Goal: Transaction & Acquisition: Purchase product/service

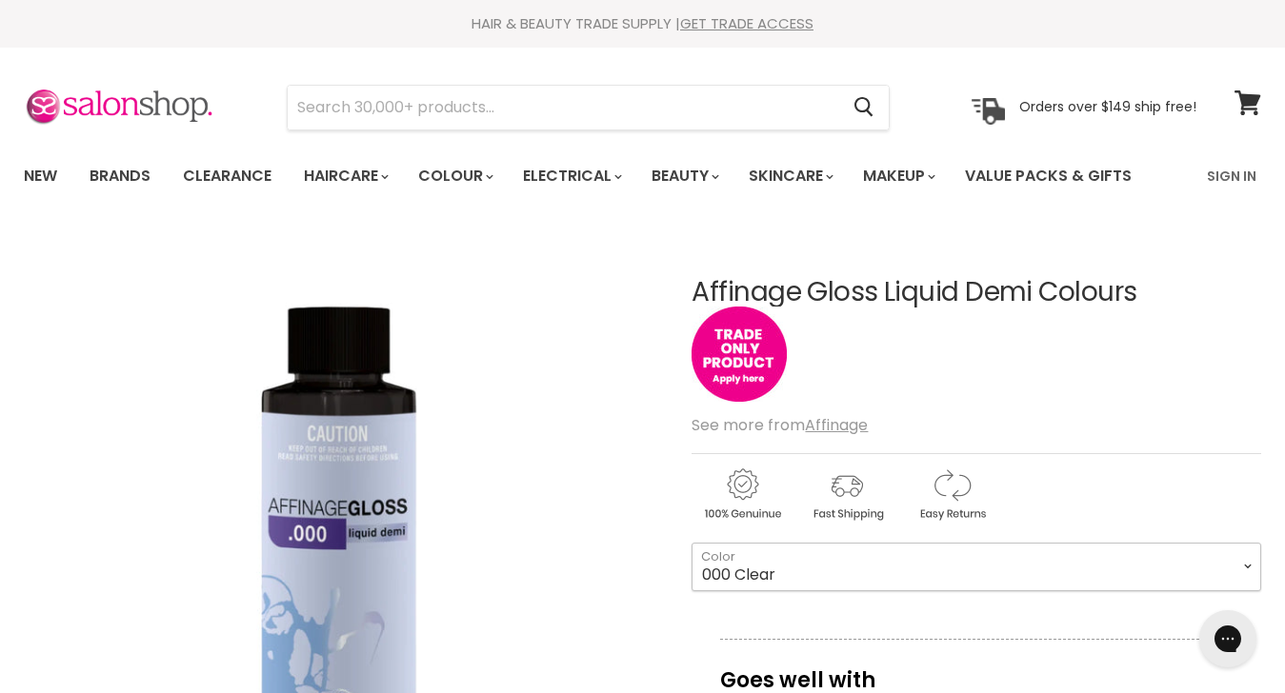
click at [1004, 562] on select "000 Clear 4.0 Medium Brown 6.0 Dark Blonde 8.0 Light Blonde 5.023 Light Toffee …" at bounding box center [976, 567] width 570 height 48
click at [691, 543] on select "000 Clear 4.0 Medium Brown 6.0 Dark Blonde 8.0 Light Blonde 5.023 Light Toffee …" at bounding box center [976, 567] width 570 height 48
select select "10.021 Soft Pearl"
click at [1223, 177] on link "Sign In" at bounding box center [1231, 176] width 72 height 40
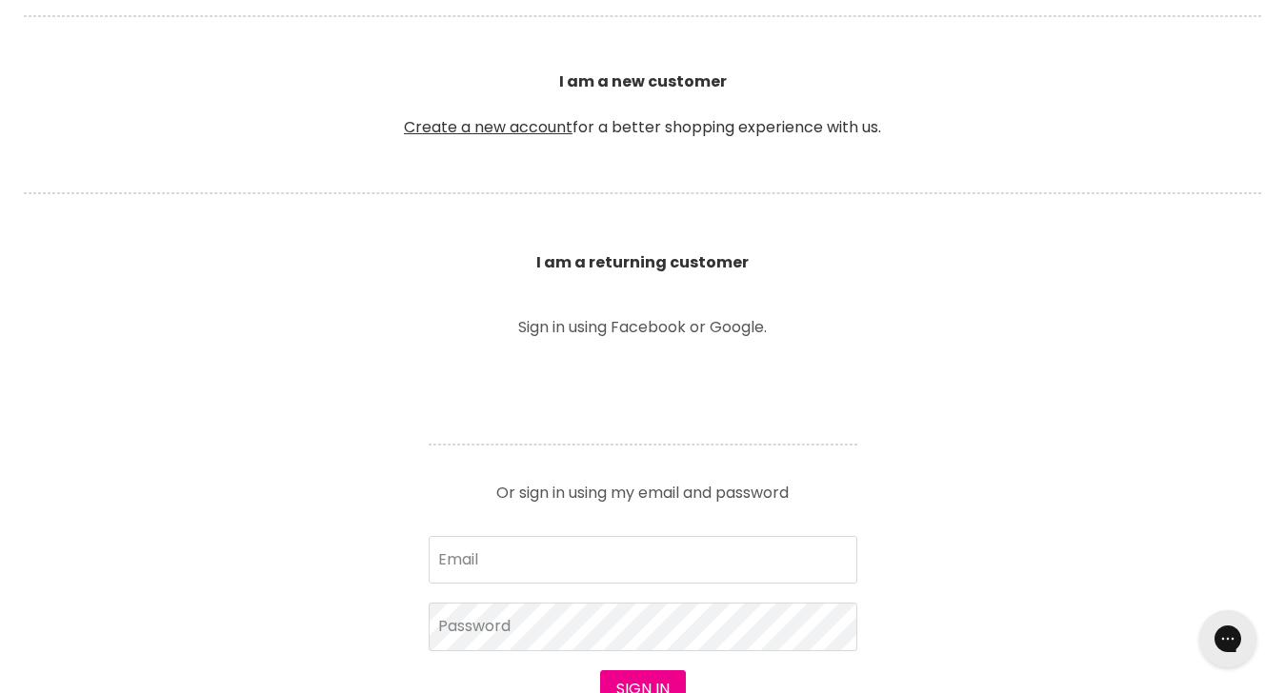
scroll to position [460, 0]
click at [510, 572] on input "Email" at bounding box center [643, 559] width 429 height 48
click at [590, 571] on input "Email" at bounding box center [643, 559] width 429 height 48
type input "[EMAIL_ADDRESS][DOMAIN_NAME]"
click at [600, 670] on button "Sign in" at bounding box center [643, 689] width 86 height 38
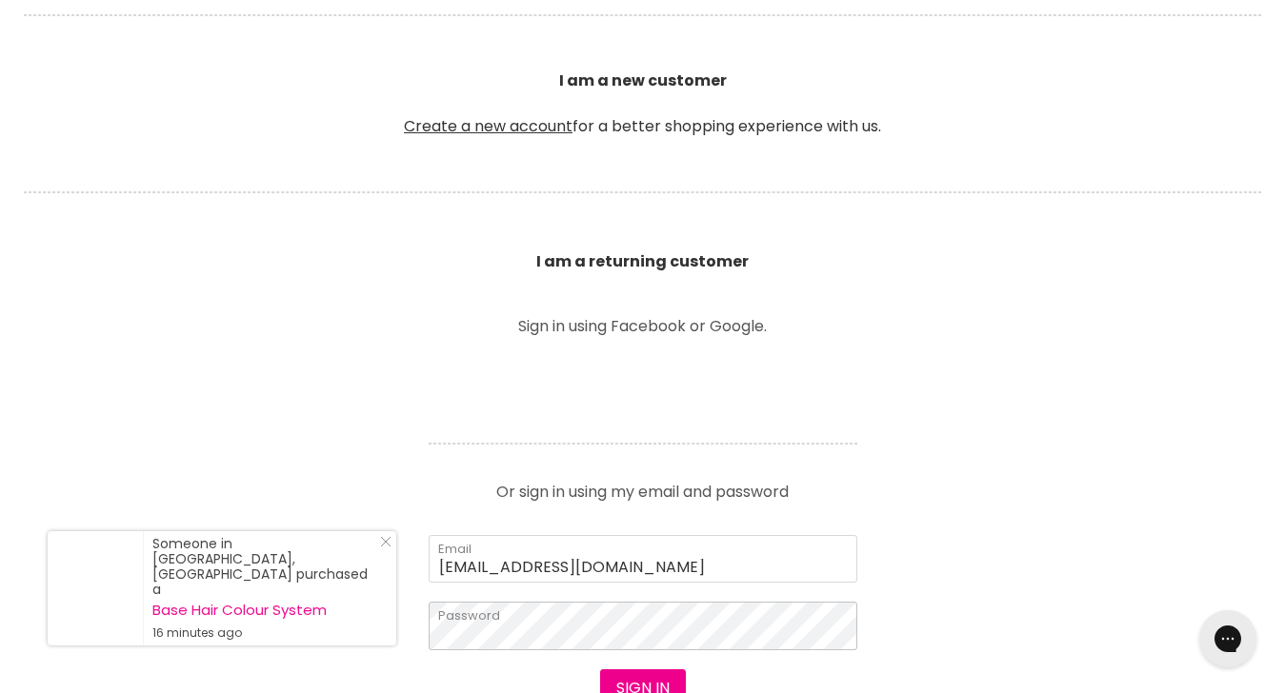
scroll to position [1, 0]
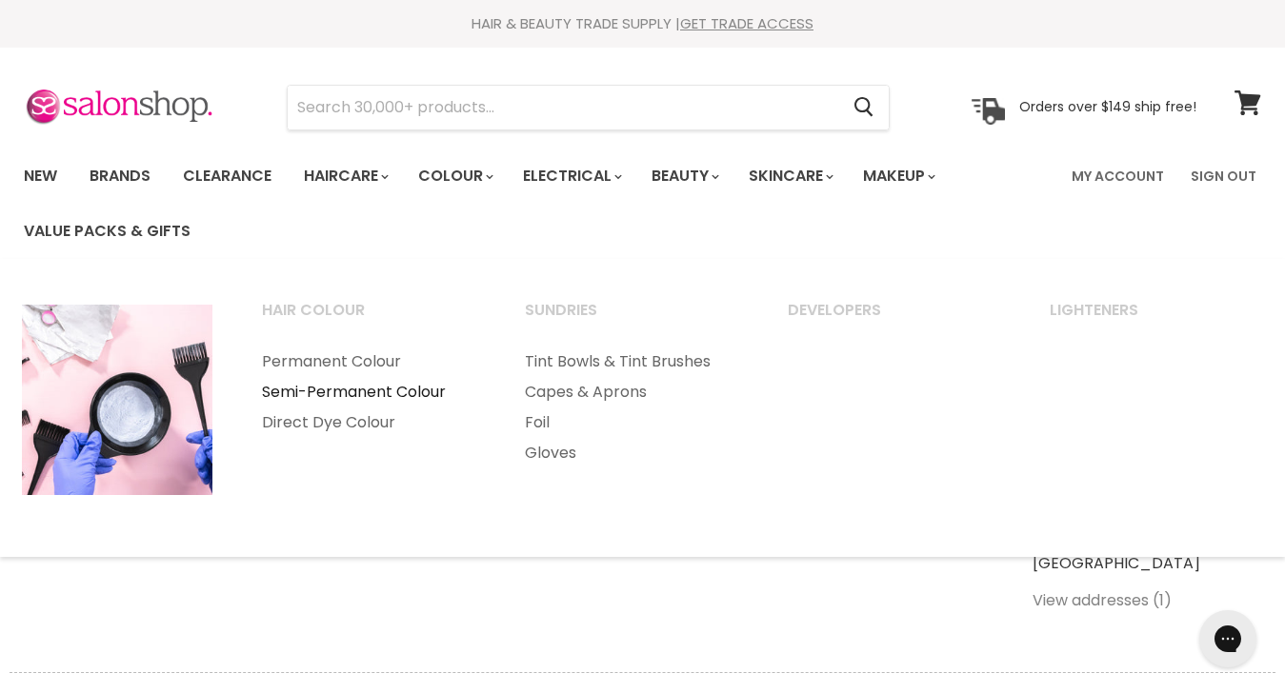
click at [371, 390] on link "Semi-Permanent Colour" at bounding box center [367, 392] width 259 height 30
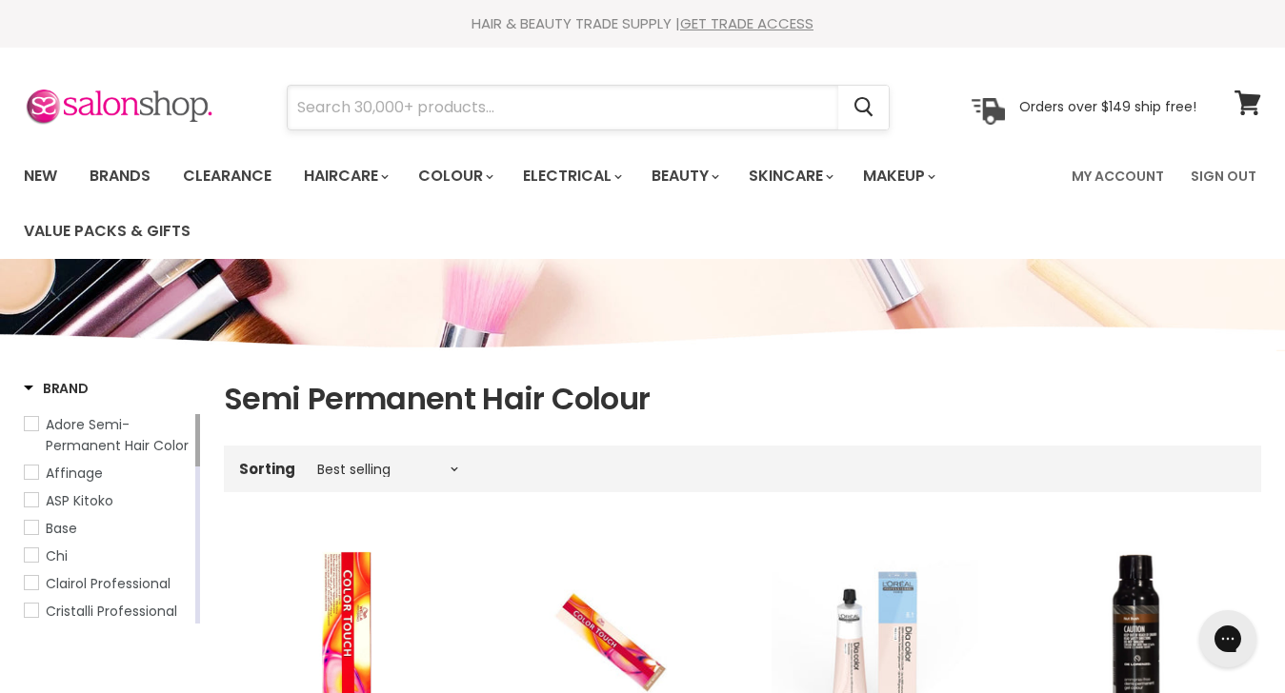
click at [478, 111] on input "Search" at bounding box center [563, 108] width 550 height 44
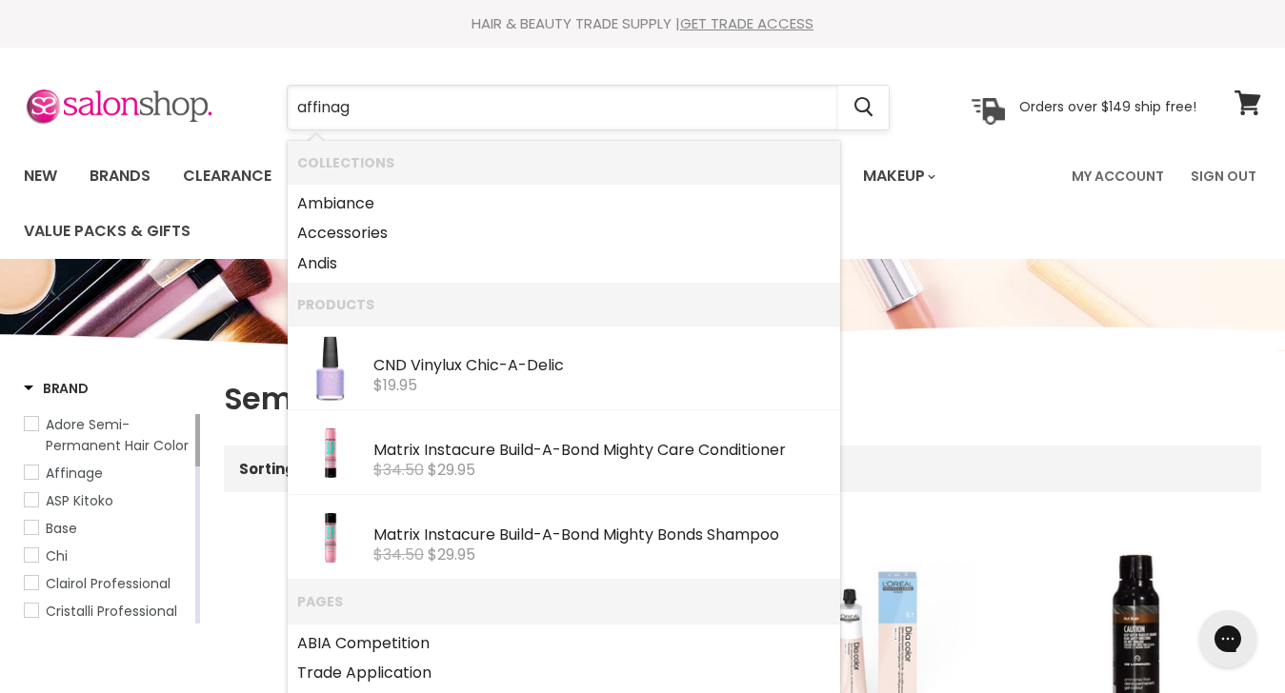
type input "affinage"
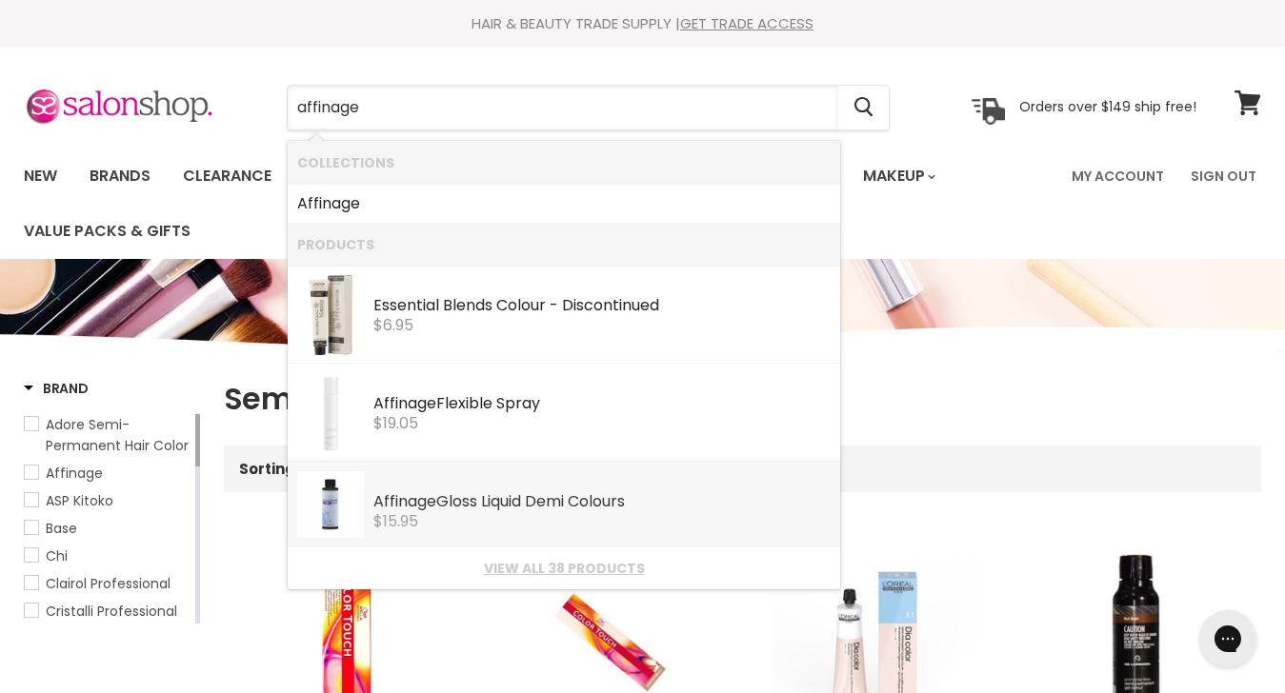
click at [430, 508] on b "Affinage" at bounding box center [404, 501] width 63 height 22
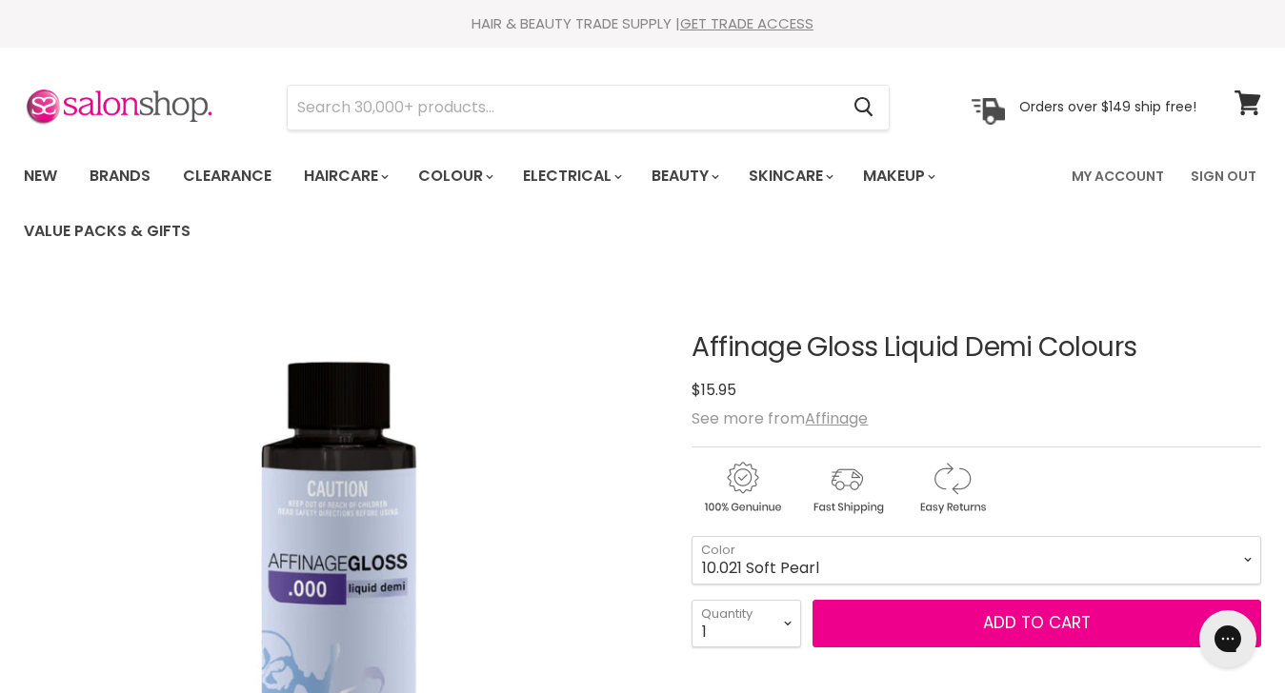
click at [691, 536] on select "000 Clear 4.0 Medium Brown 6.0 Dark Blonde 8.0 Light Blonde 5.023 Light Toffee …" at bounding box center [976, 560] width 570 height 48
select select "10.021 Soft Pearl"
click at [788, 619] on select "1 2 3 4 5 6 7 8 9 10+" at bounding box center [746, 624] width 110 height 48
select select "2"
click at [691, 600] on select "1 2 3 4 5 6 7 8 9 10+" at bounding box center [746, 624] width 110 height 48
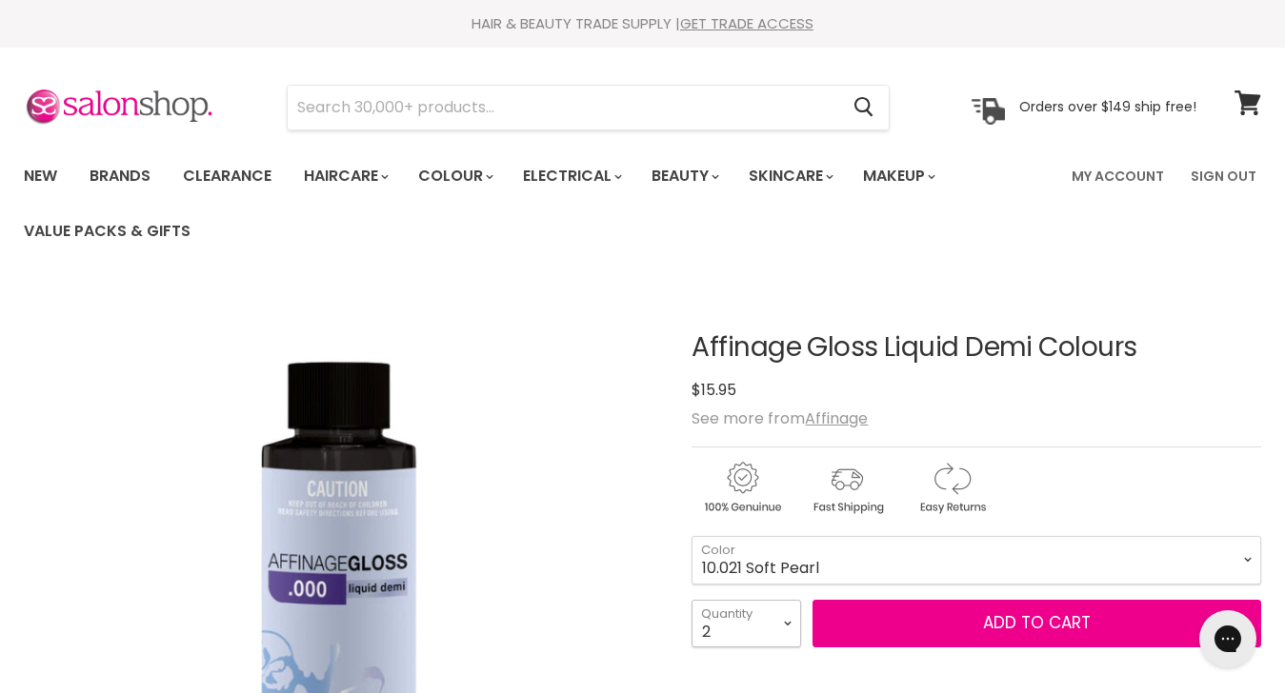
type input "2"
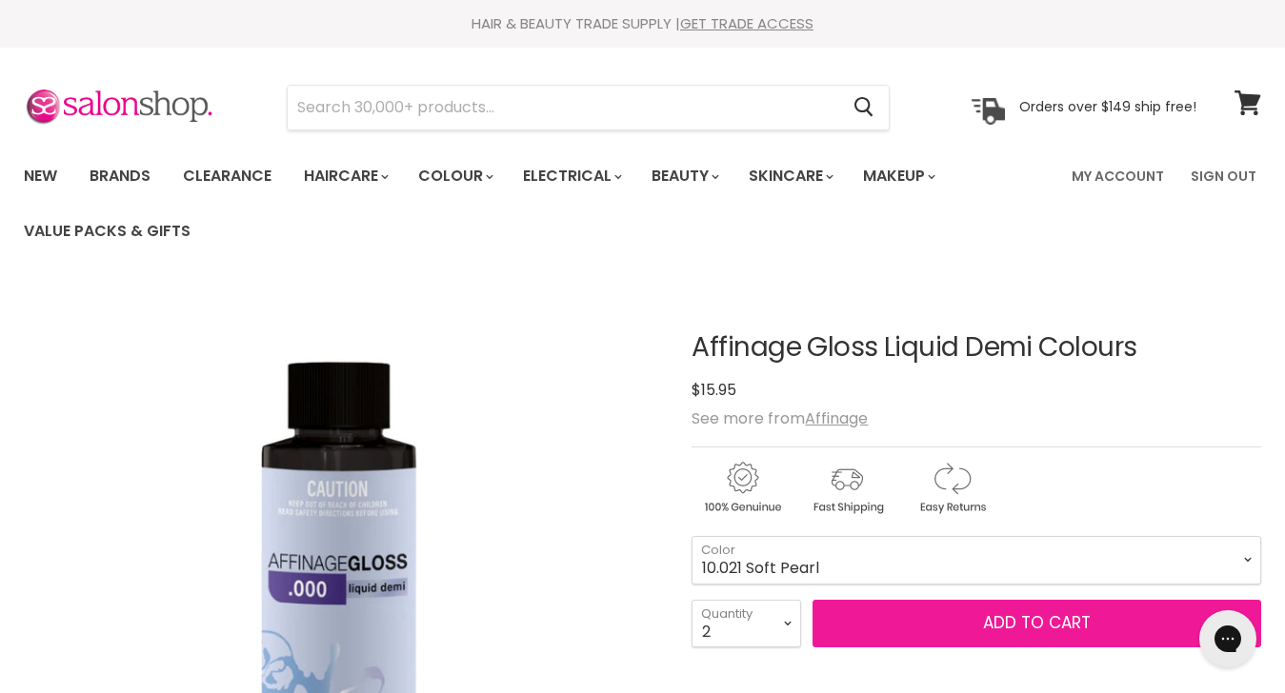
click at [1018, 615] on button "Add to cart" at bounding box center [1036, 624] width 449 height 48
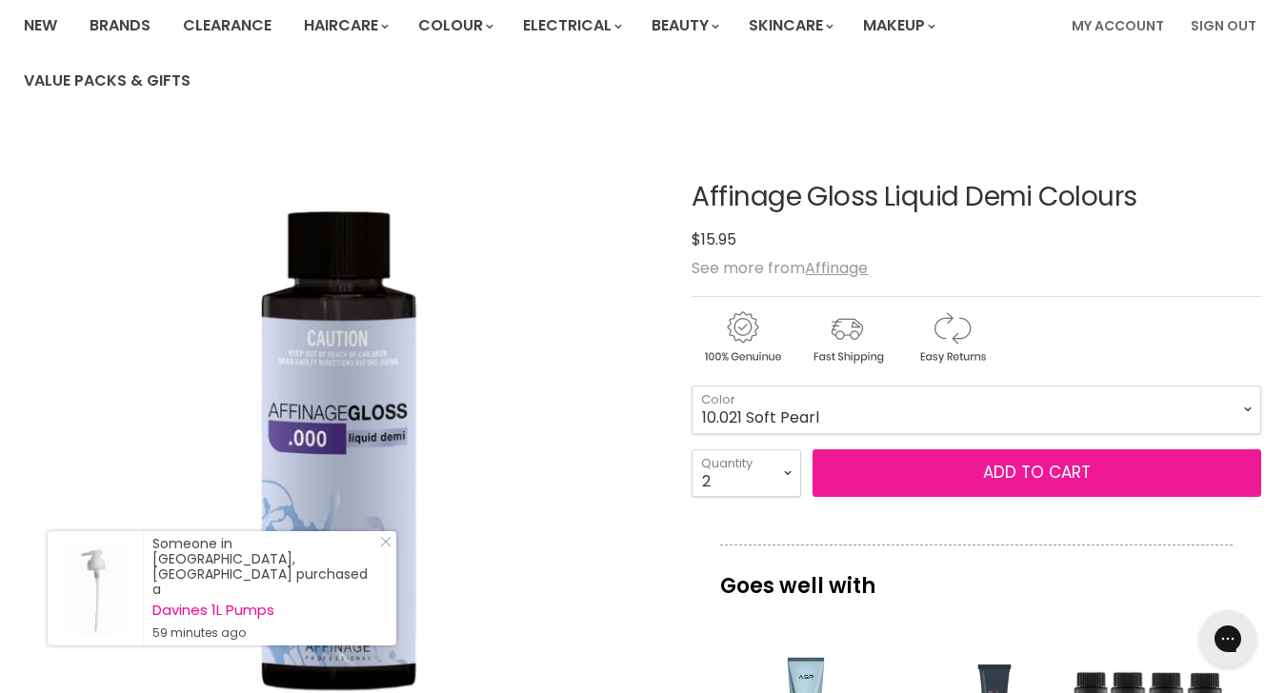
scroll to position [155, 0]
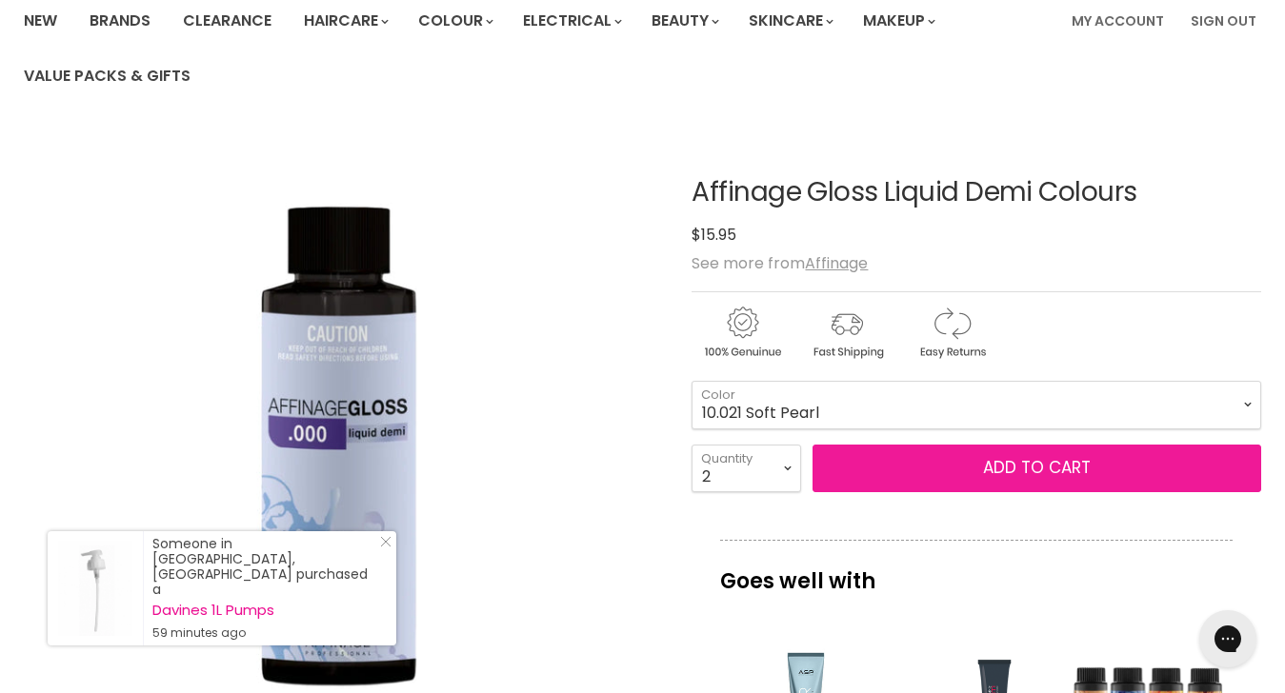
click at [1016, 476] on button "Add to cart" at bounding box center [1036, 469] width 449 height 48
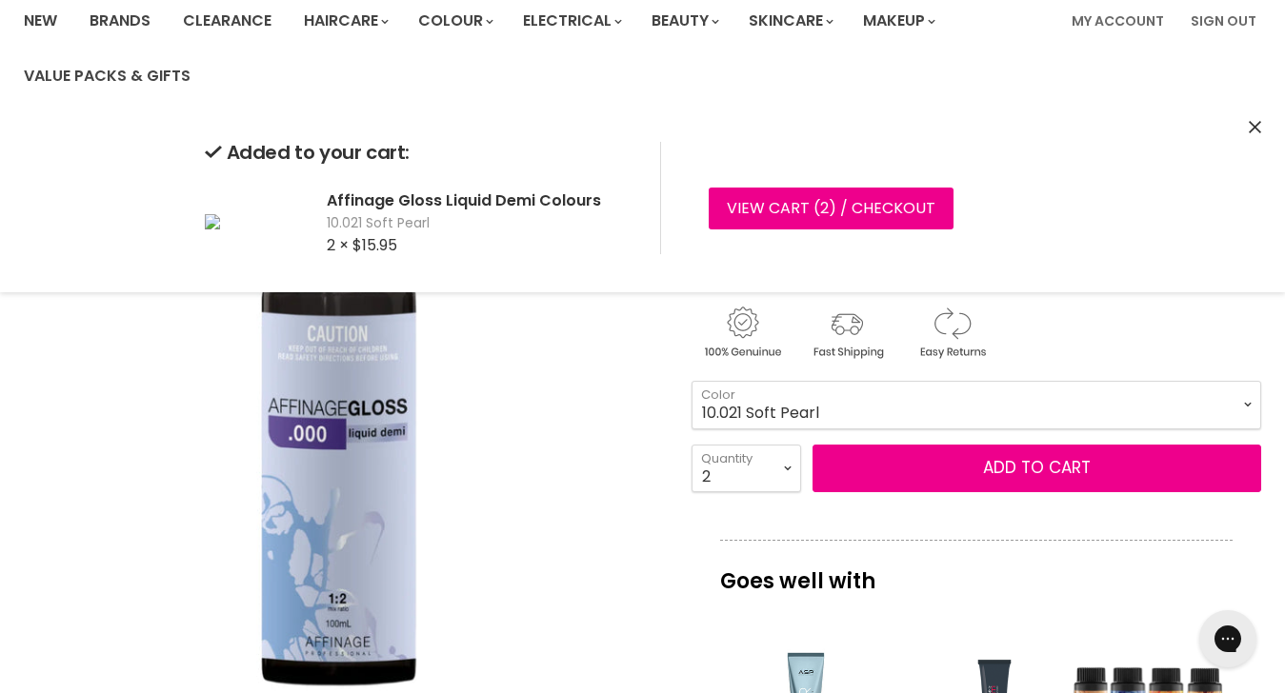
click at [806, 397] on select "000 Clear 4.0 Medium Brown 6.0 Dark Blonde 8.0 Light Blonde 5.023 Light Toffee …" at bounding box center [976, 405] width 570 height 48
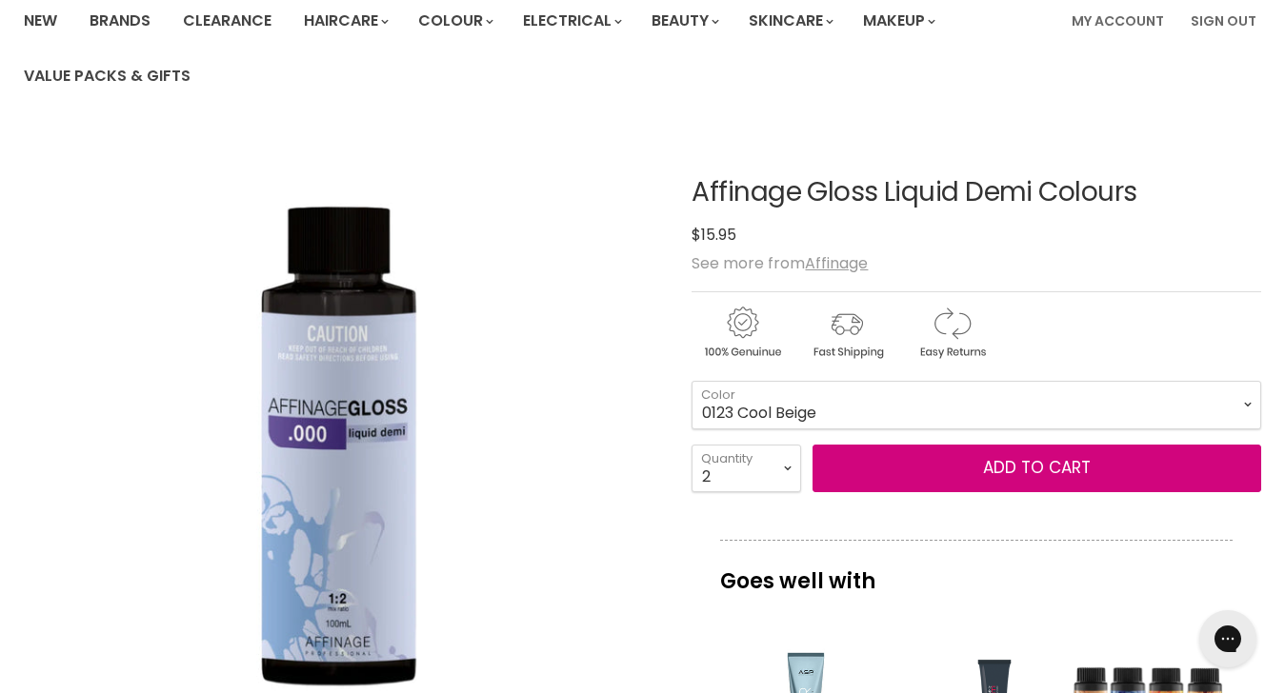
click at [691, 381] on select "000 Clear 4.0 Medium Brown 6.0 Dark Blonde 8.0 Light Blonde 5.023 Light Toffee …" at bounding box center [976, 405] width 570 height 48
select select "0123 Cool Beige"
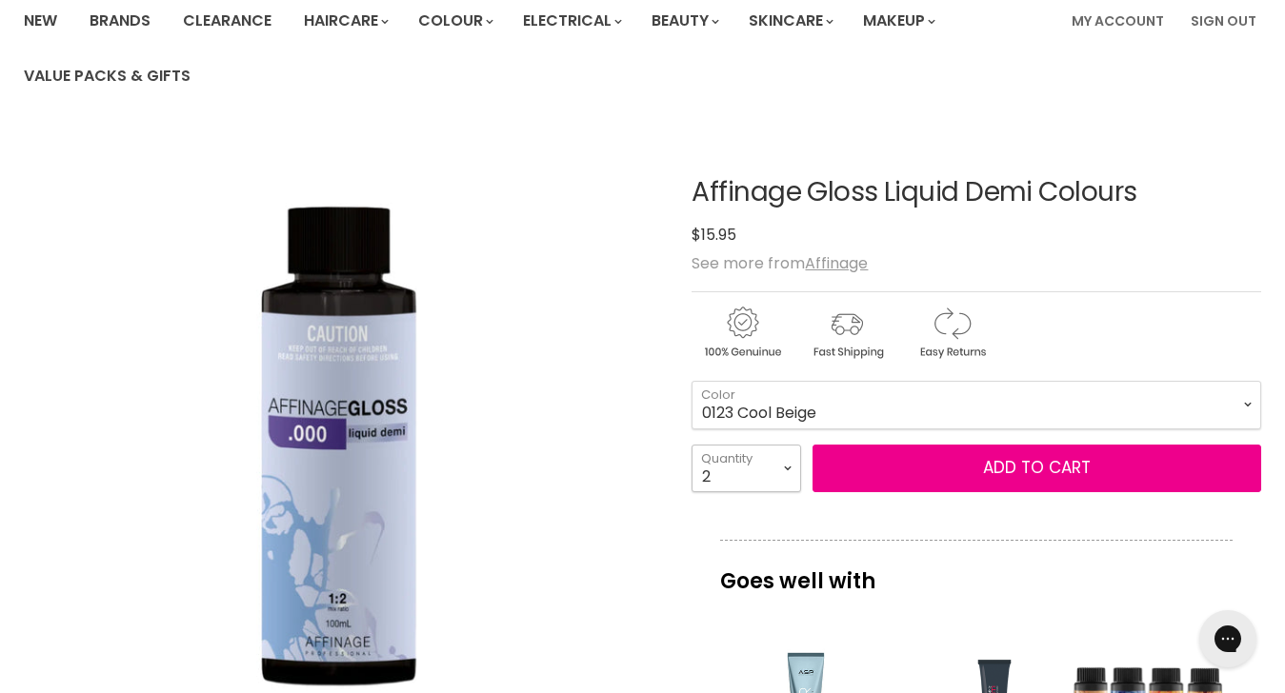
click at [782, 469] on select "1 2 3 4 5 6 7 8 9 10+" at bounding box center [746, 469] width 110 height 48
select select "1"
click at [691, 445] on select "1 2 3 4 5 6 7 8 9 10+" at bounding box center [746, 469] width 110 height 48
type input "1"
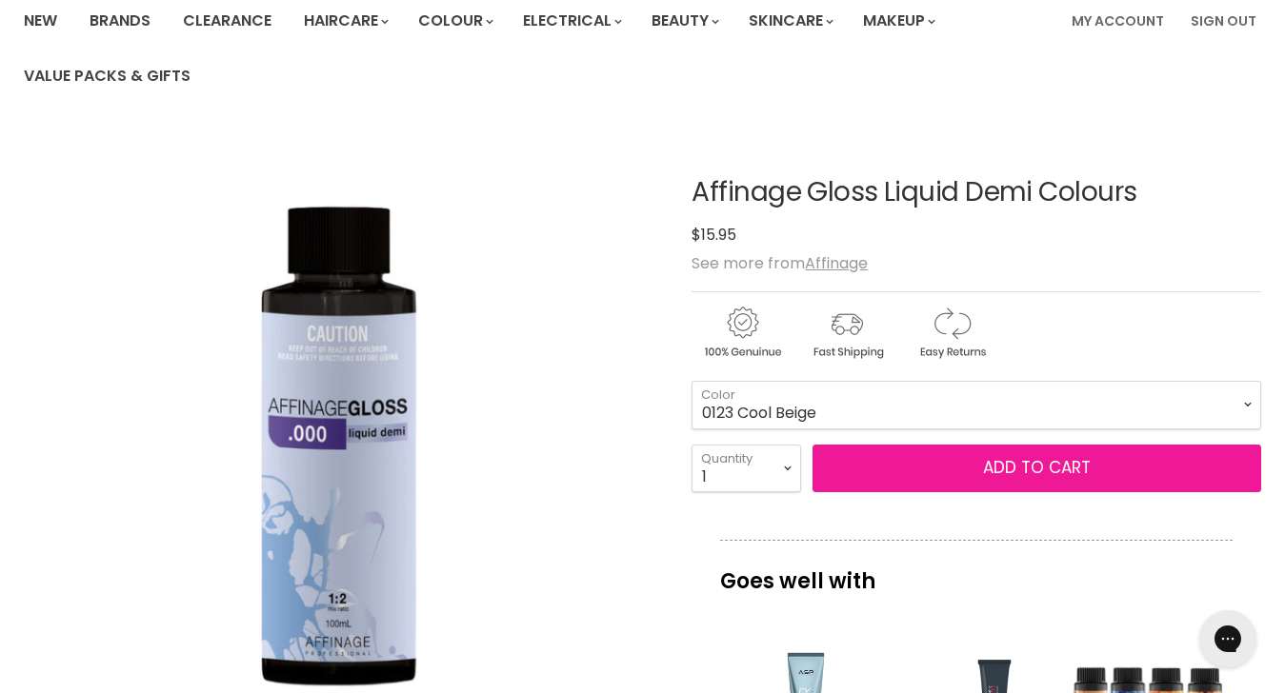
click at [972, 459] on button "Add to cart" at bounding box center [1036, 469] width 449 height 48
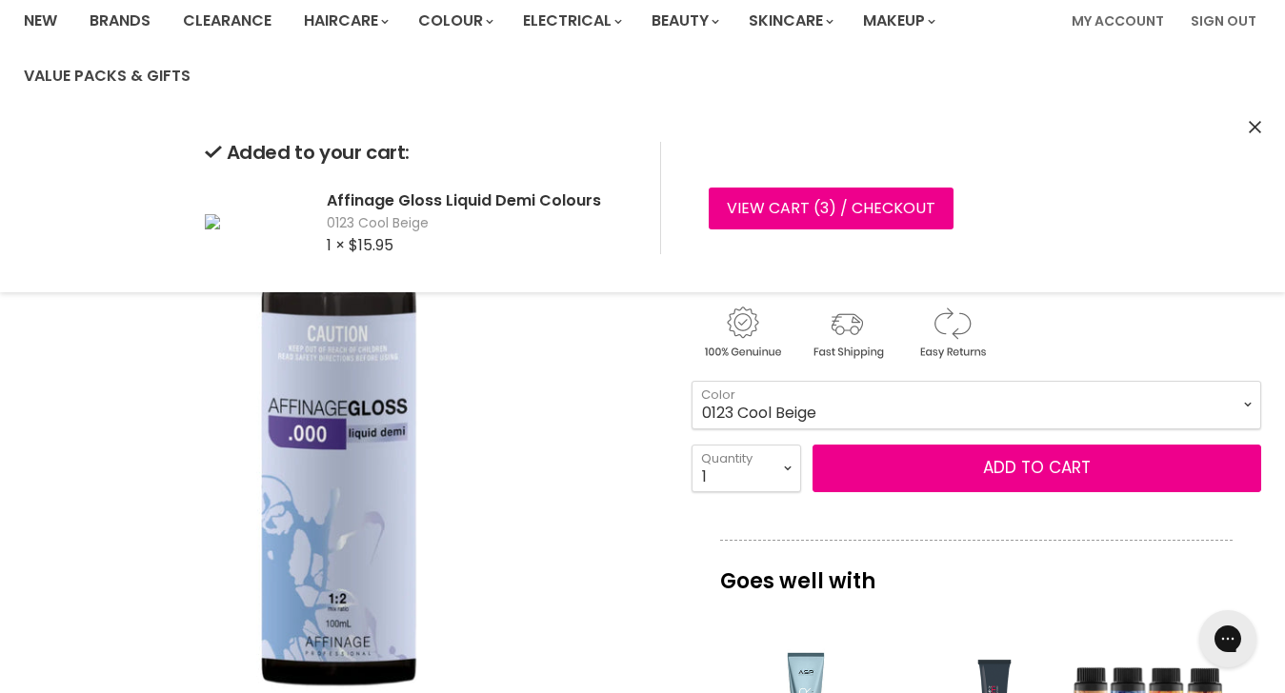
click at [899, 407] on select "000 Clear 4.0 Medium Brown 6.0 Dark Blonde 8.0 Light Blonde 5.023 Light Toffee …" at bounding box center [976, 405] width 570 height 48
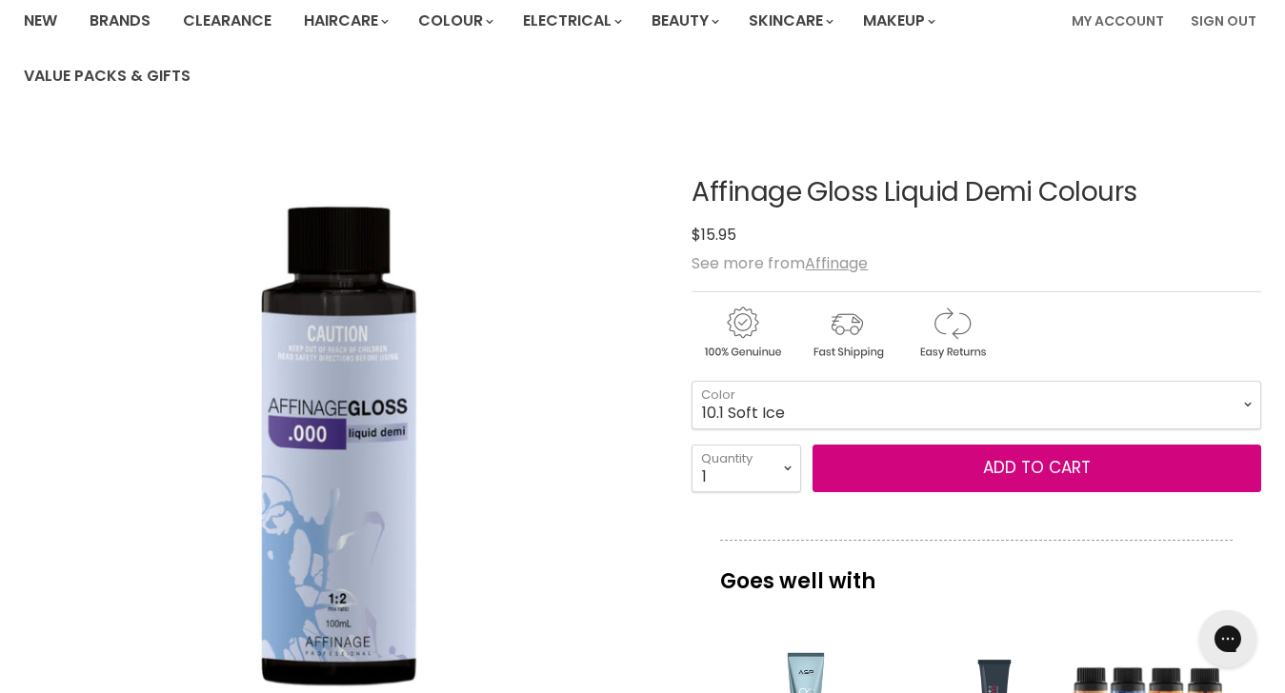
click at [691, 381] on select "000 Clear 4.0 Medium Brown 6.0 Dark Blonde 8.0 Light Blonde 5.023 Light Toffee …" at bounding box center [976, 405] width 570 height 48
select select "10.1 Soft Ice"
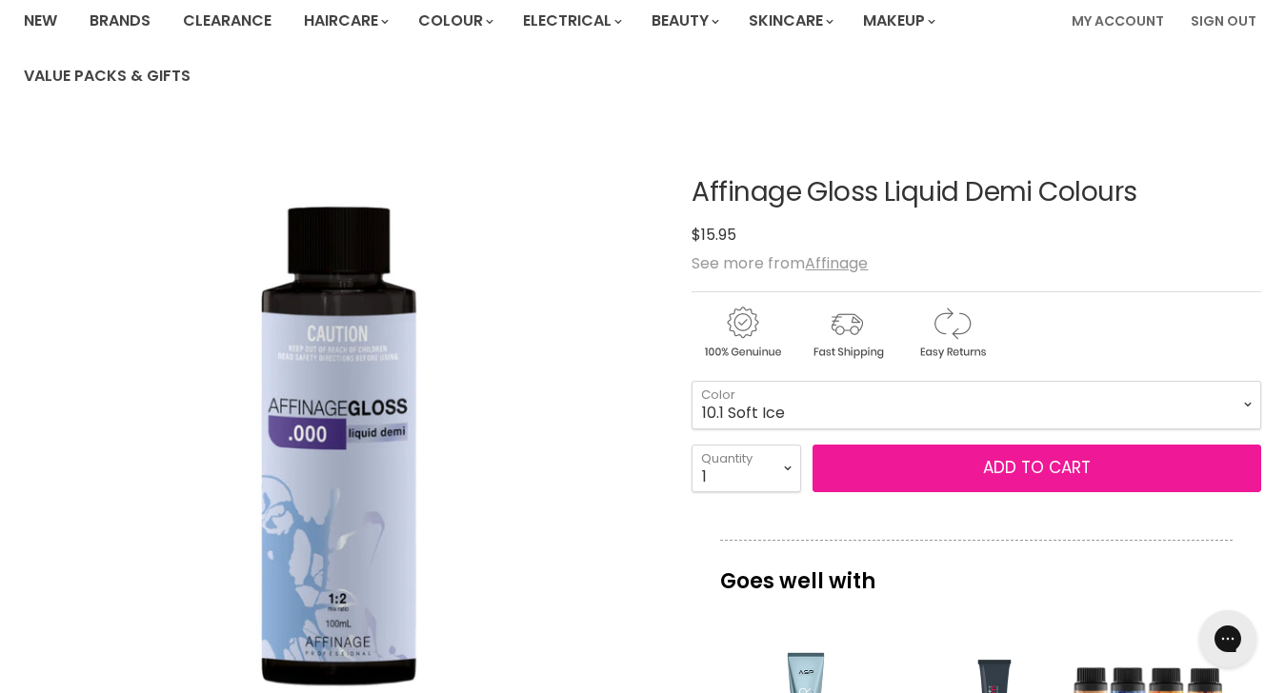
click at [954, 464] on button "Add to cart" at bounding box center [1036, 469] width 449 height 48
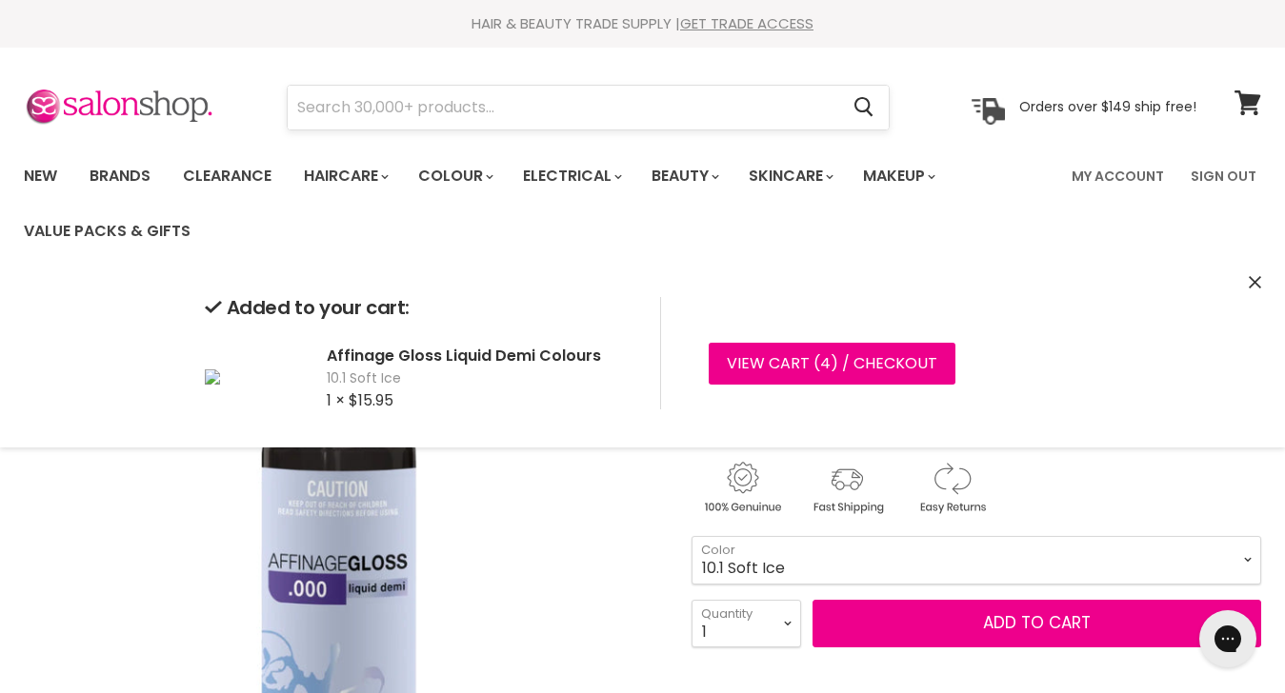
click at [454, 100] on input "Search" at bounding box center [563, 108] width 550 height 44
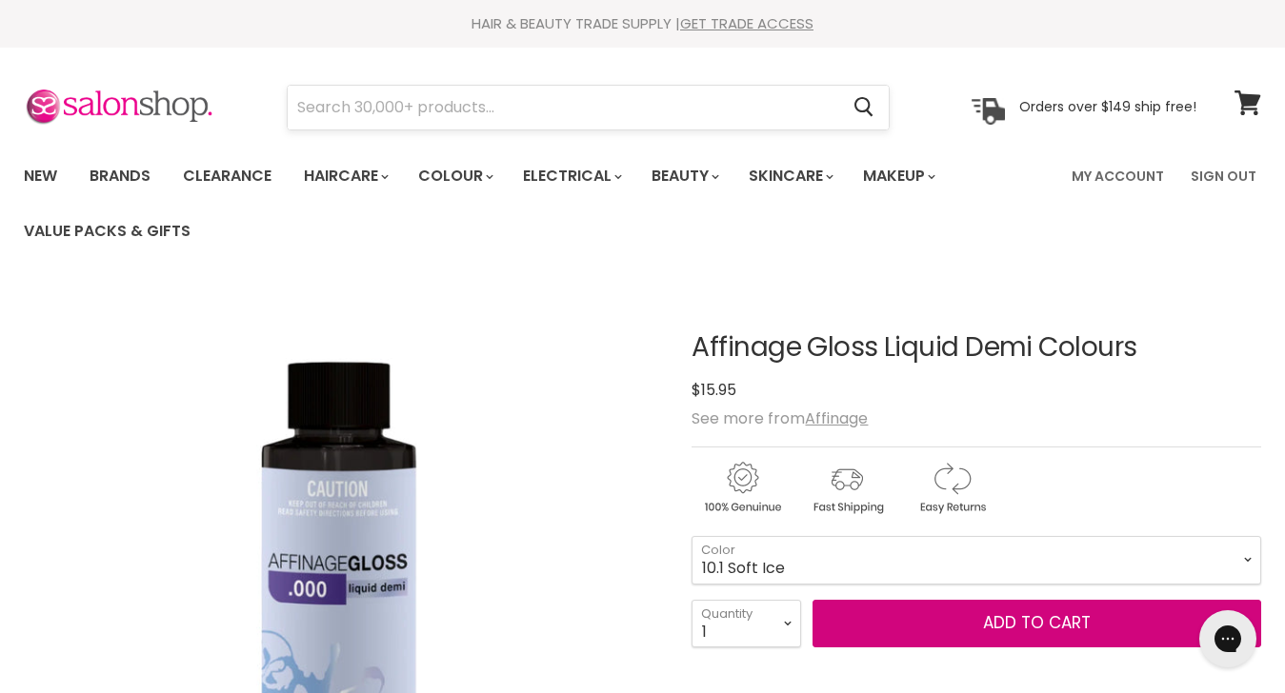
click at [812, 600] on button "Add to cart" at bounding box center [1036, 624] width 449 height 48
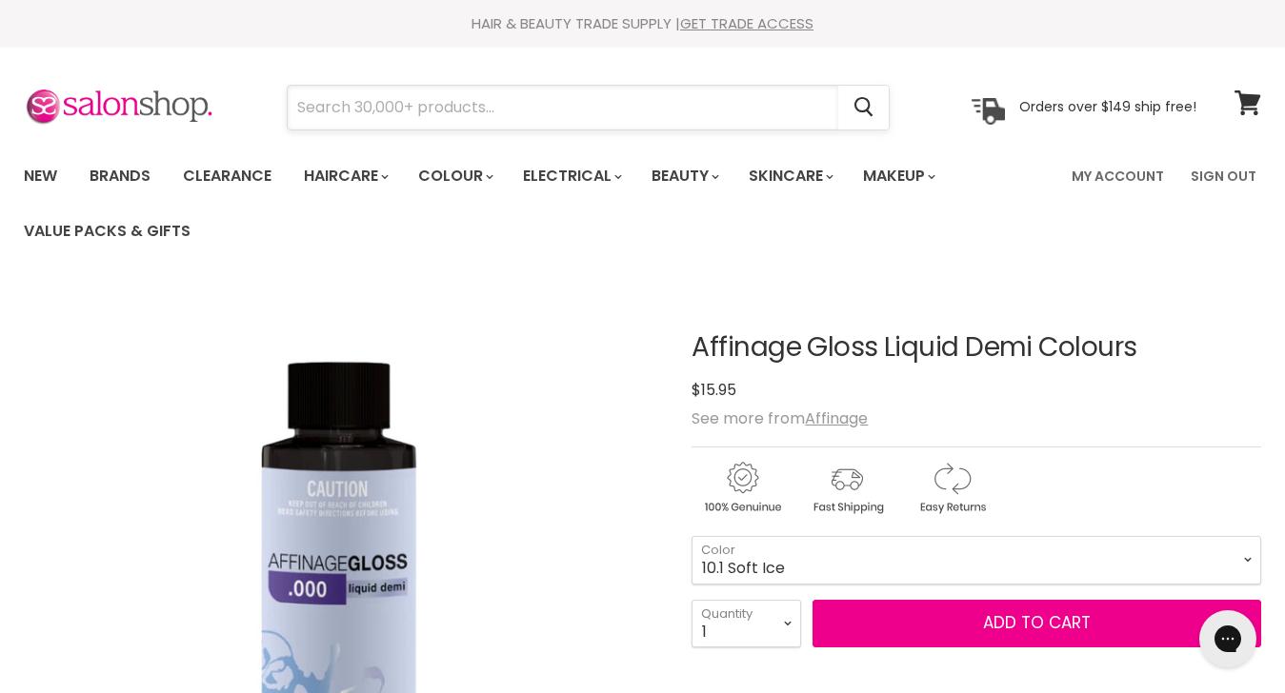
click at [406, 108] on input "Search" at bounding box center [563, 108] width 550 height 44
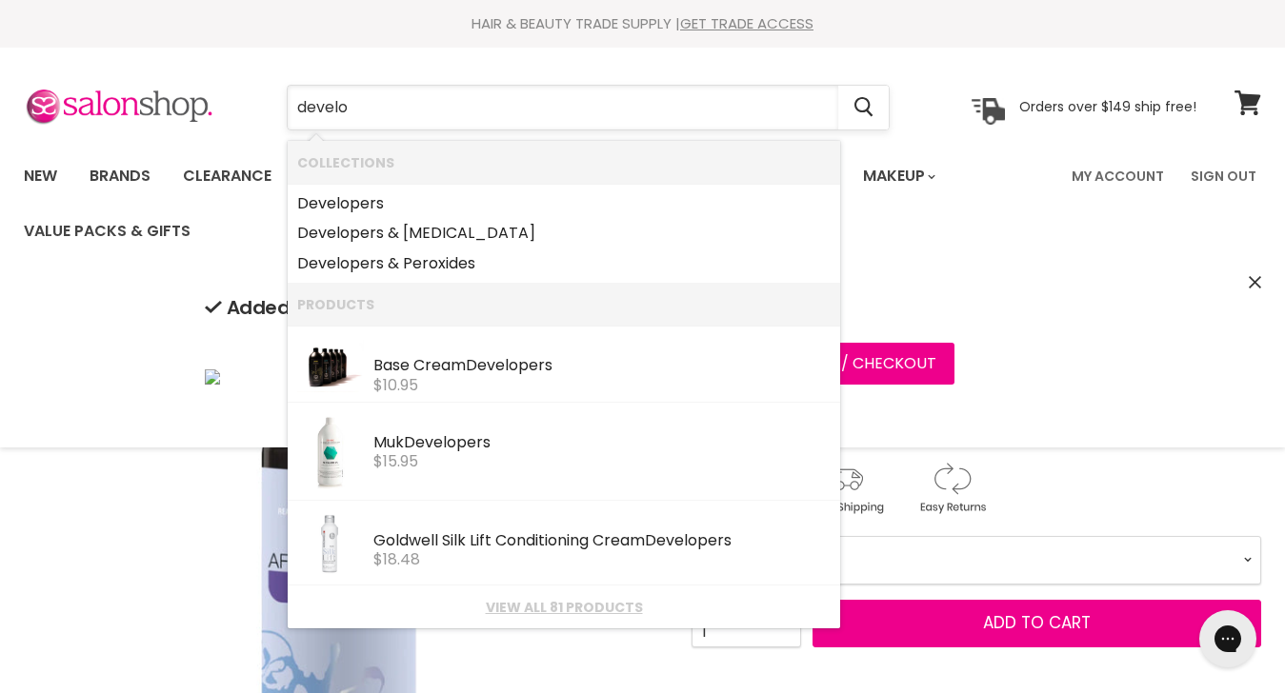
type input "develo"
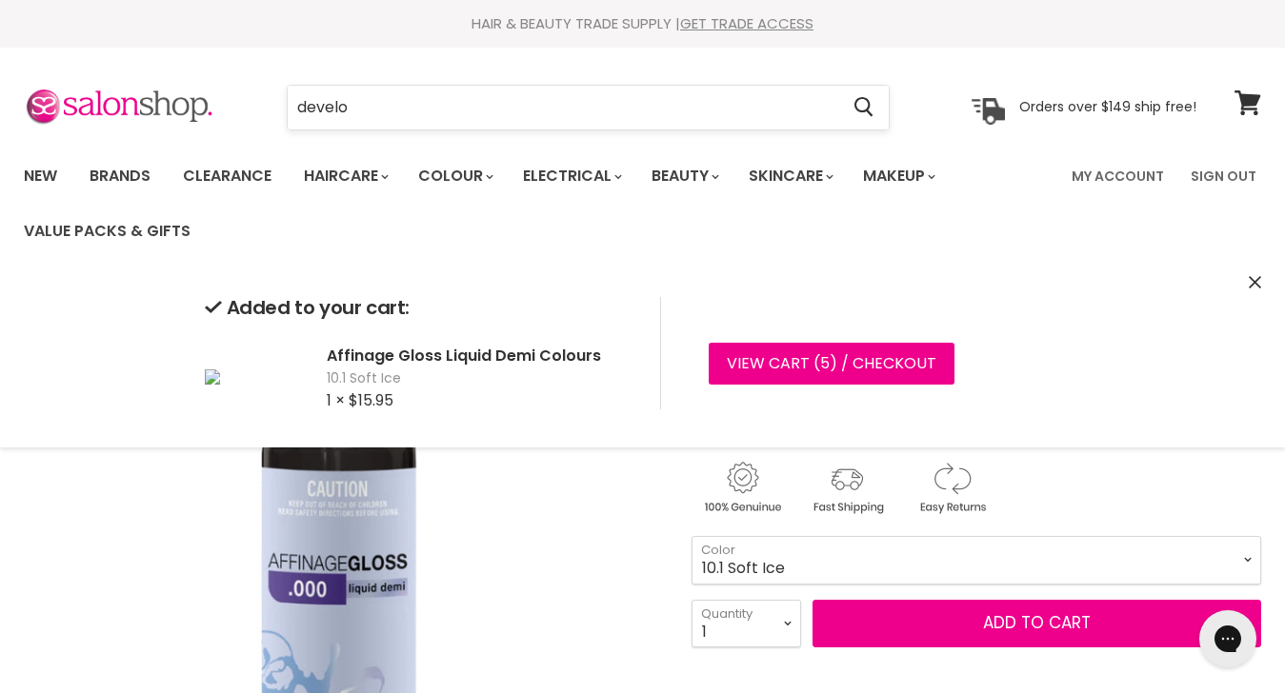
click at [376, 107] on input "develo" at bounding box center [563, 108] width 550 height 44
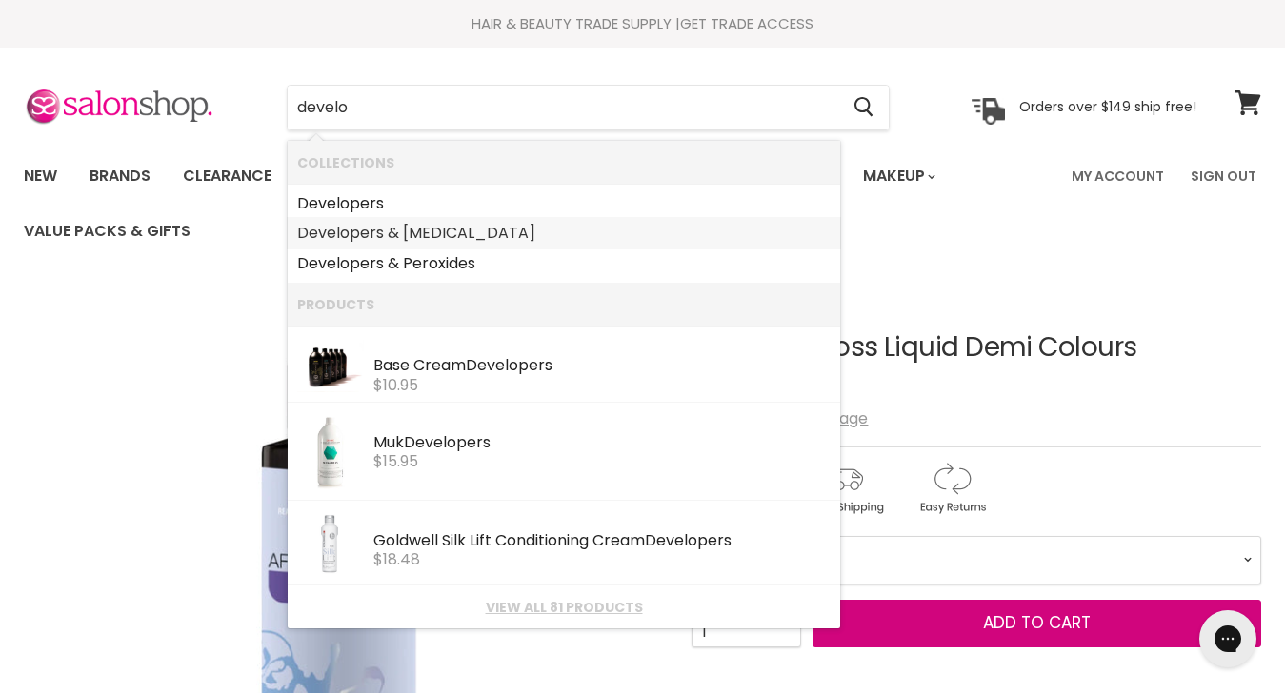
click at [366, 227] on link "Develo pers & Peroxide" at bounding box center [563, 233] width 533 height 30
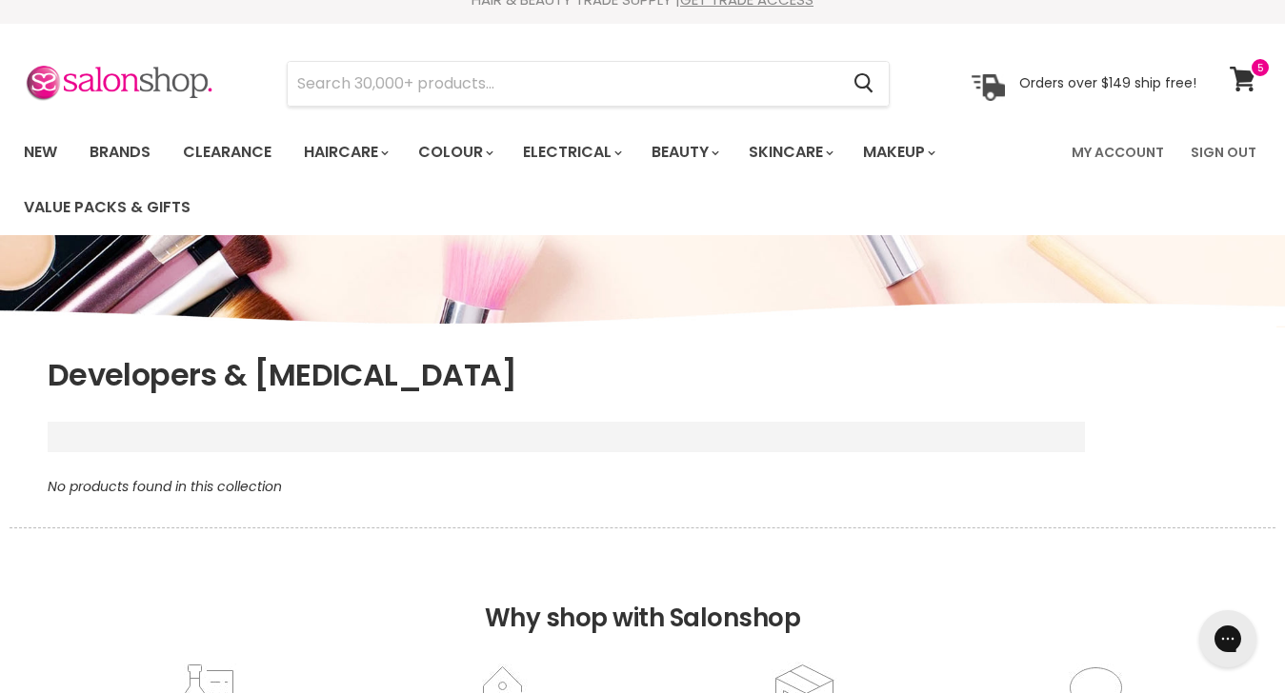
scroll to position [11, 0]
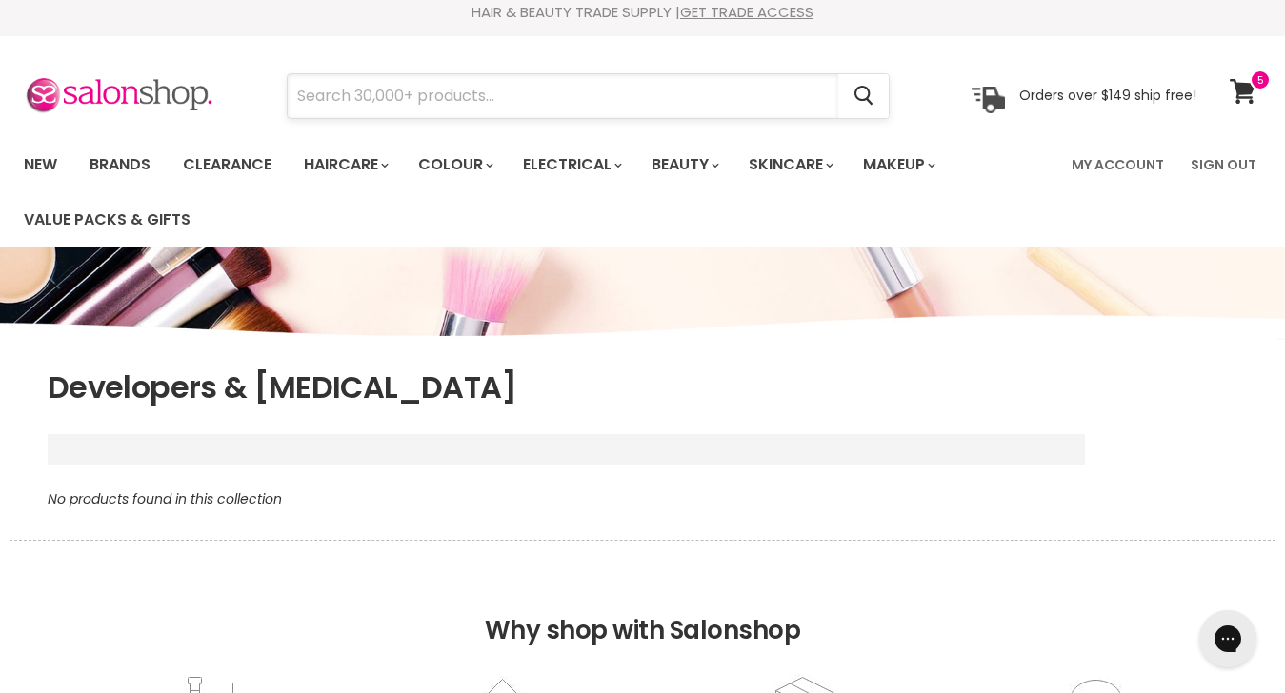
click at [382, 104] on input "Search" at bounding box center [563, 96] width 550 height 44
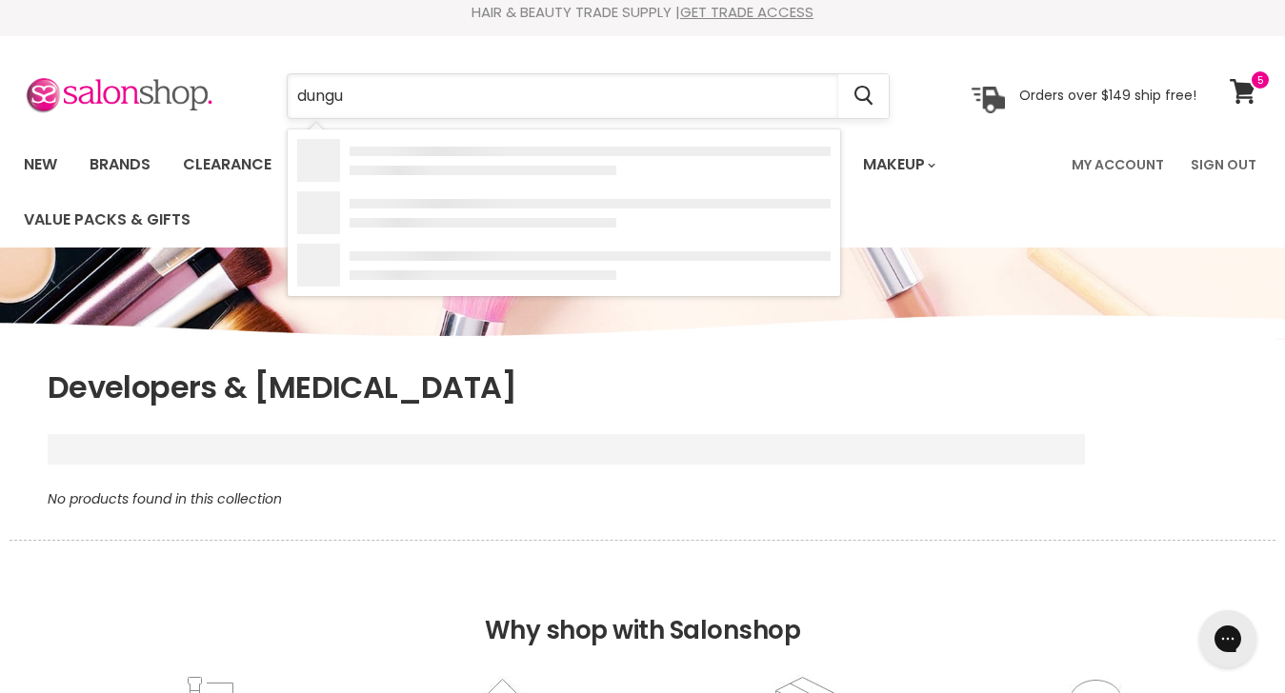
type input "dungud"
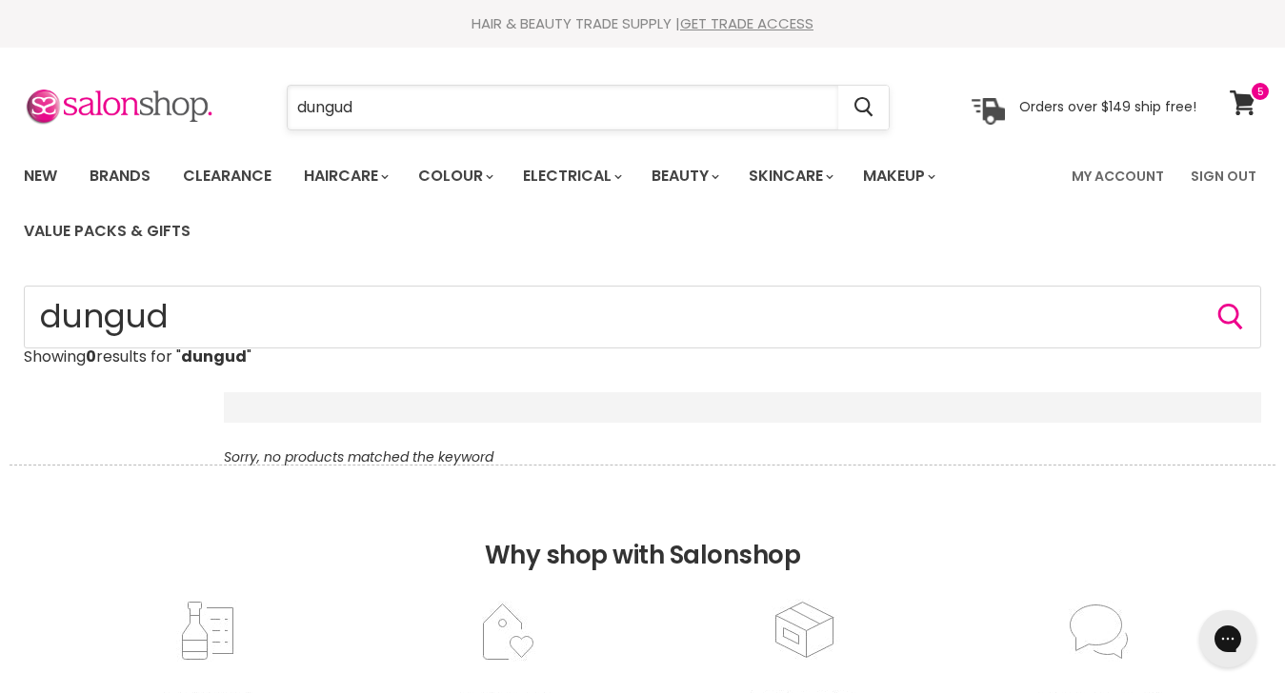
drag, startPoint x: 0, startPoint y: 0, endPoint x: 292, endPoint y: 108, distance: 311.6
click at [292, 108] on input "dungud" at bounding box center [563, 108] width 550 height 44
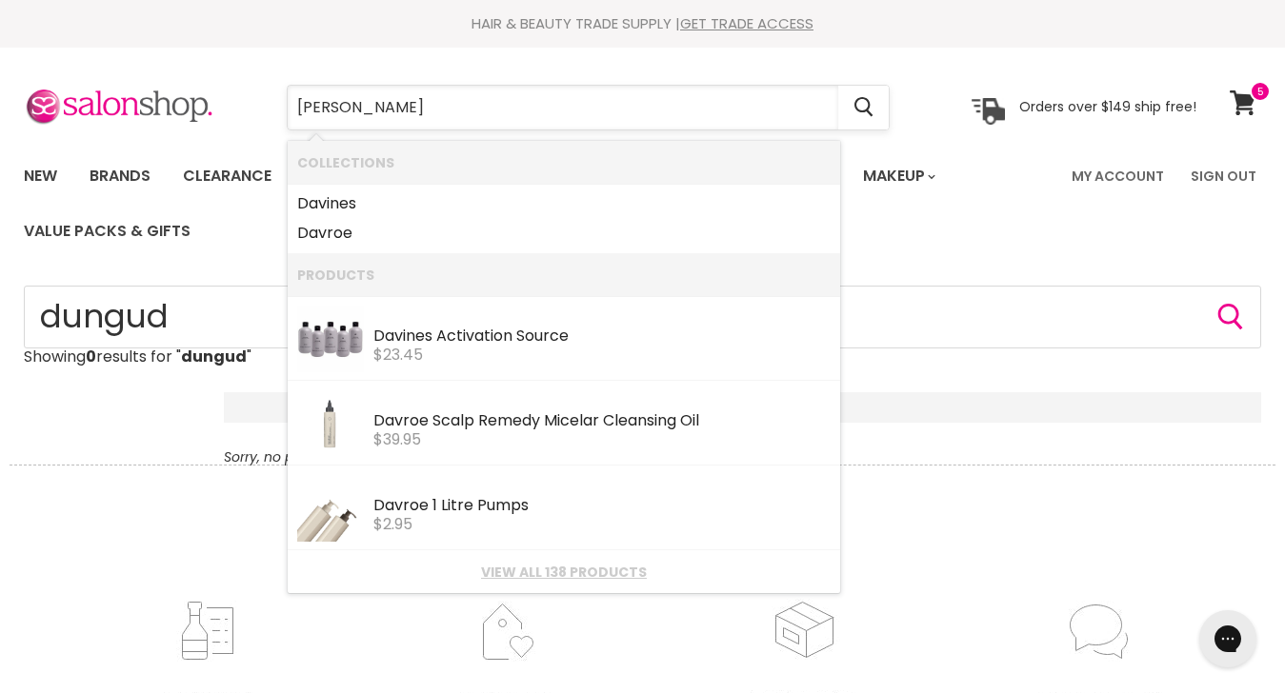
type input "davines"
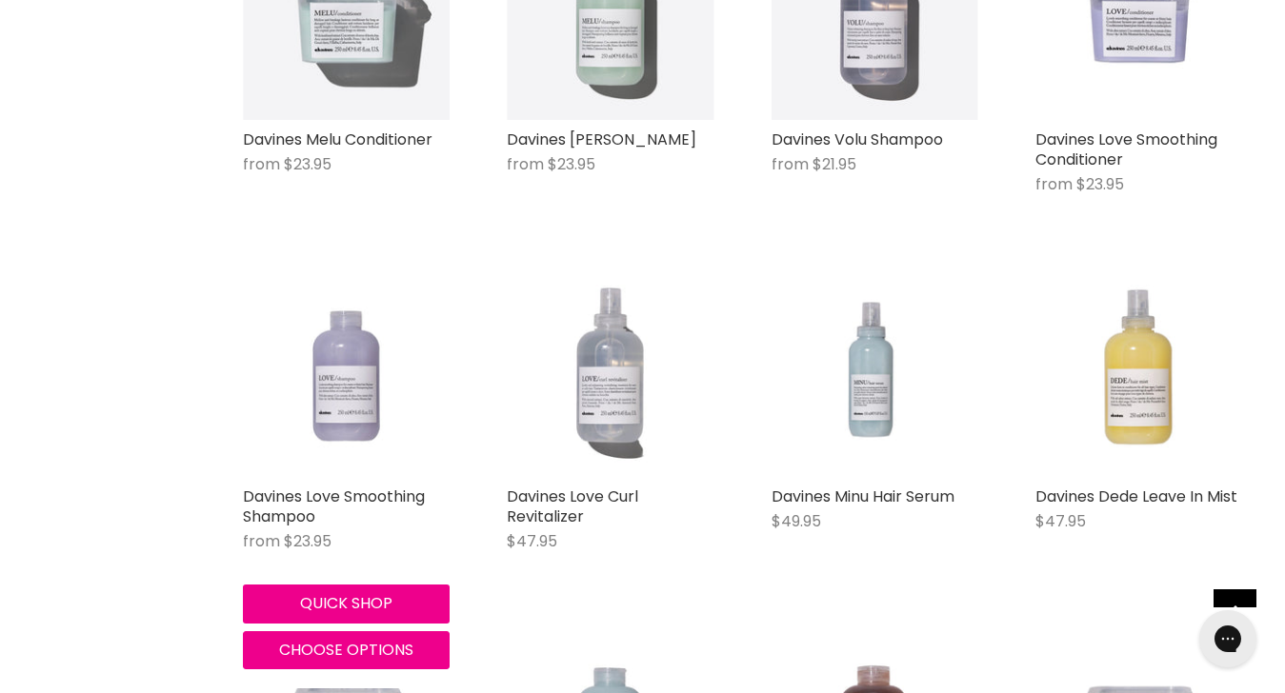
scroll to position [1273, 0]
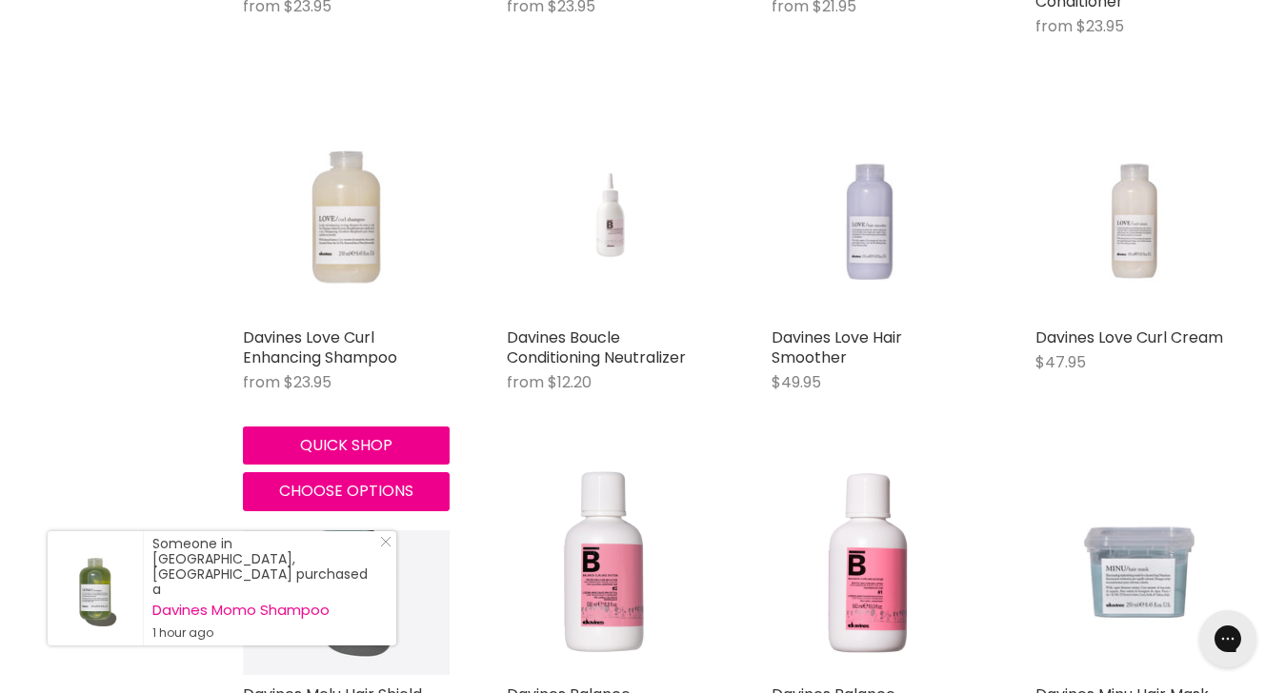
scroll to position [2142, 0]
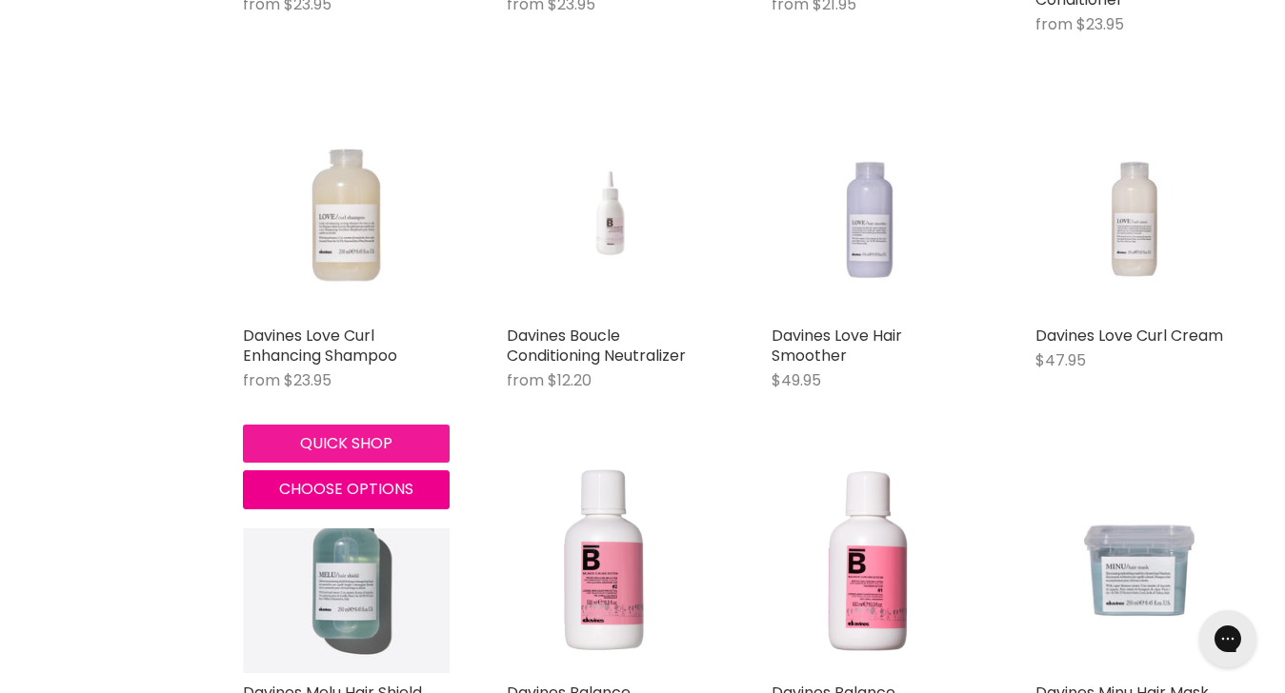
click at [343, 436] on button "Quick shop" at bounding box center [346, 444] width 207 height 38
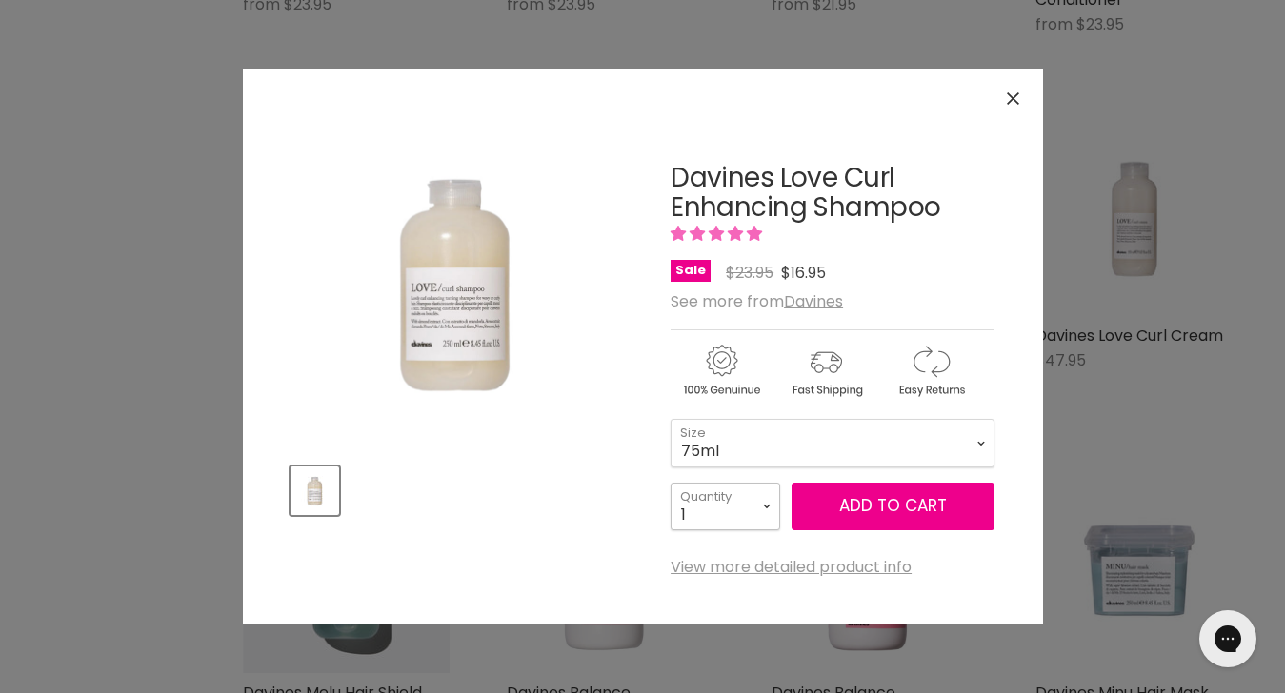
click at [766, 500] on select "1 2 3 4 5 6 7 8 9 10+" at bounding box center [725, 507] width 110 height 48
select select "2"
click at [670, 483] on select "1 2 3 4 5 6 7 8 9 10+" at bounding box center [725, 507] width 110 height 48
type input "2"
click at [851, 505] on span "Add to cart" at bounding box center [893, 505] width 108 height 23
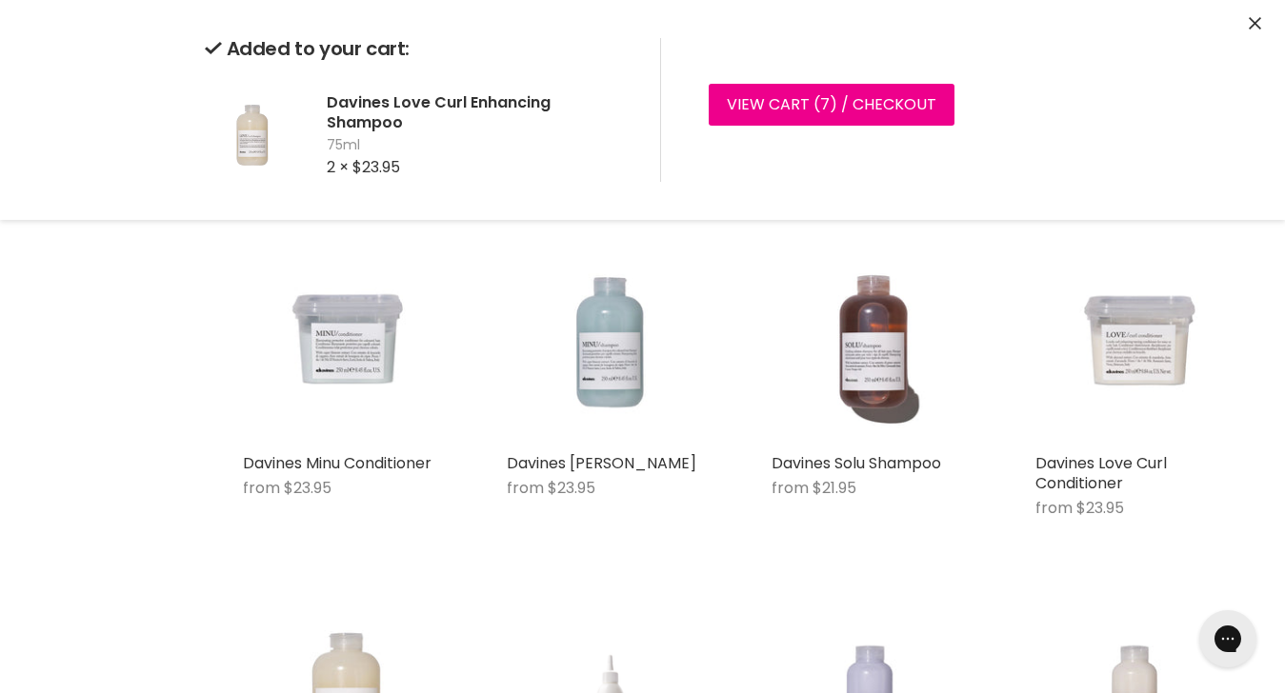
scroll to position [1655, 0]
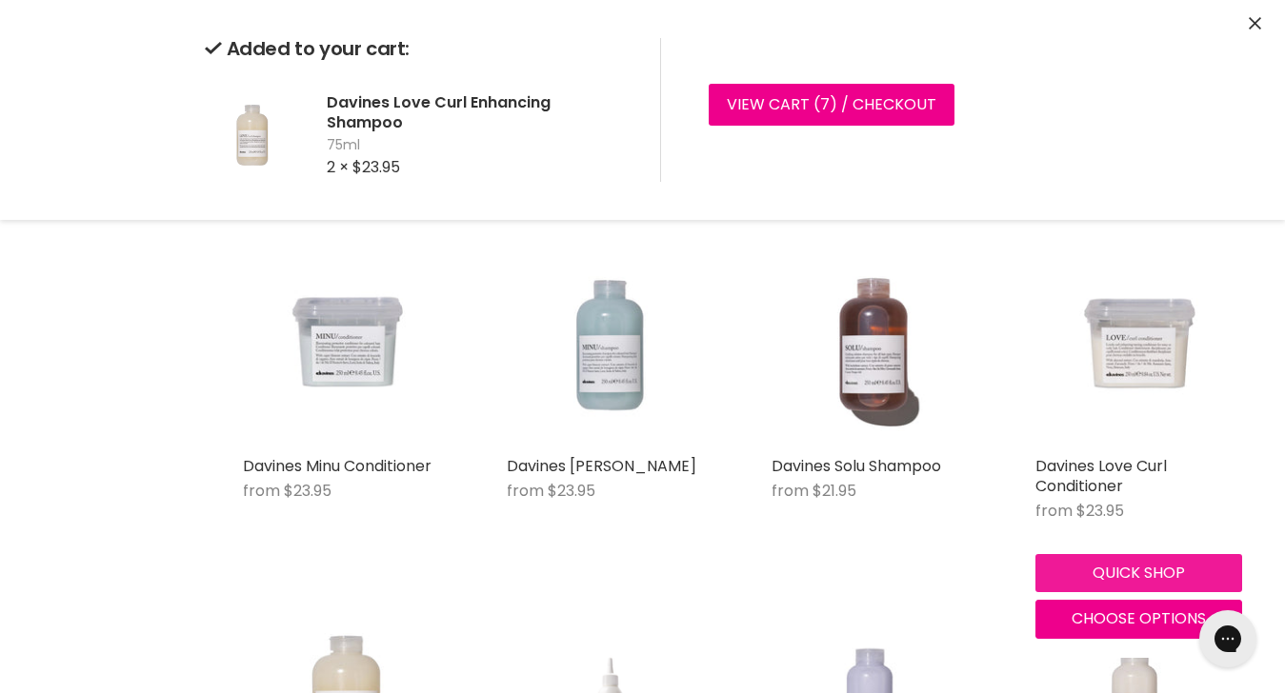
click at [1091, 568] on button "Quick shop" at bounding box center [1138, 573] width 207 height 38
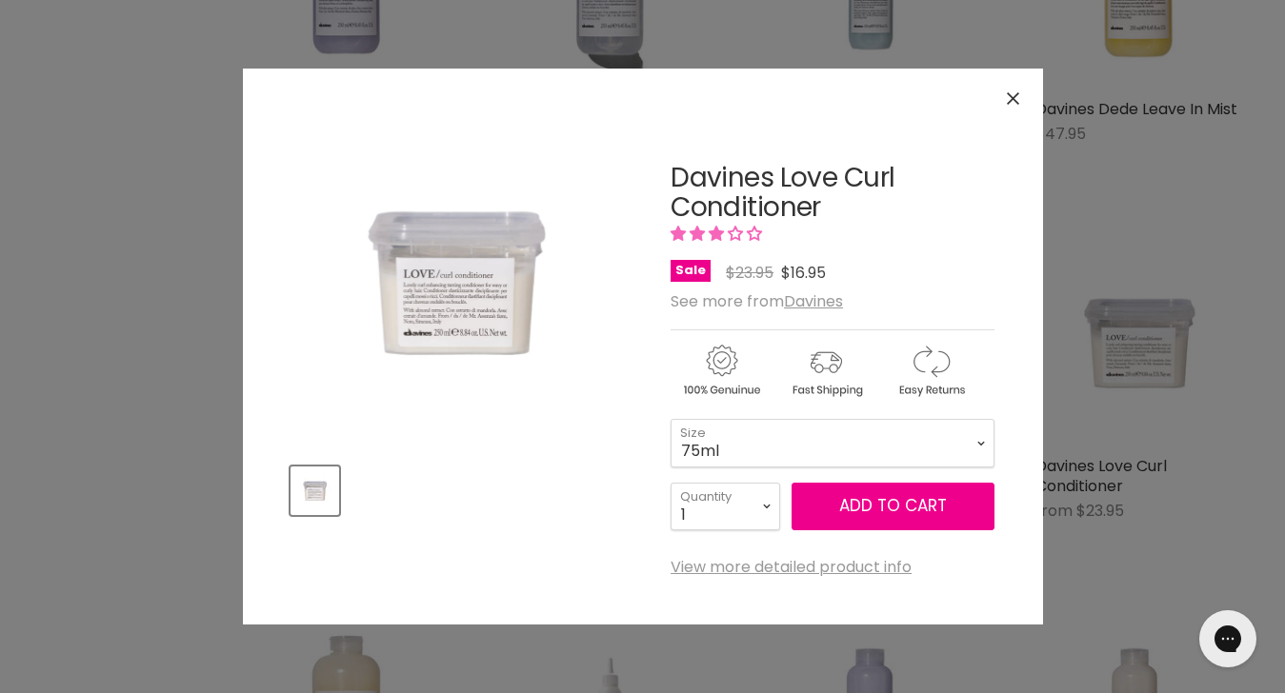
scroll to position [2141, 0]
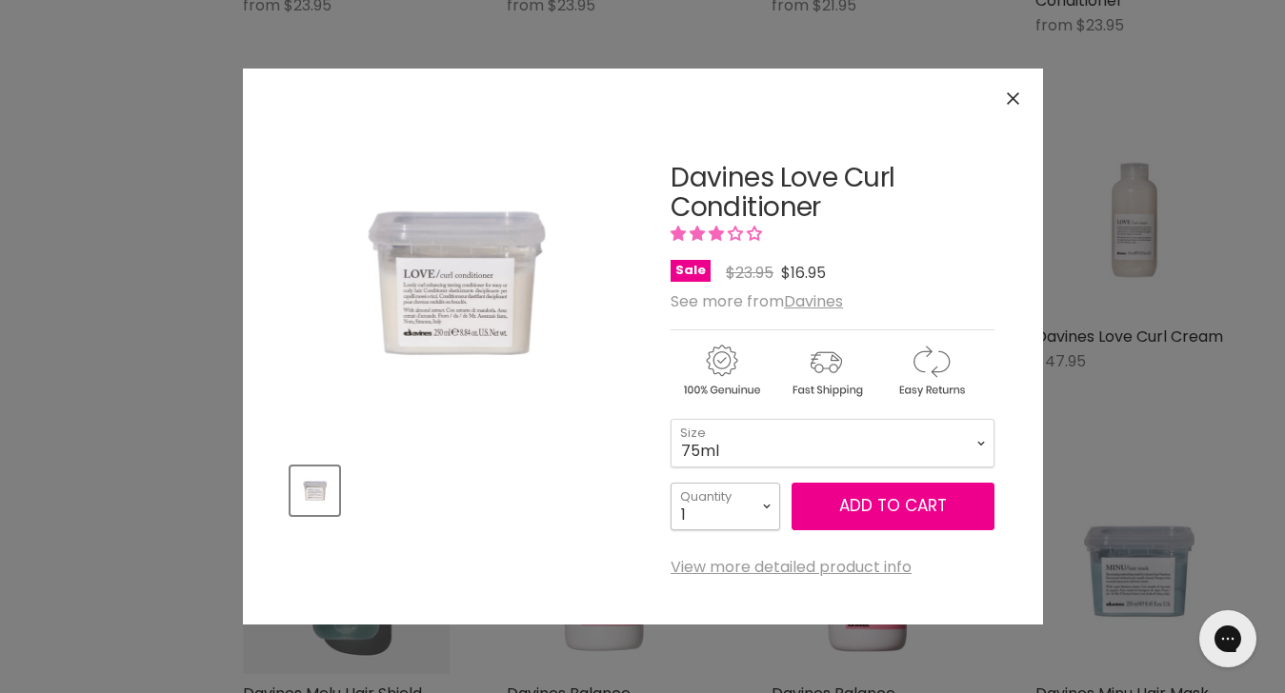
click at [757, 503] on select "1 2 3 4 5 6 7 8 9 10+" at bounding box center [725, 507] width 110 height 48
select select "2"
click at [670, 483] on select "1 2 3 4 5 6 7 8 9 10+" at bounding box center [725, 507] width 110 height 48
type input "2"
click at [875, 500] on span "Add to cart" at bounding box center [893, 505] width 108 height 23
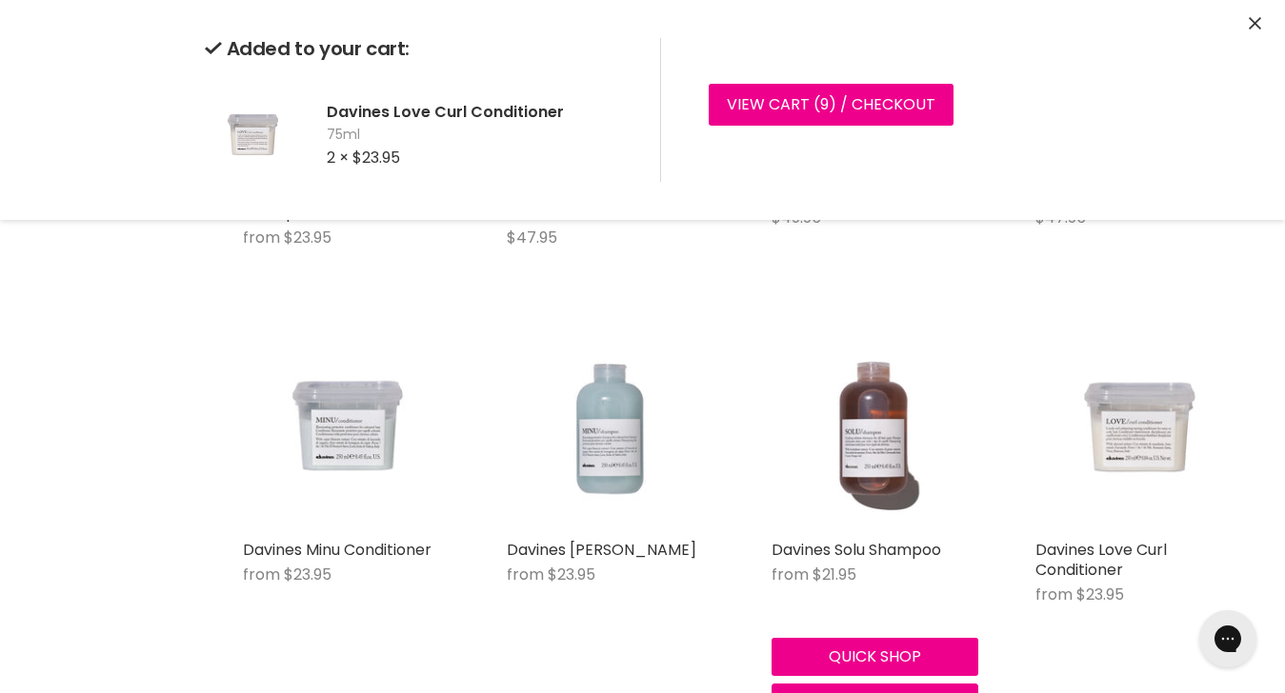
scroll to position [1568, 0]
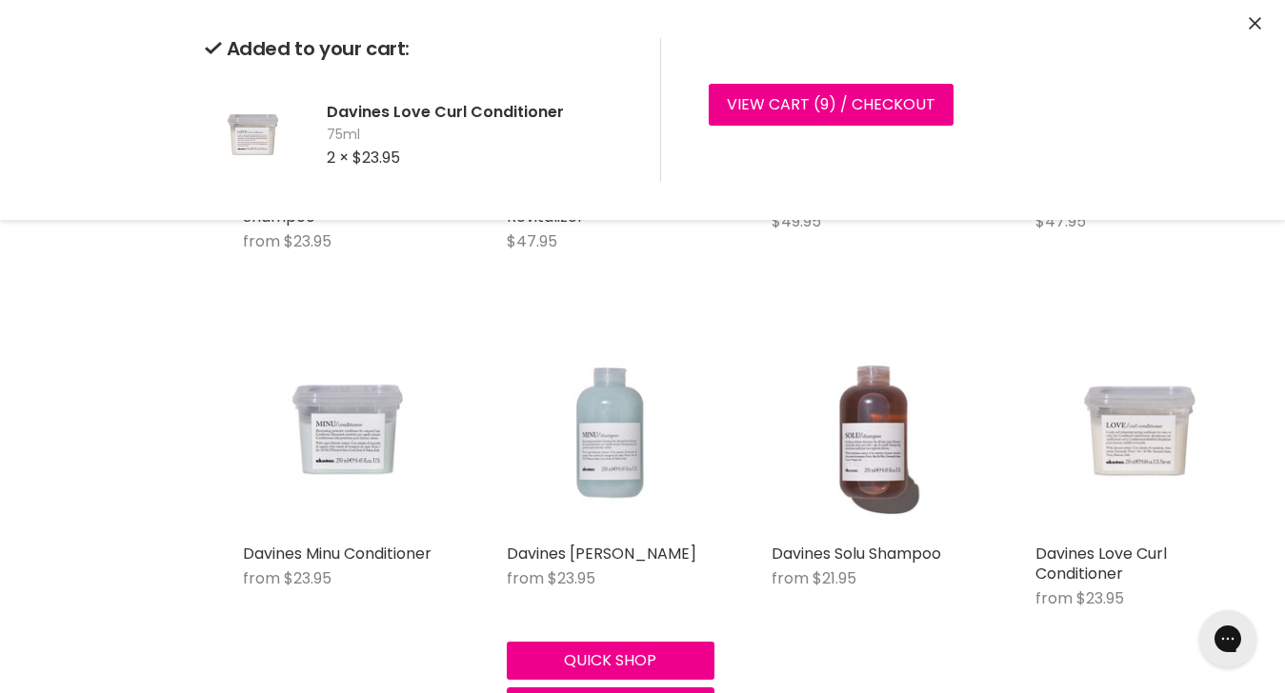
click at [593, 459] on img "Main content" at bounding box center [610, 430] width 207 height 207
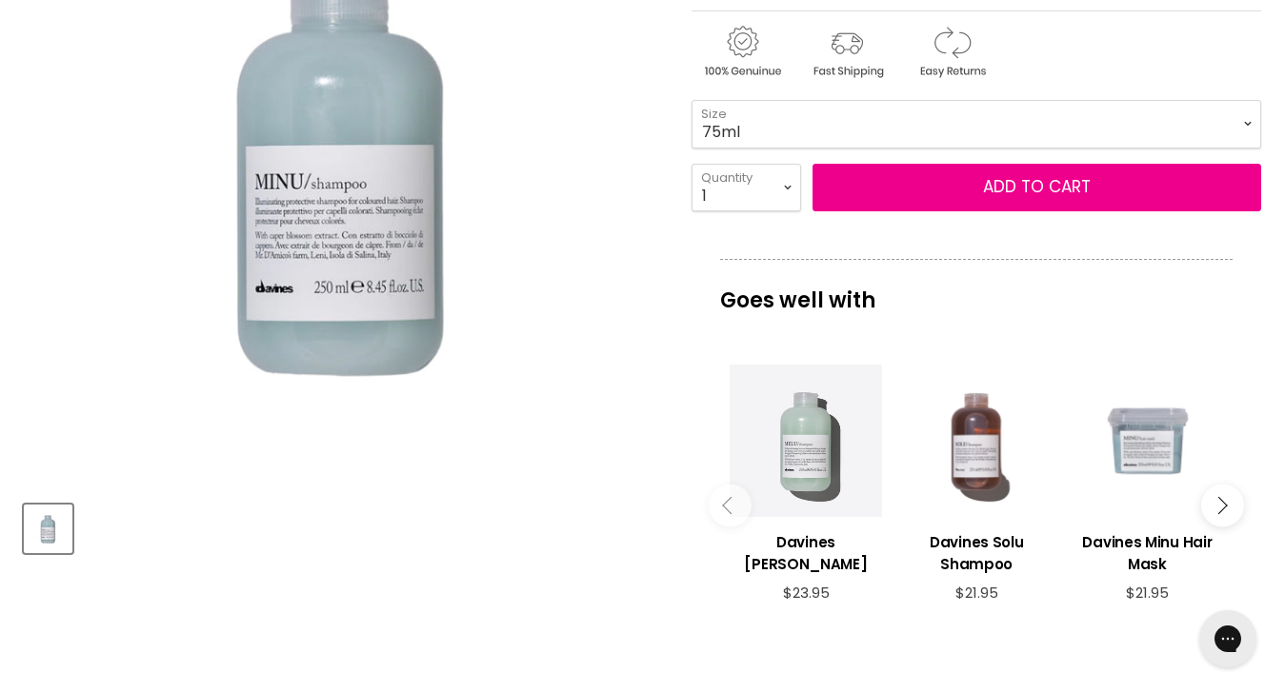
scroll to position [447, 0]
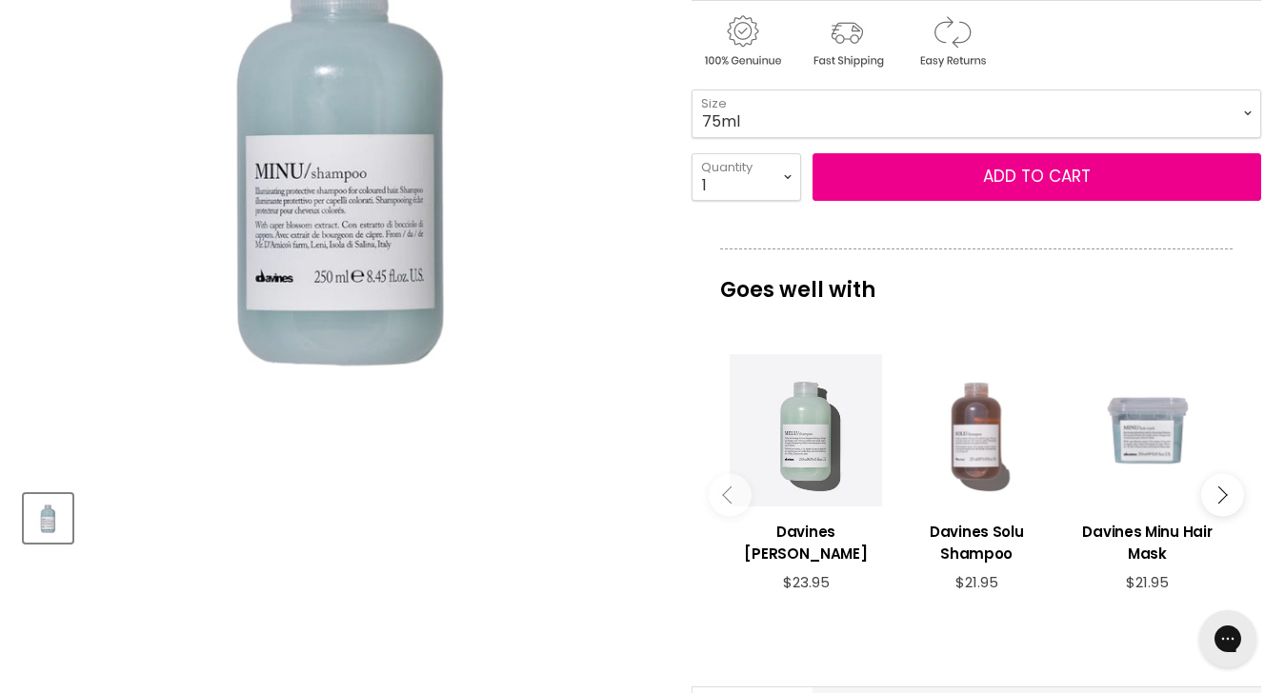
click at [965, 451] on div "Main content" at bounding box center [976, 429] width 151 height 151
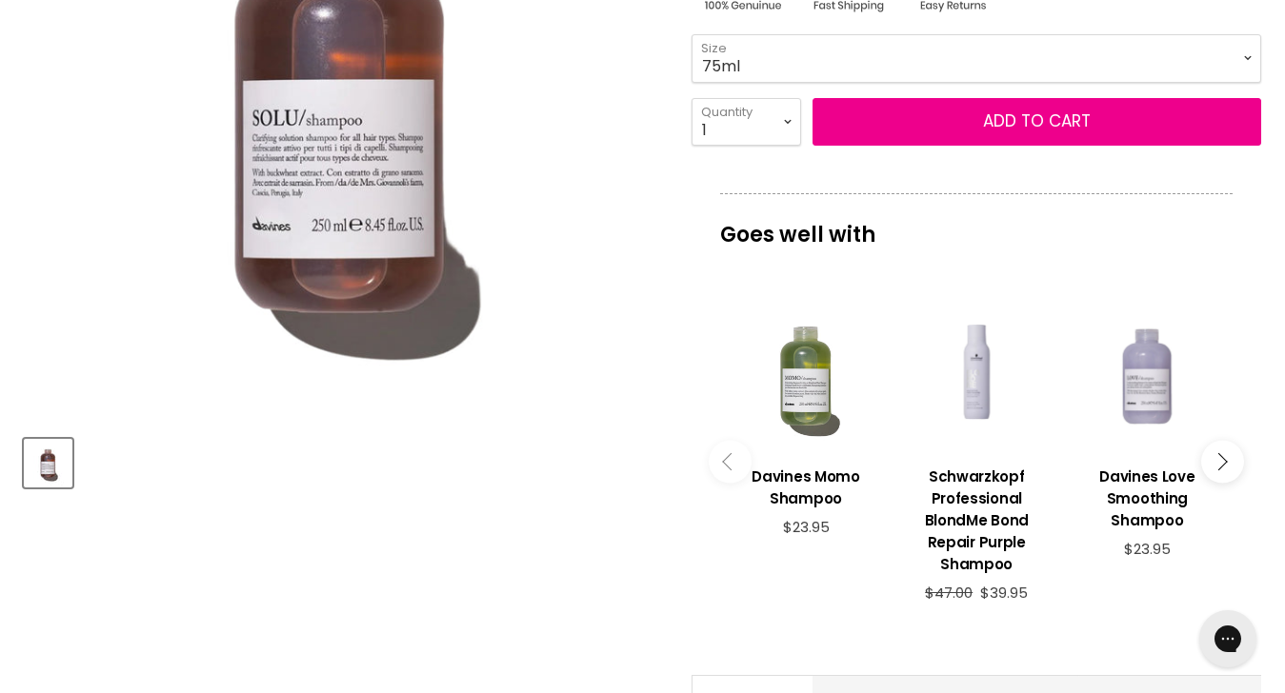
scroll to position [499, 0]
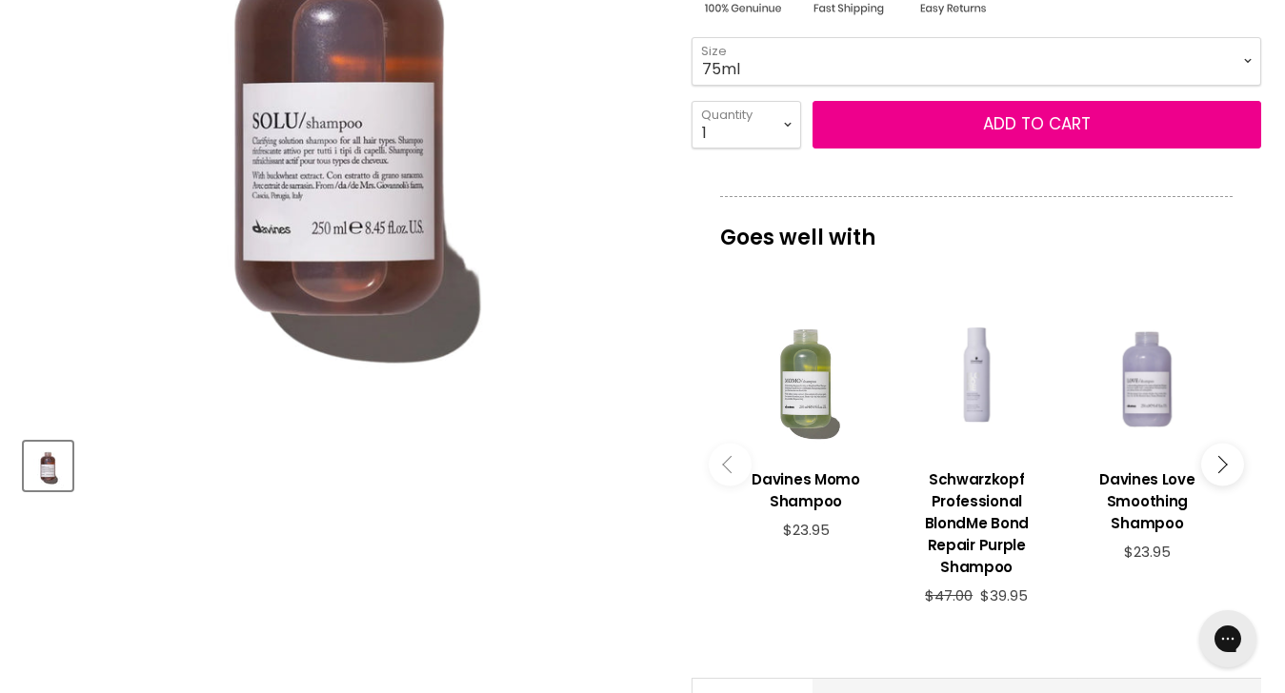
click at [807, 393] on div "Main content" at bounding box center [805, 377] width 151 height 151
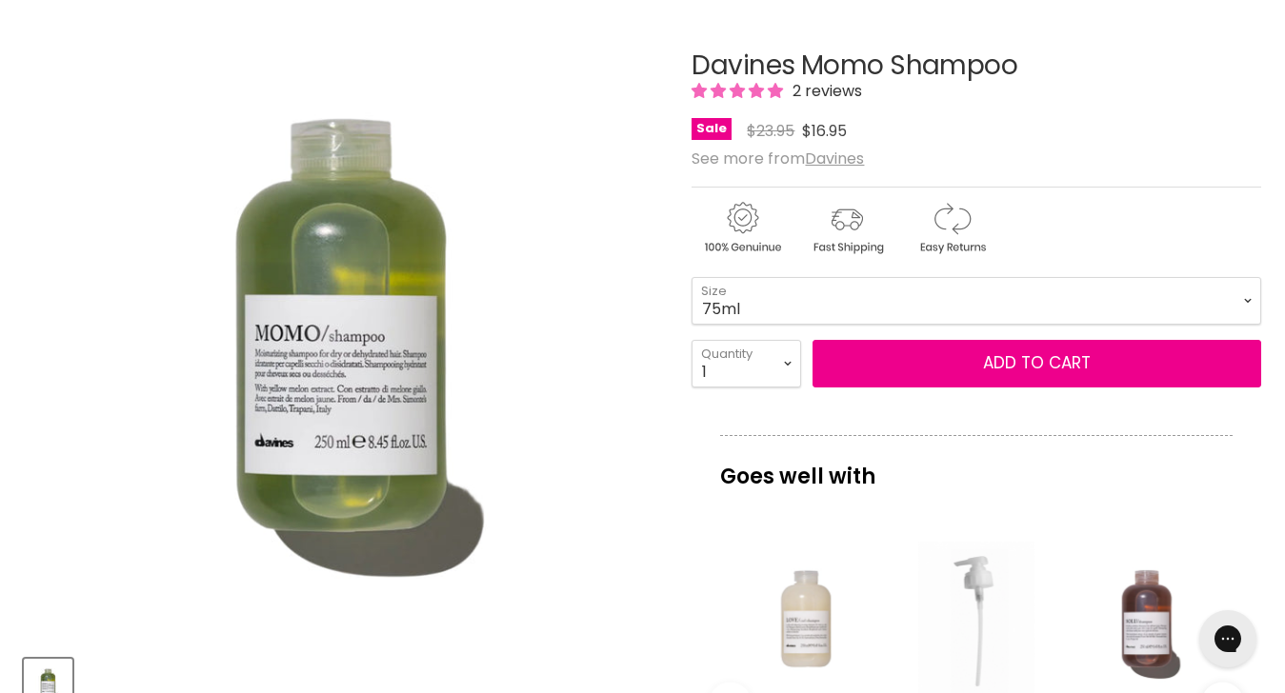
scroll to position [277, 0]
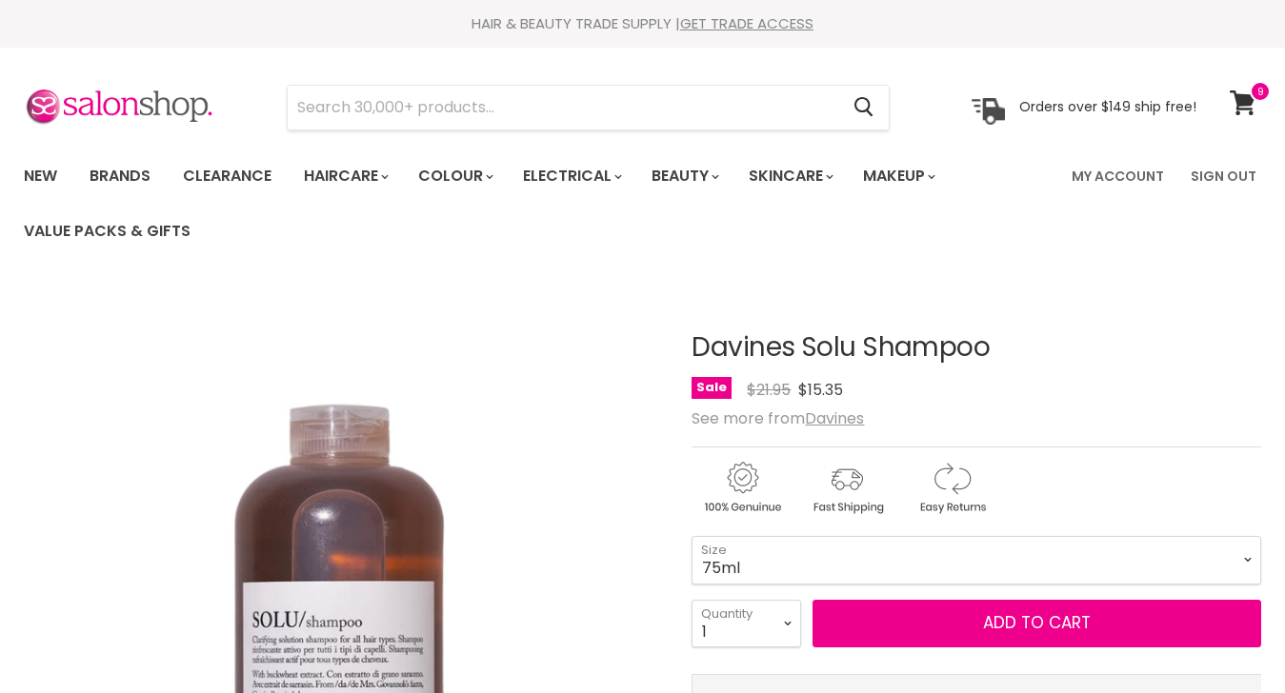
scroll to position [499, 0]
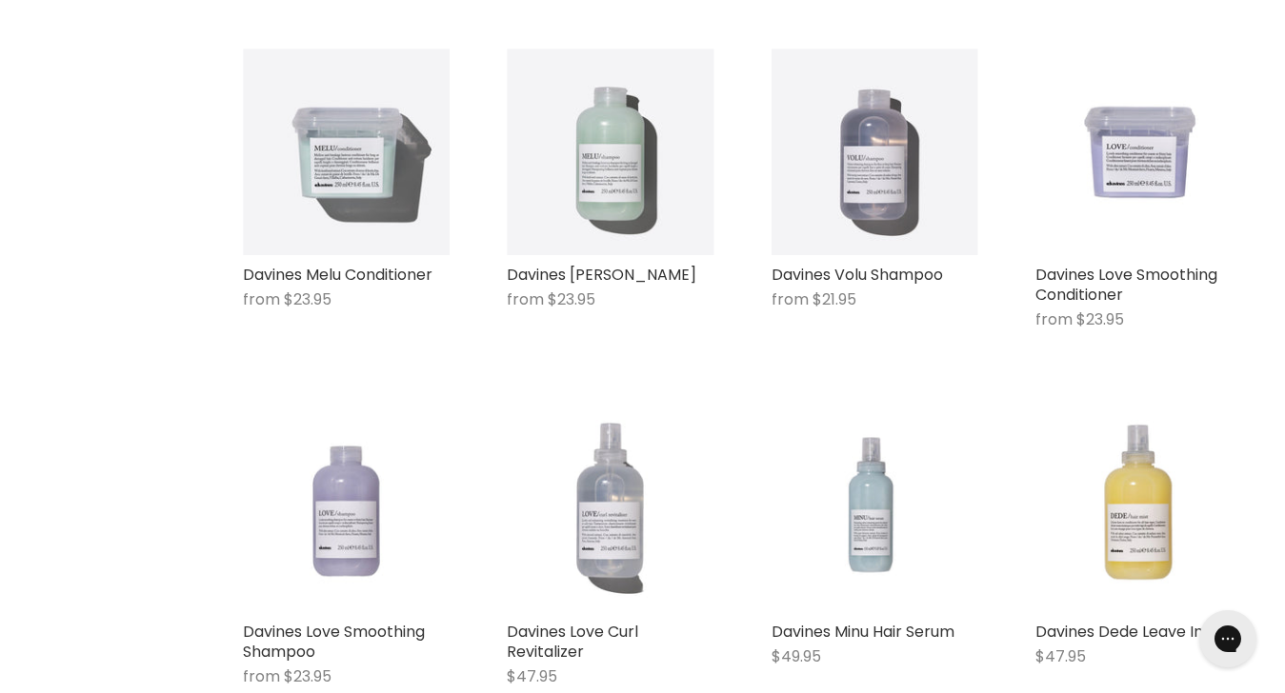
scroll to position [1130, 0]
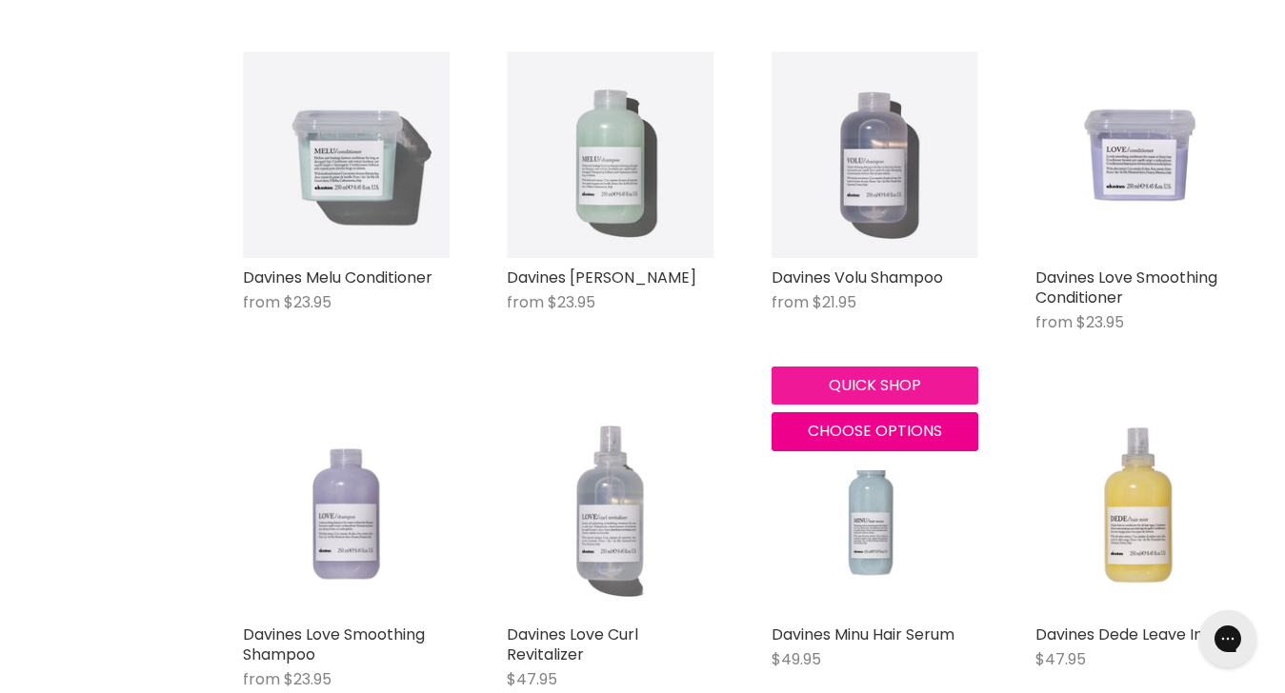
click at [882, 378] on button "Quick shop" at bounding box center [874, 386] width 207 height 38
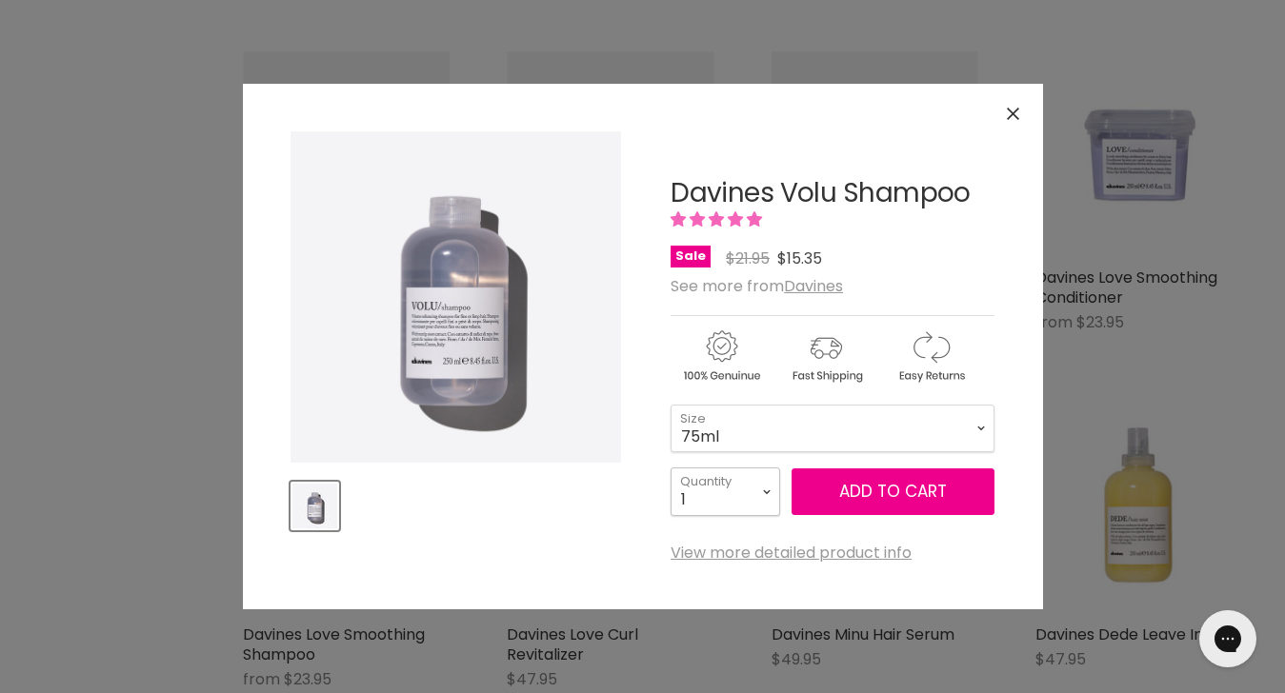
click at [767, 490] on select "1 2 3 4 5 6 7 8 9 10+" at bounding box center [725, 492] width 110 height 48
select select "2"
click at [670, 468] on select "1 2 3 4 5 6 7 8 9 10+" at bounding box center [725, 492] width 110 height 48
type input "2"
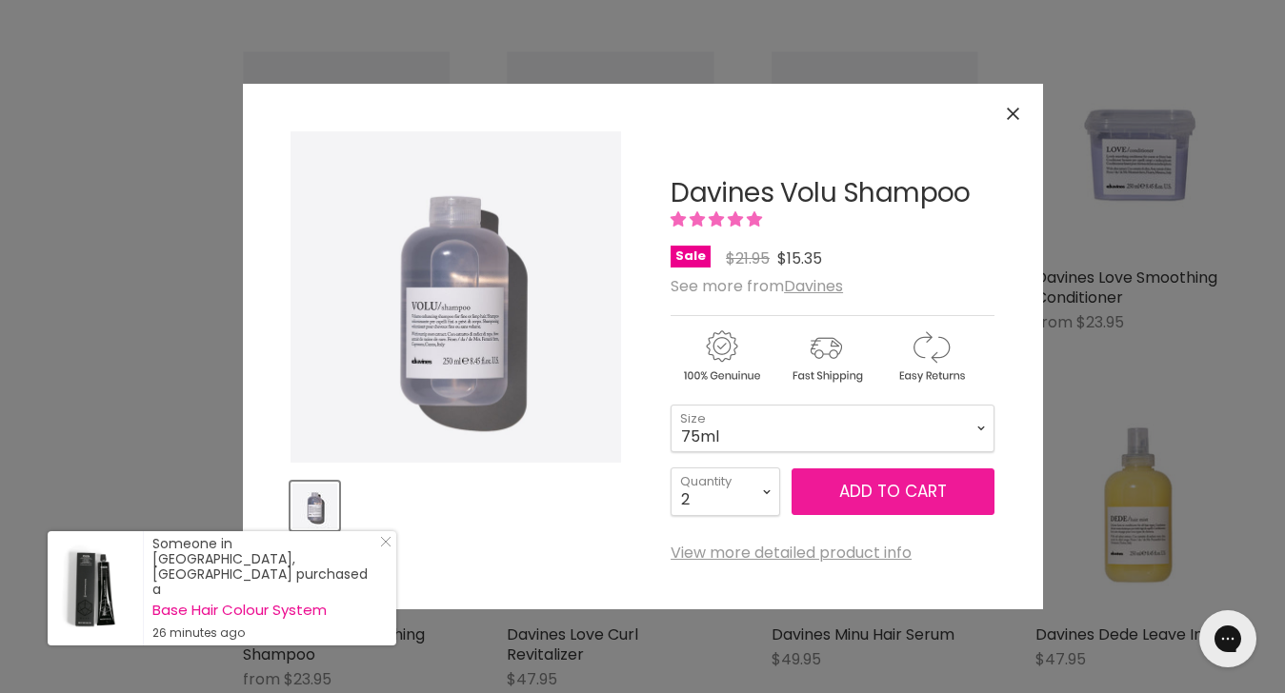
click at [877, 485] on span "Add to cart" at bounding box center [893, 491] width 108 height 23
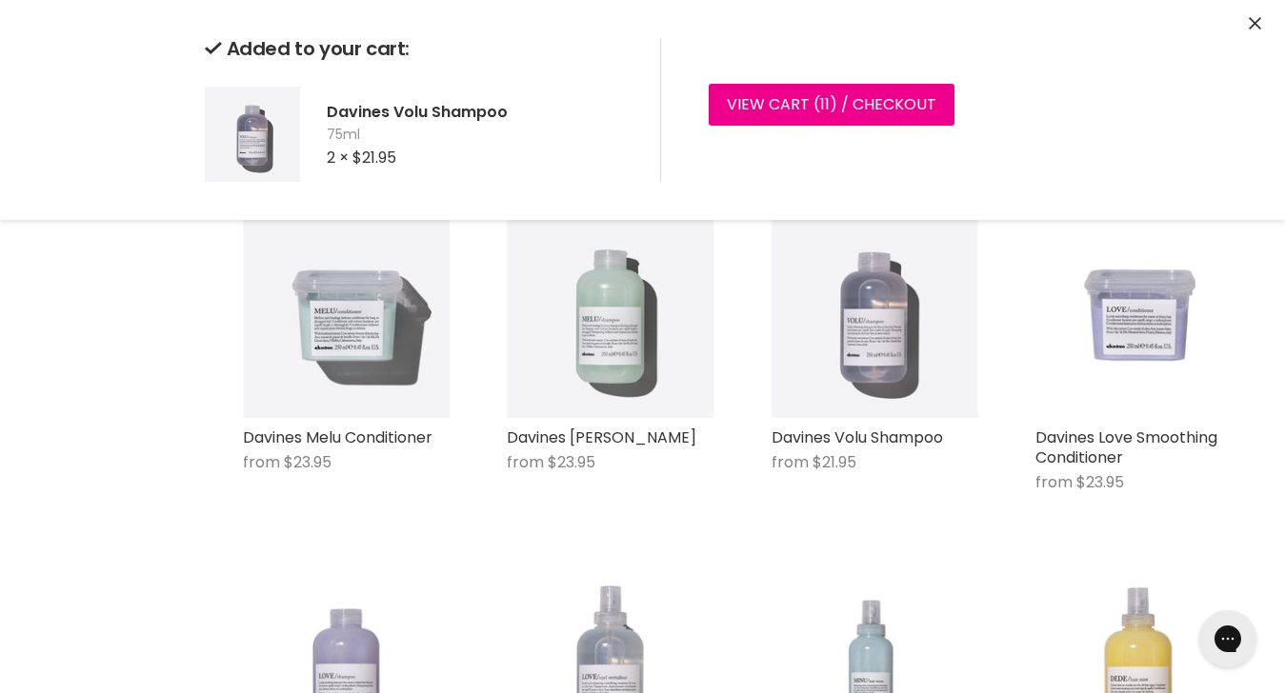
scroll to position [969, 0]
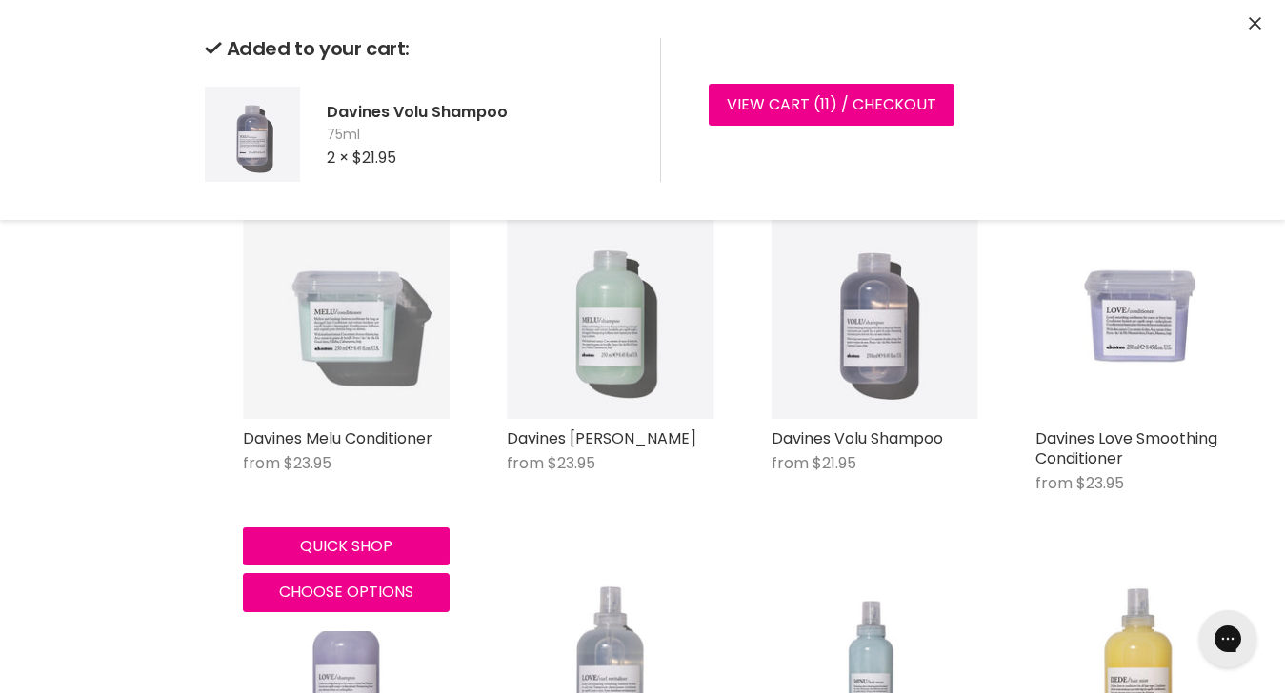
click at [347, 336] on img "Main content" at bounding box center [346, 315] width 207 height 207
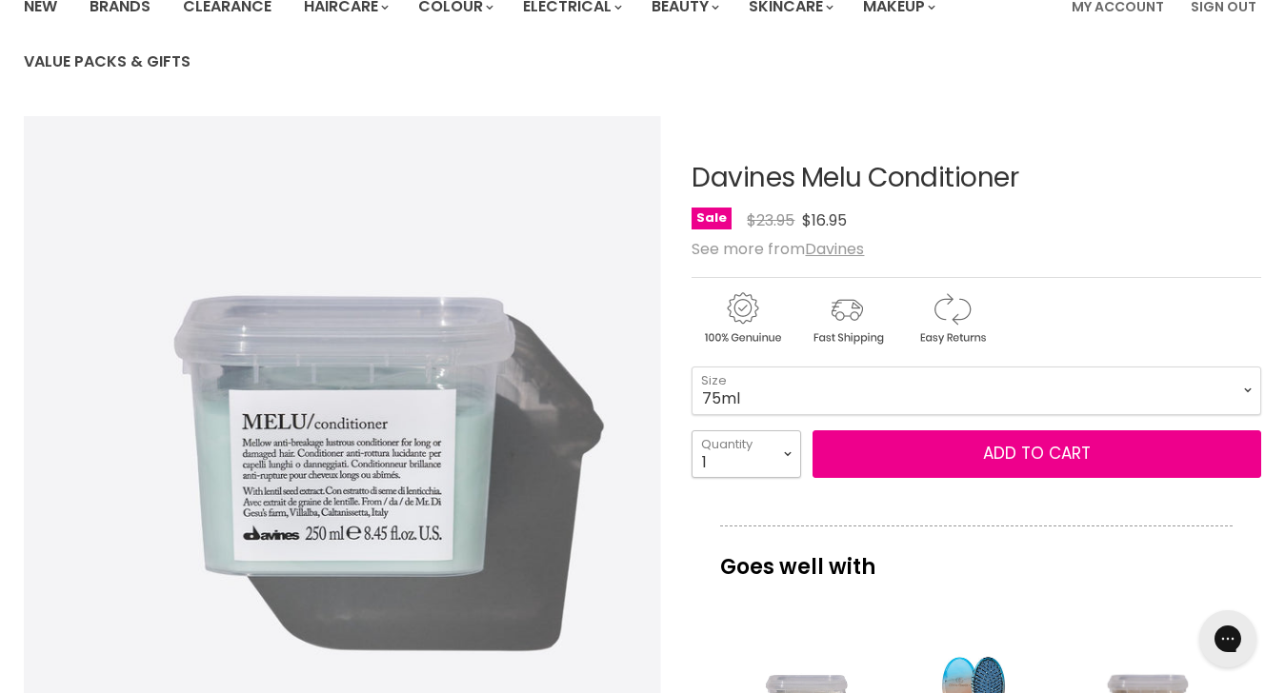
click at [789, 450] on select "1 2 3 4 5 6 7 8 9 10+" at bounding box center [746, 454] width 110 height 48
select select "2"
click at [691, 430] on select "1 2 3 4 5 6 7 8 9 10+" at bounding box center [746, 454] width 110 height 48
type input "2"
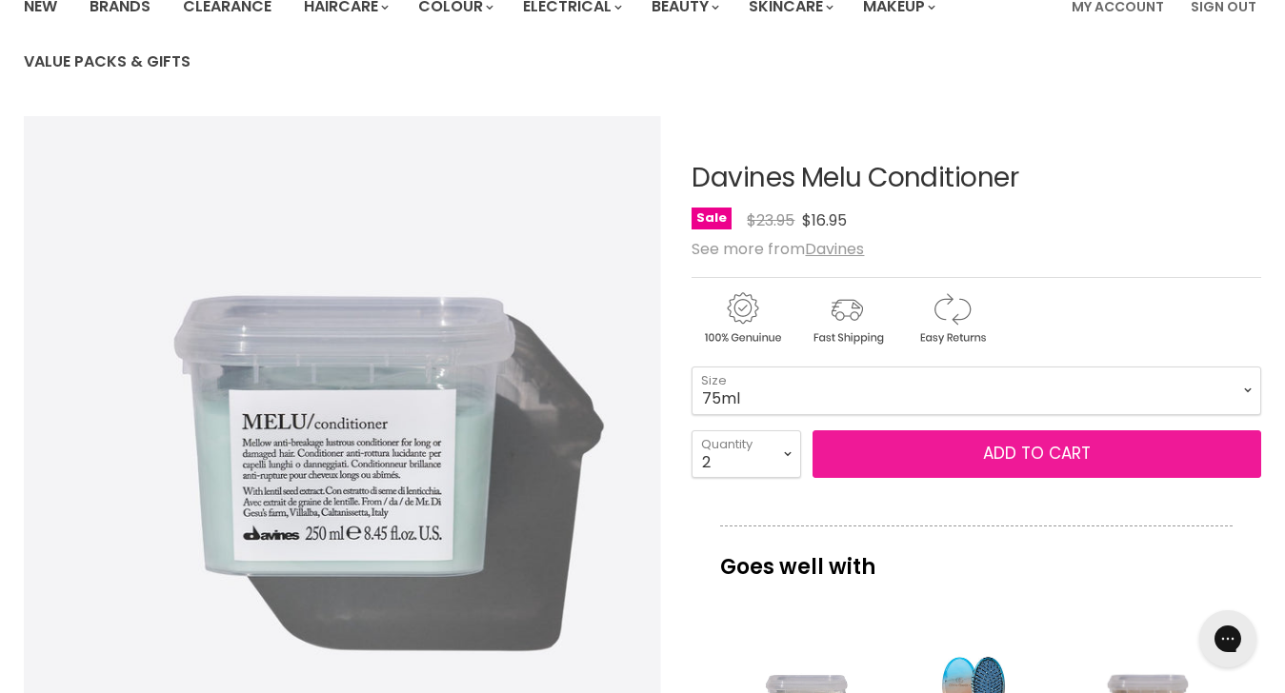
click at [955, 448] on button "Add to cart" at bounding box center [1036, 454] width 449 height 48
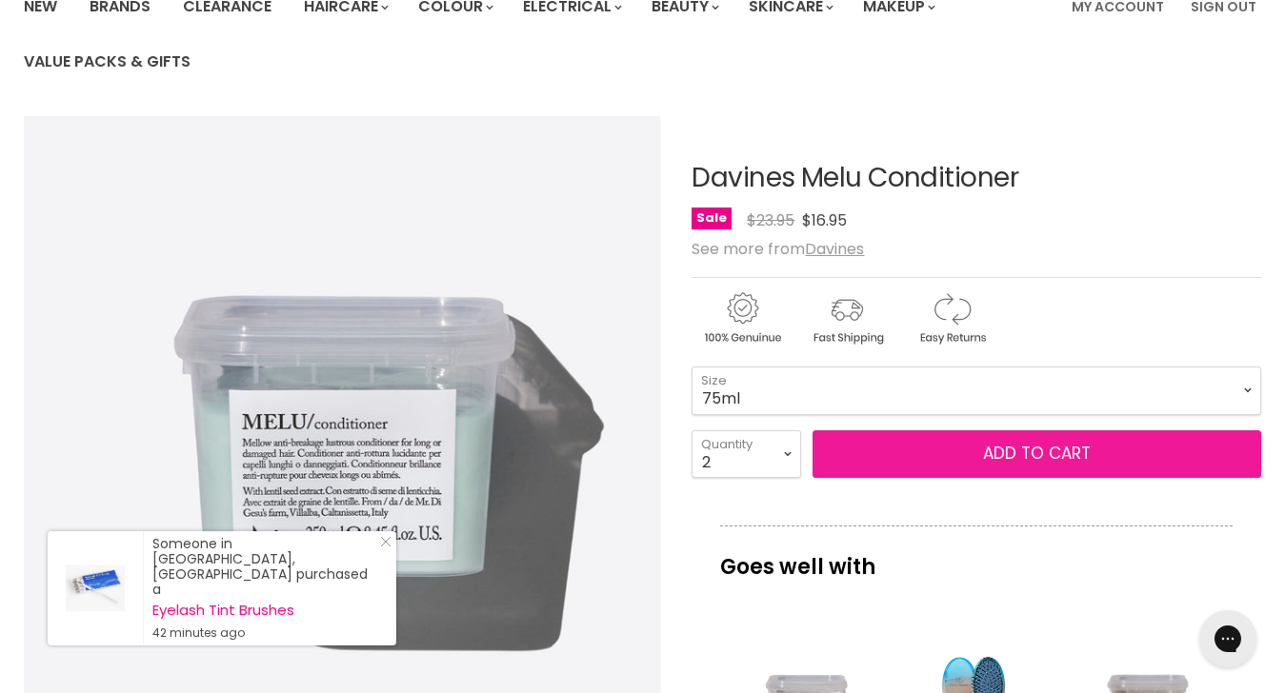
click at [993, 449] on span "Add to cart" at bounding box center [1037, 453] width 108 height 23
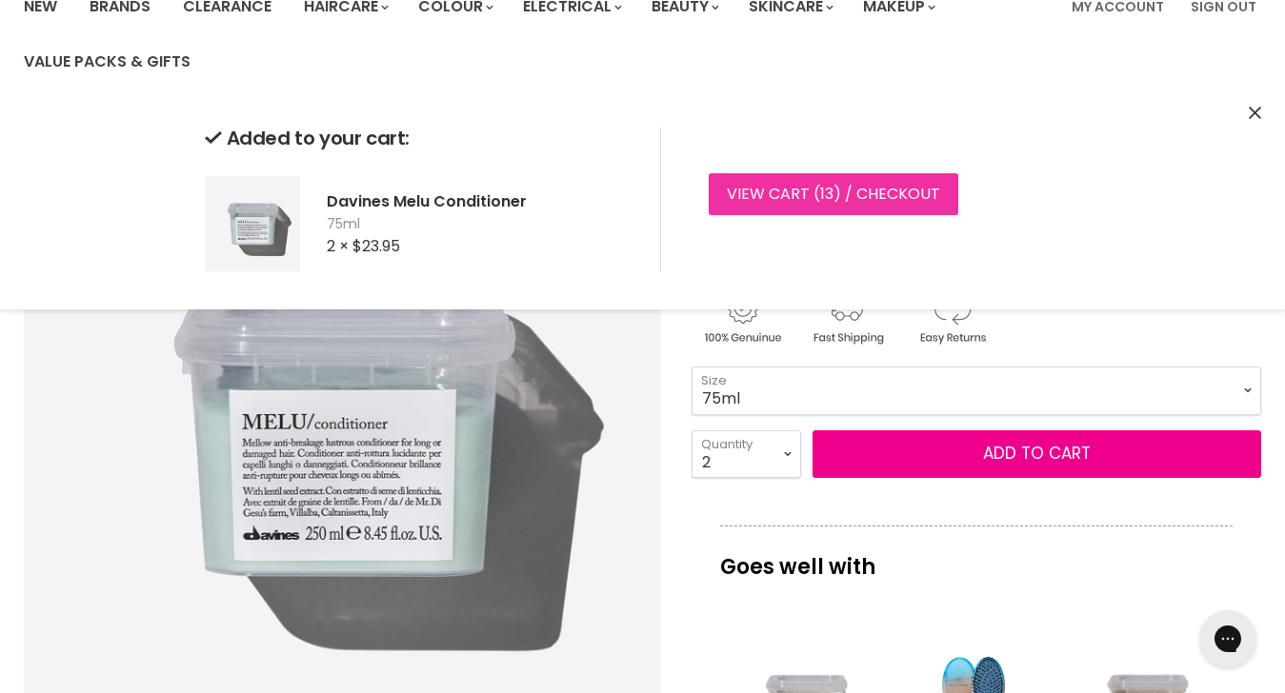
click at [789, 185] on link "View cart ( 13 ) / Checkout" at bounding box center [834, 194] width 250 height 42
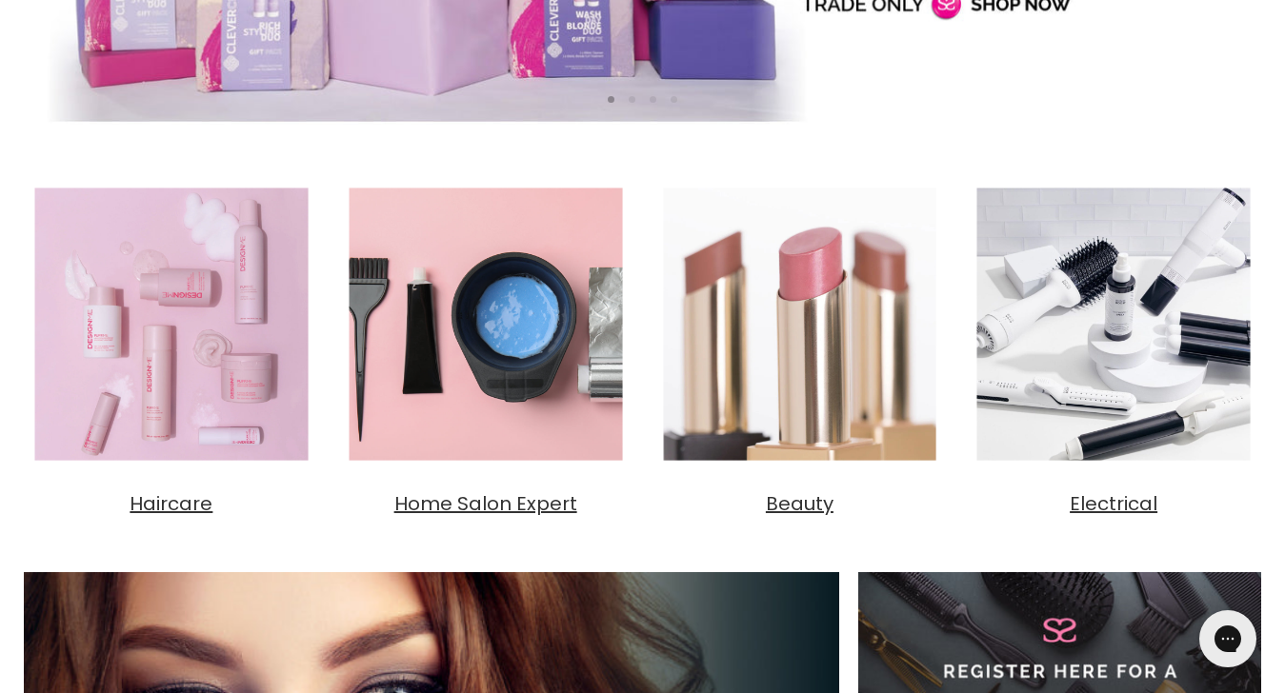
scroll to position [639, 0]
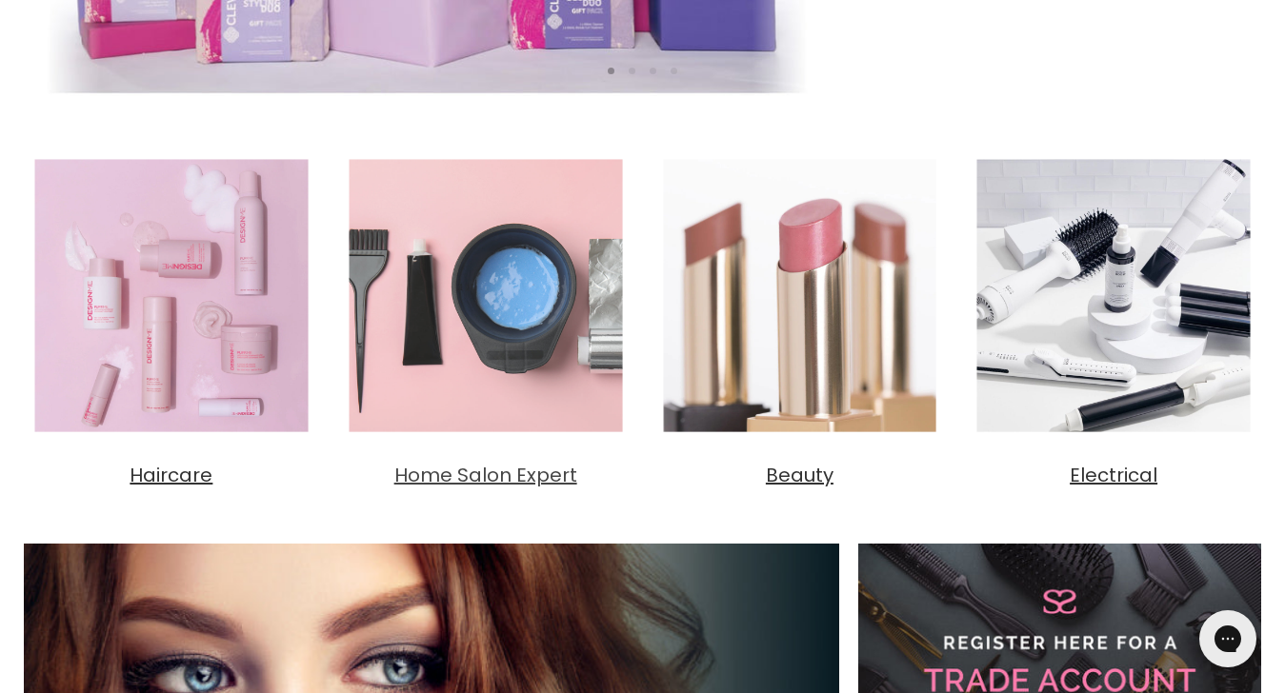
click at [468, 475] on span "Home Salon Expert" at bounding box center [485, 475] width 183 height 27
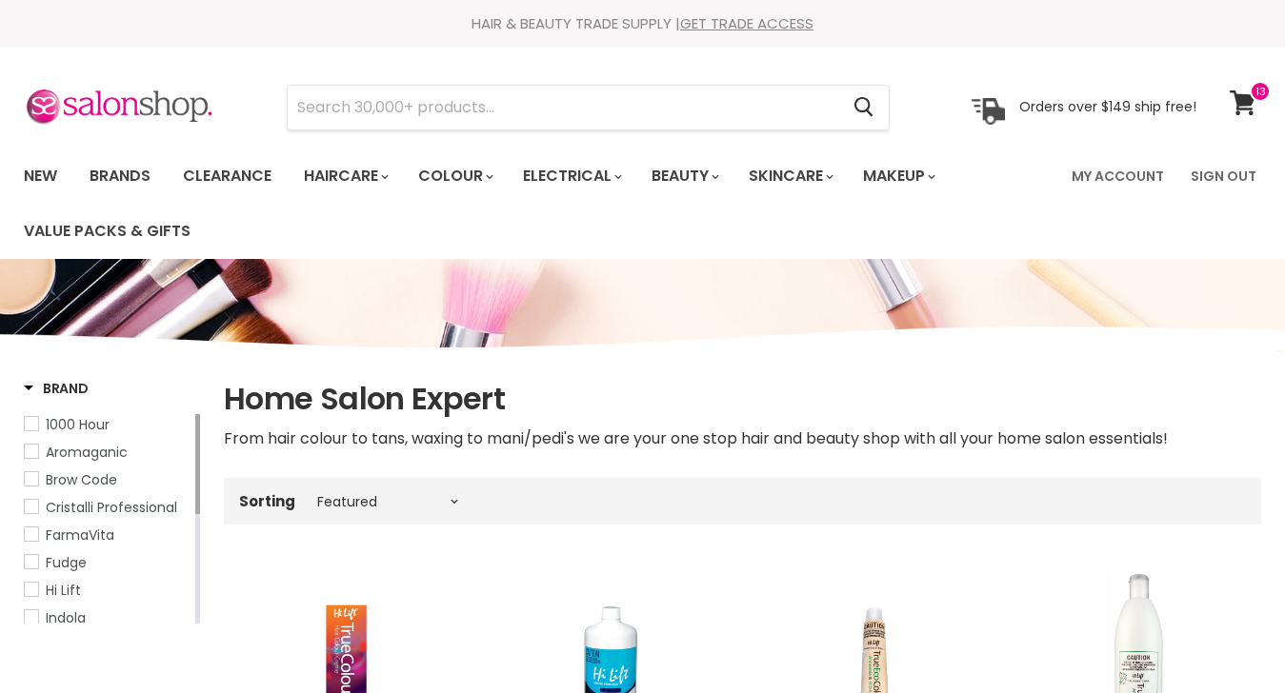
select select "manual"
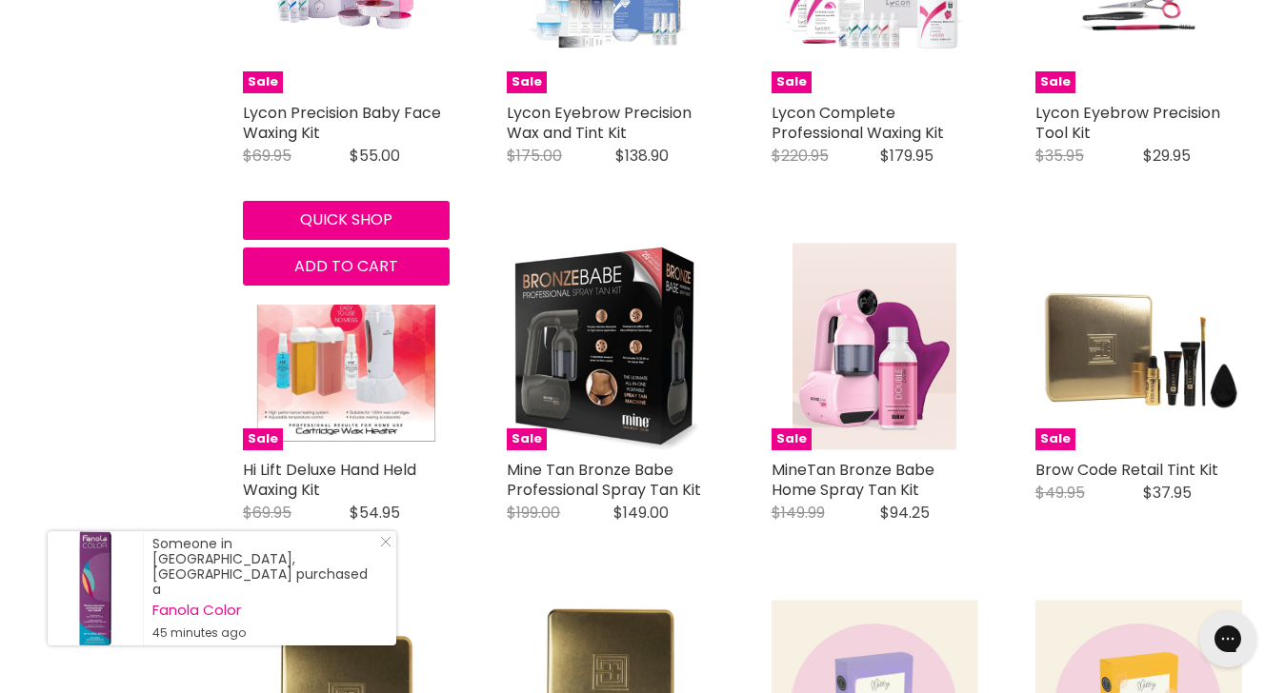
scroll to position [3188, 0]
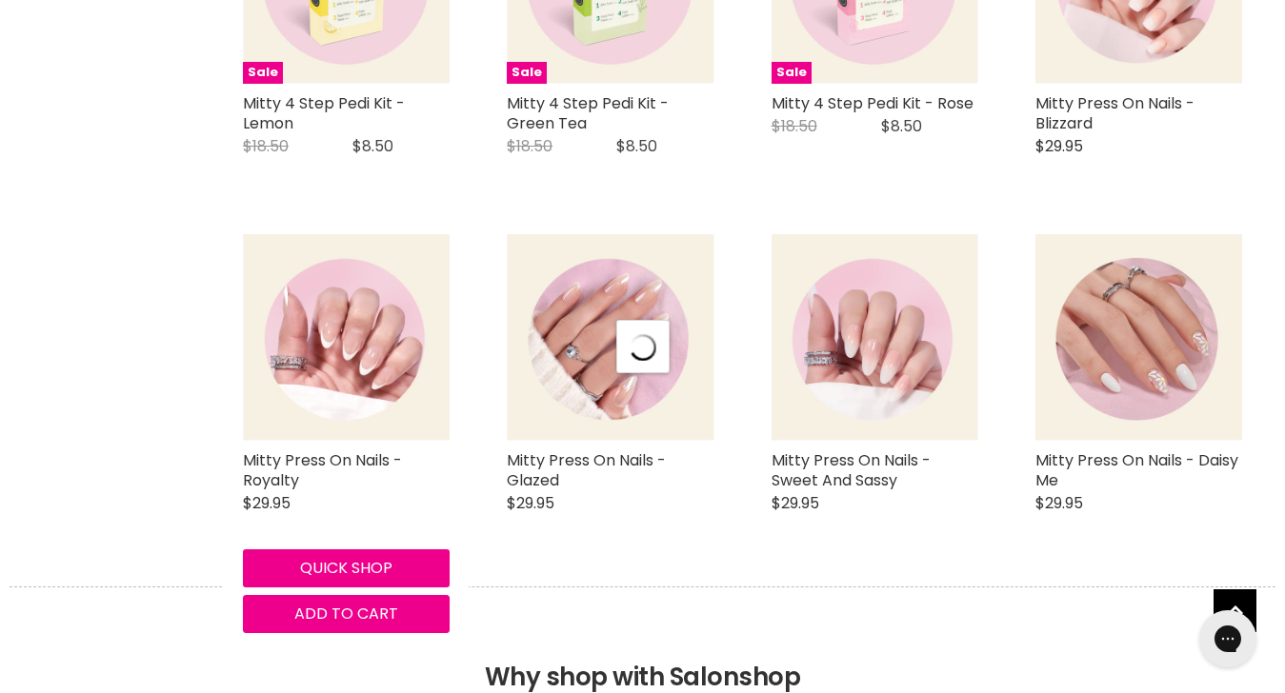
scroll to position [4347, 0]
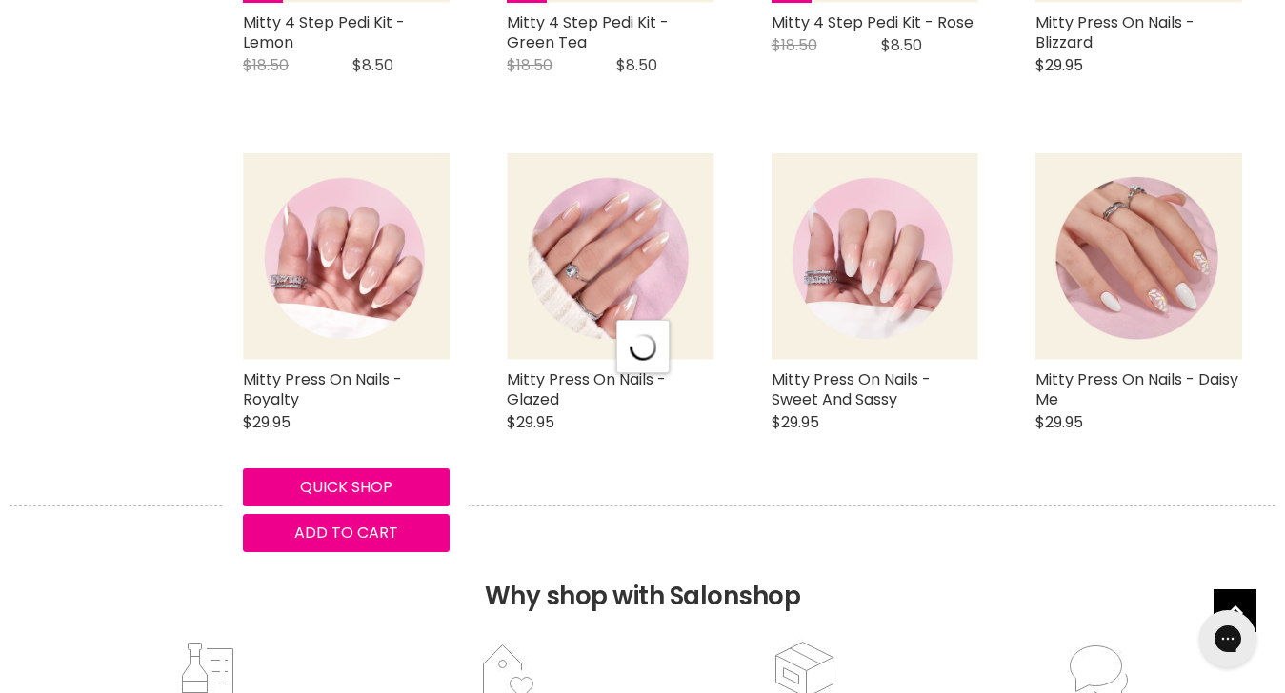
select select "manual"
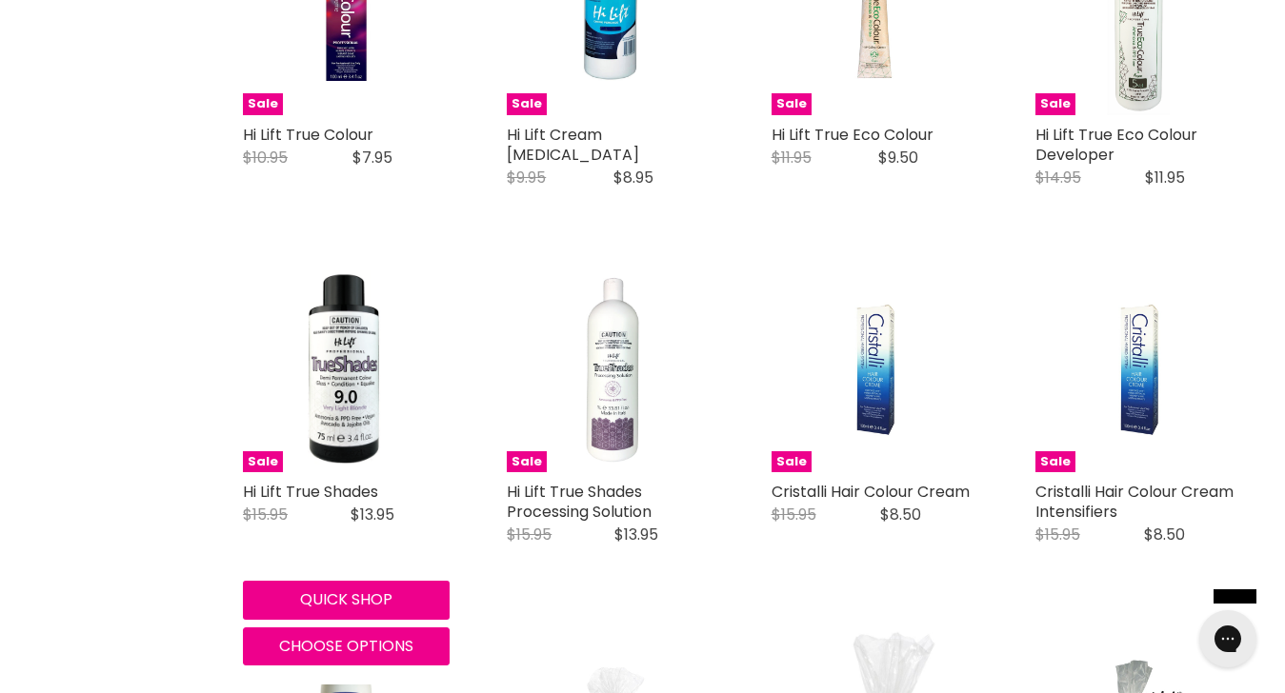
scroll to position [666, 0]
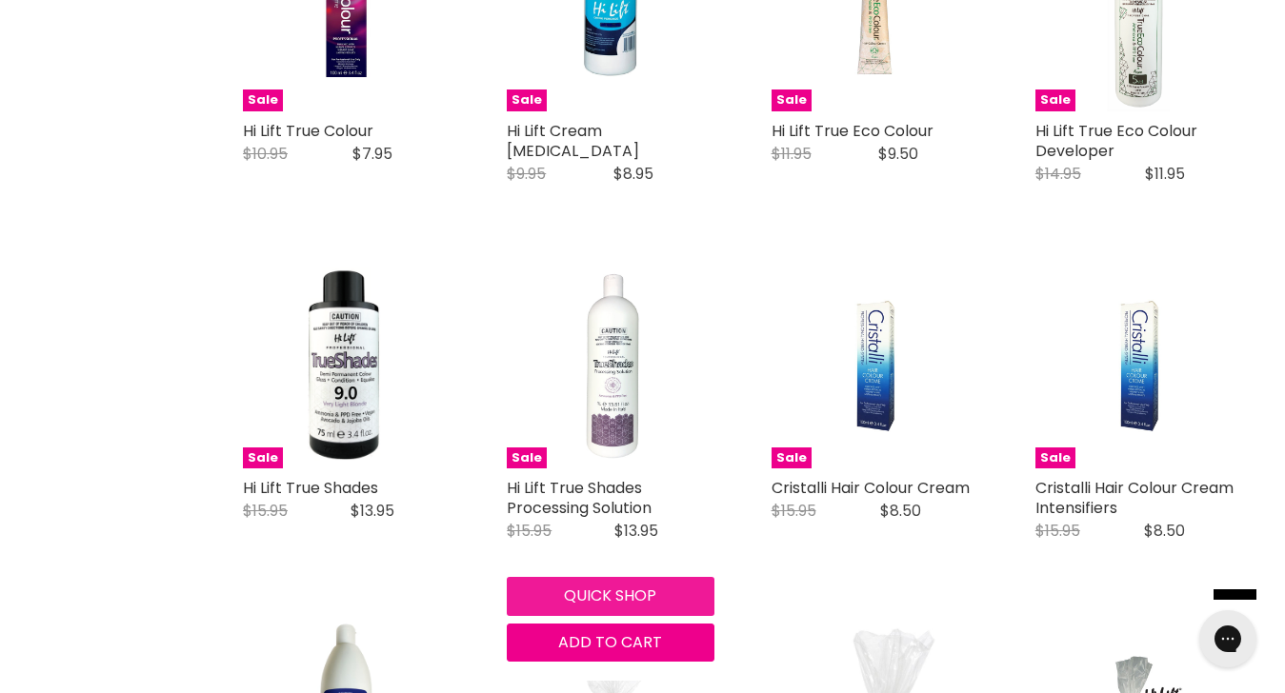
click at [591, 592] on button "Quick shop" at bounding box center [610, 596] width 207 height 38
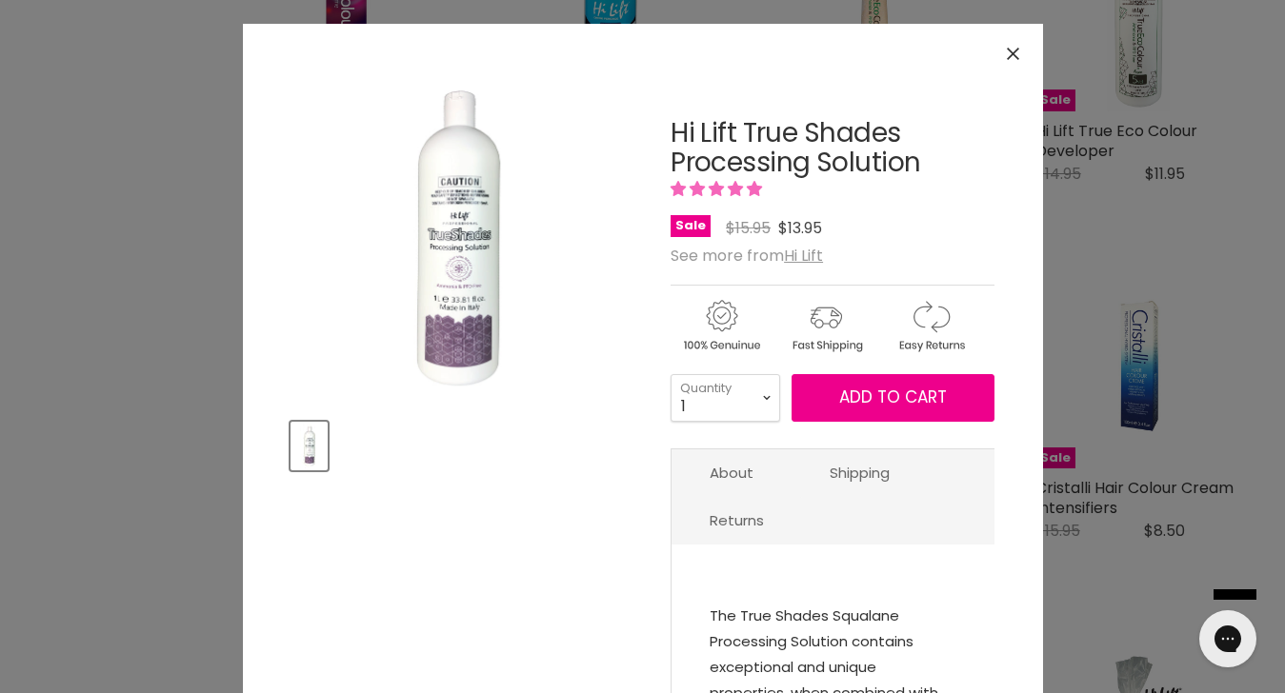
click at [1011, 52] on icon "Close" at bounding box center [1013, 54] width 12 height 12
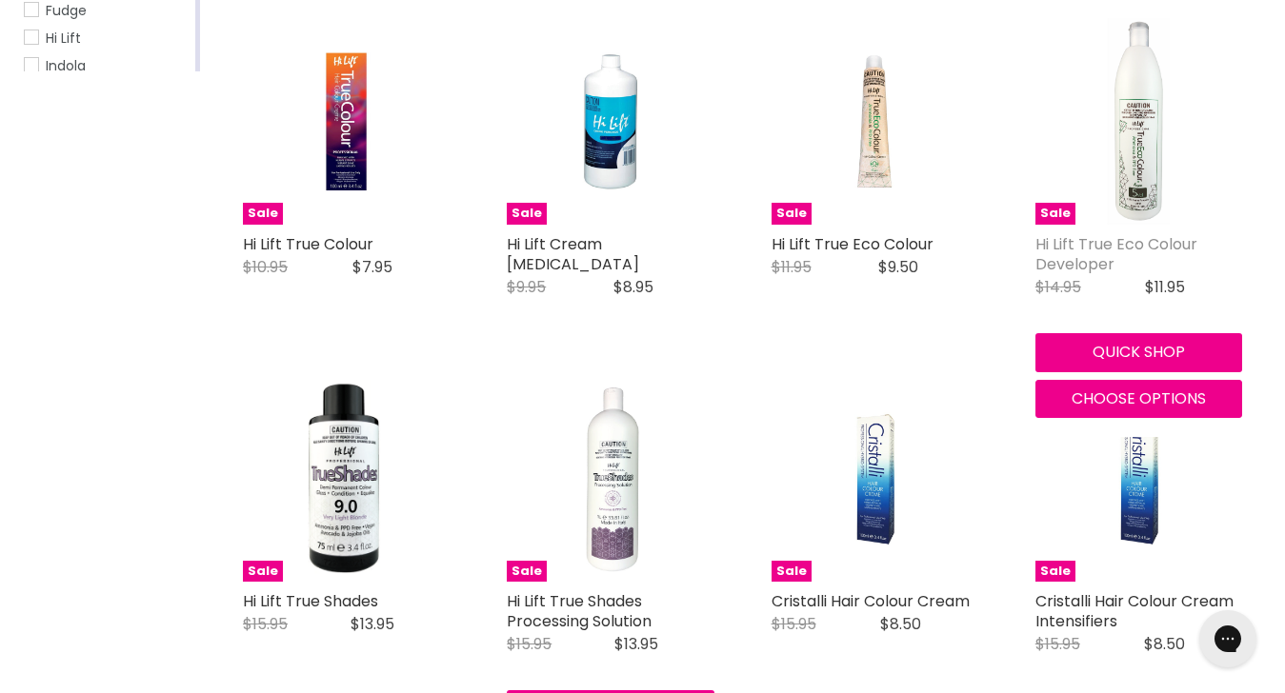
scroll to position [530, 0]
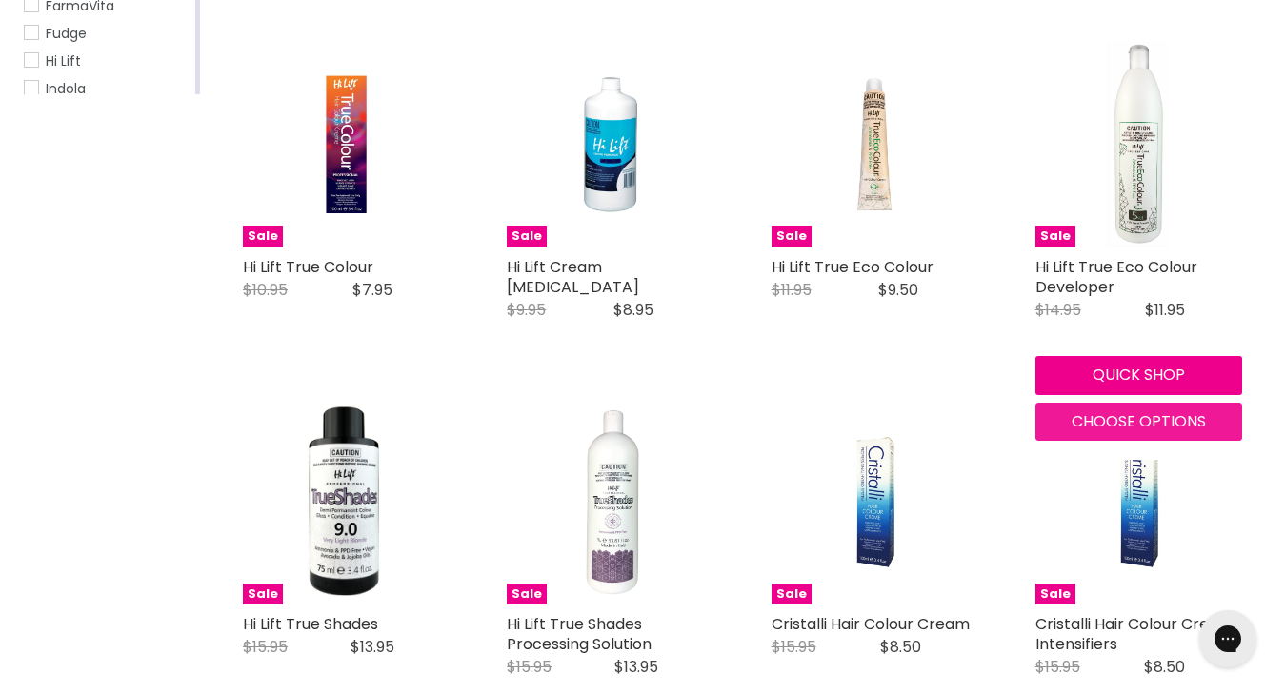
click at [1132, 412] on span "Choose options" at bounding box center [1138, 421] width 134 height 22
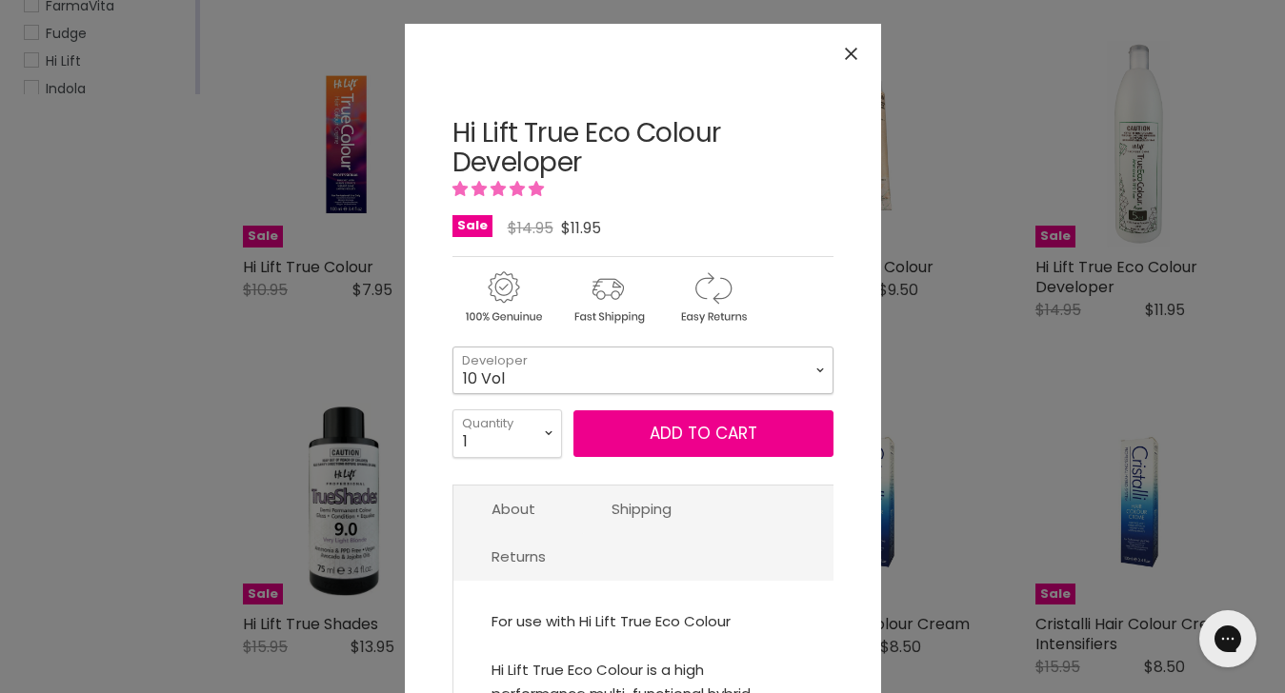
click at [693, 357] on select "10 Vol 40 Vol 20 Vol 5 Vol 30 Vol" at bounding box center [642, 371] width 381 height 48
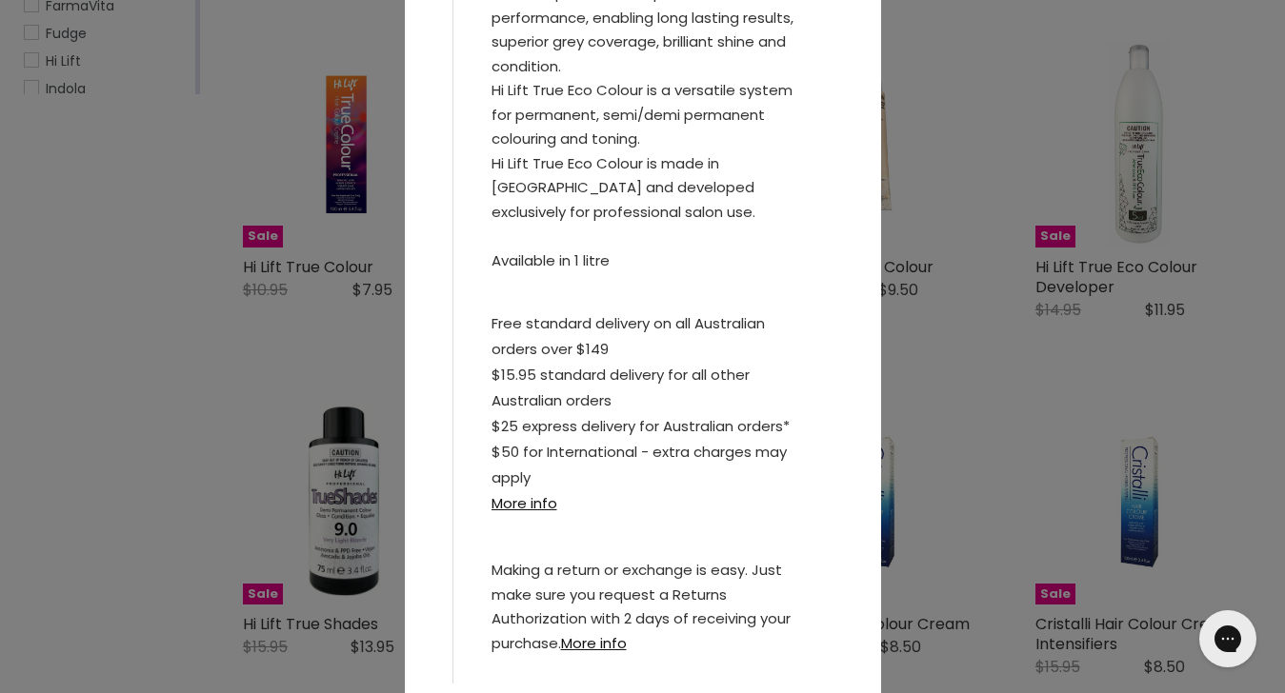
scroll to position [836, 0]
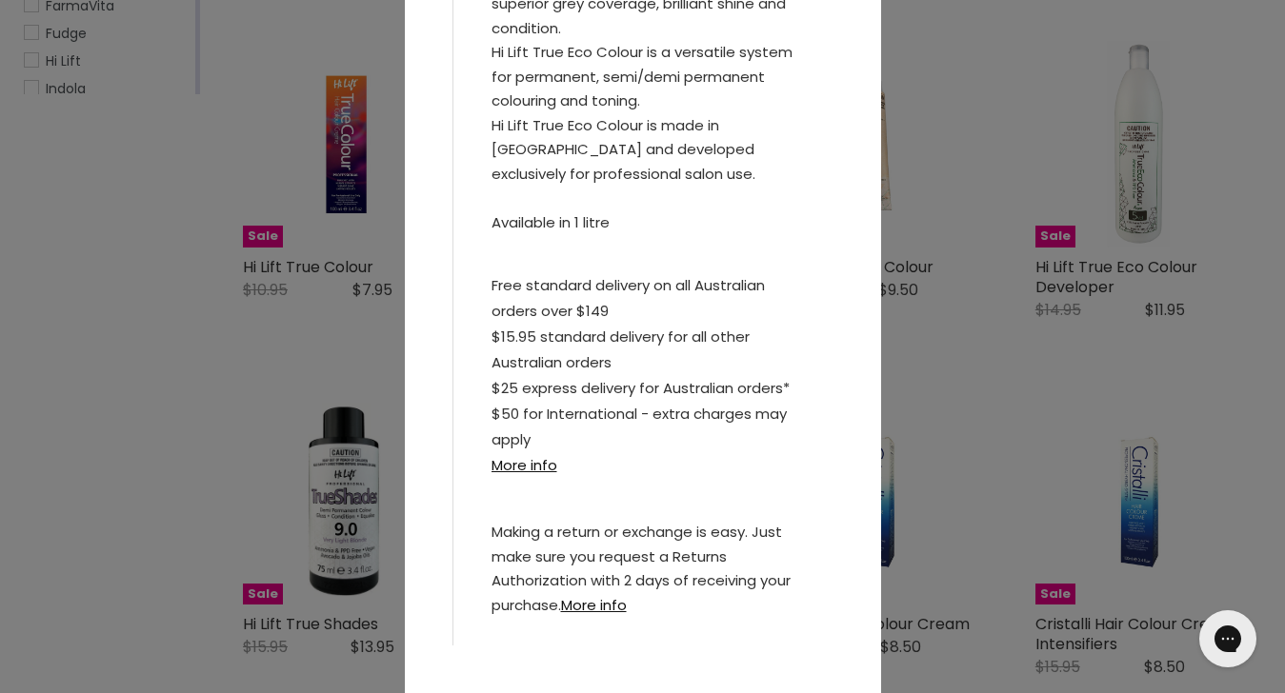
click at [1127, 172] on div "Click or scroll to zoom Tap or pinch to zoom" at bounding box center [642, 346] width 1285 height 693
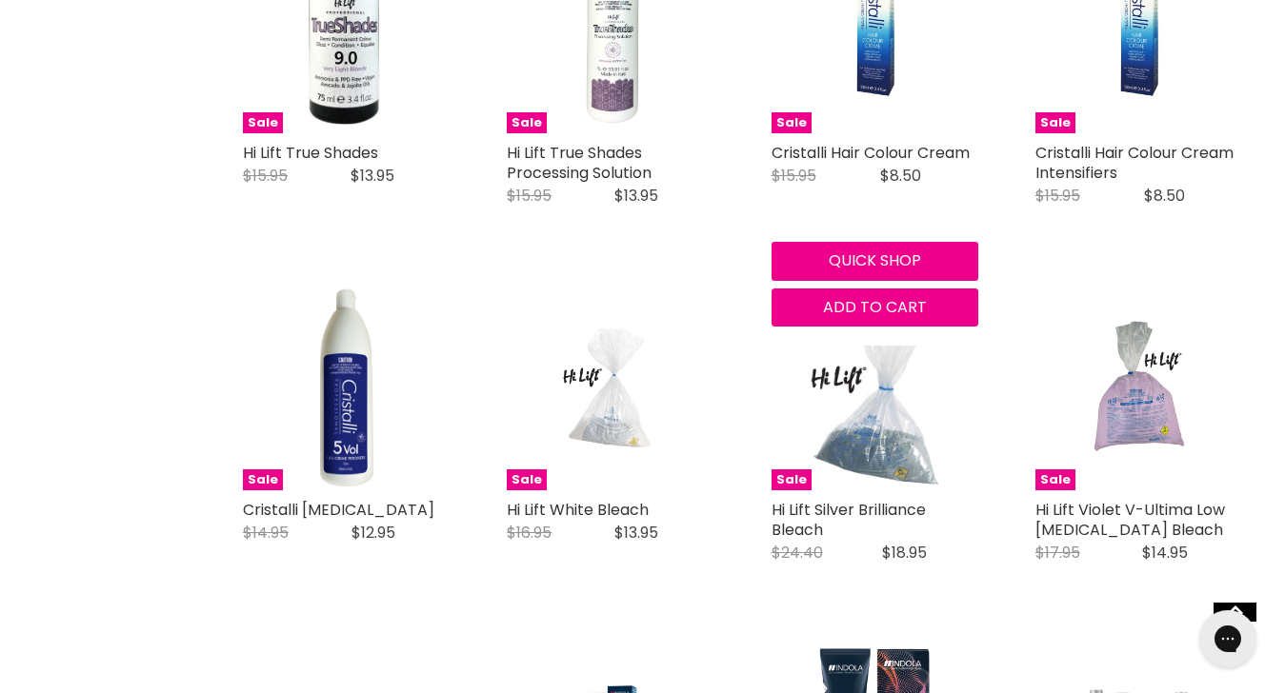
scroll to position [1002, 0]
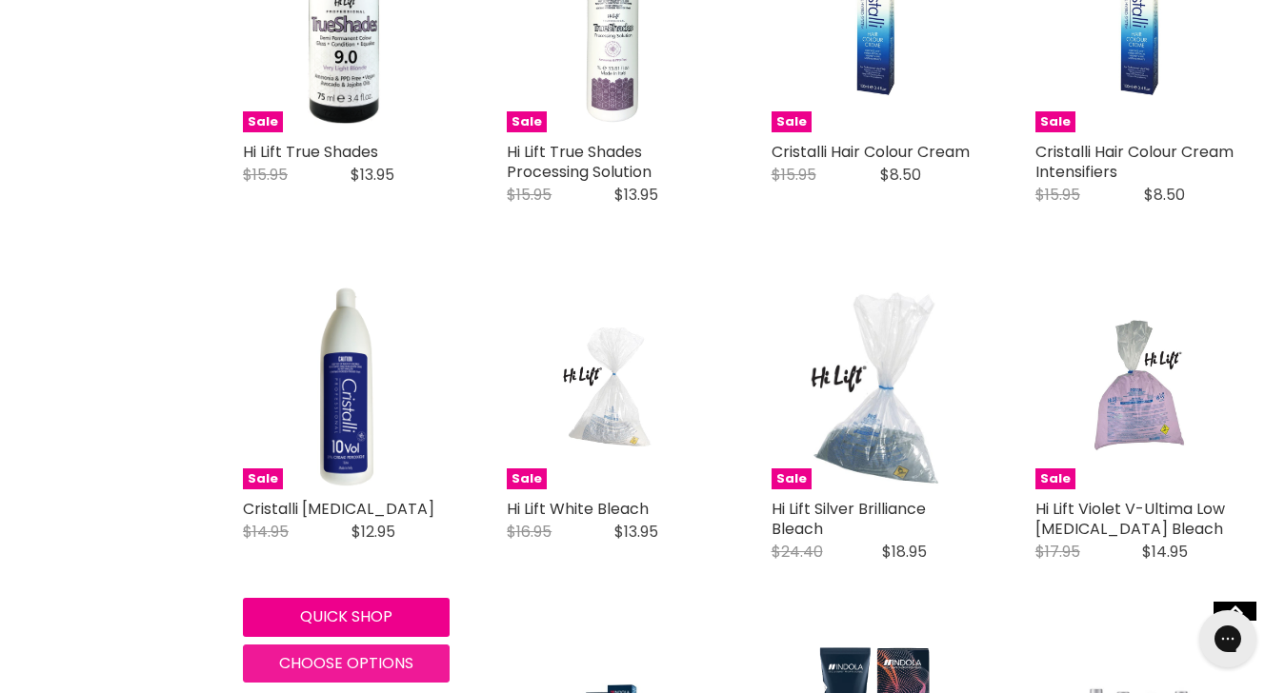
click at [298, 660] on span "Choose options" at bounding box center [346, 663] width 134 height 22
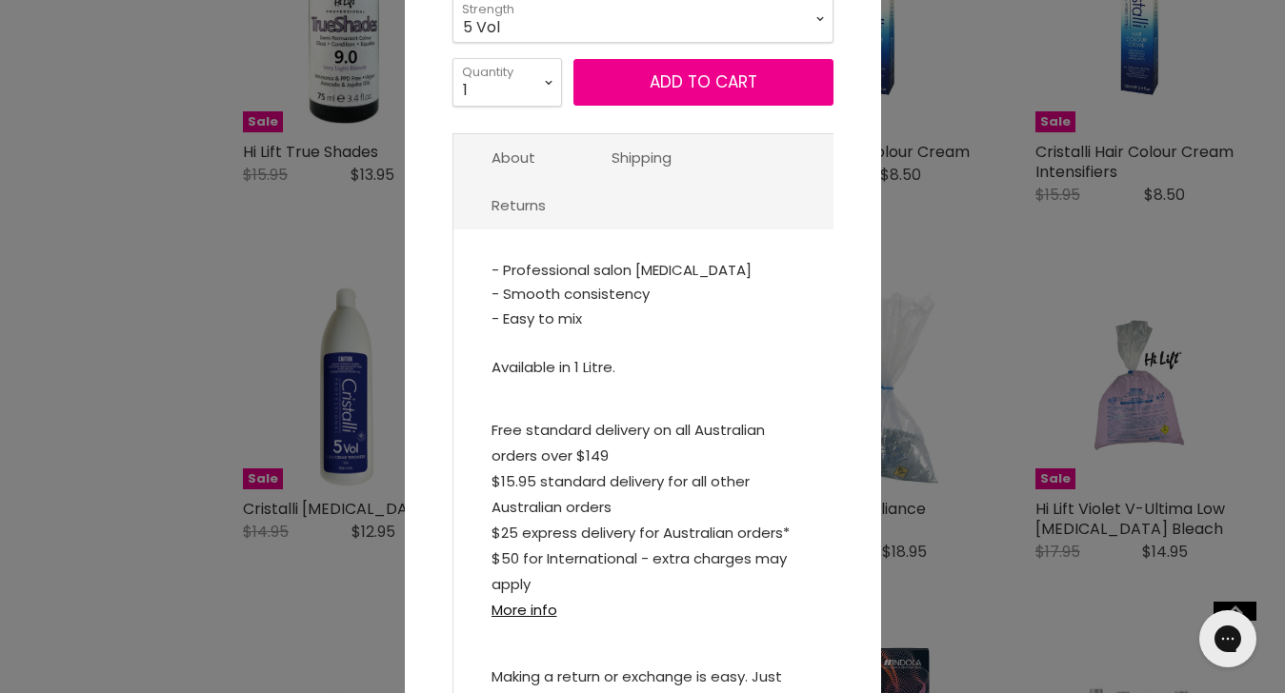
scroll to position [0, 0]
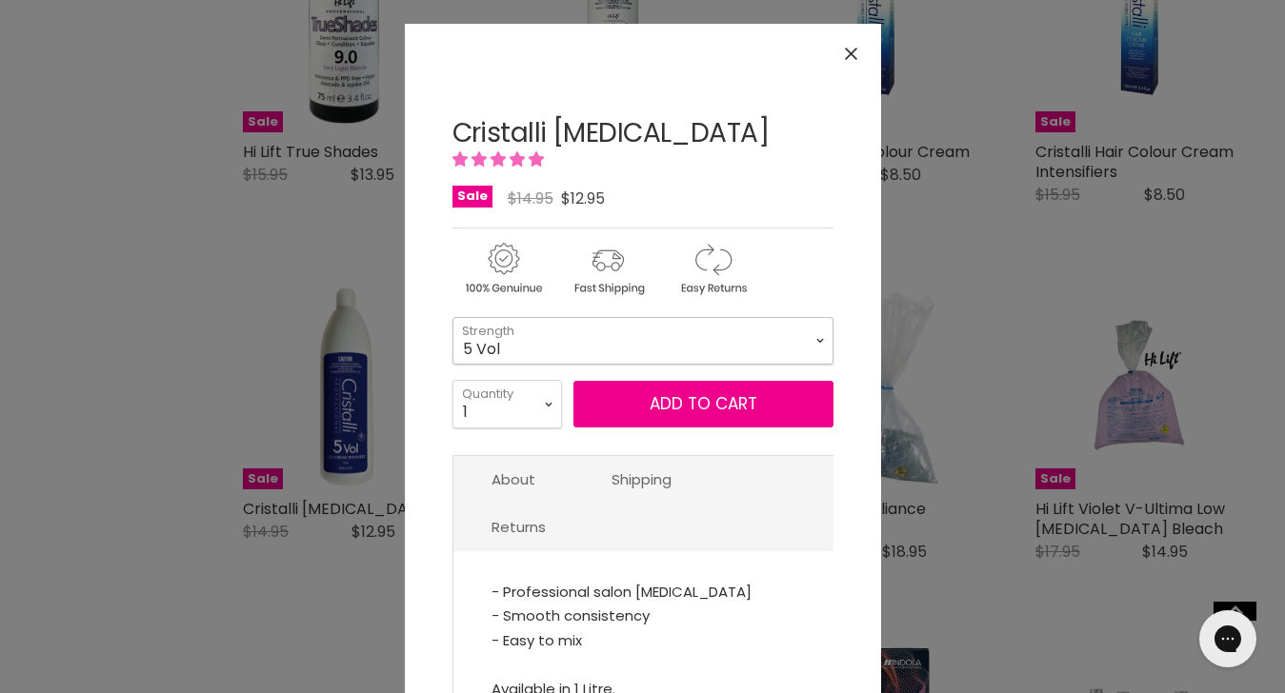
click at [540, 333] on select "5 Vol 10 Vol 20 Vol 30 Vol 40 Vol" at bounding box center [642, 341] width 381 height 48
click at [850, 52] on icon "Close" at bounding box center [851, 54] width 12 height 12
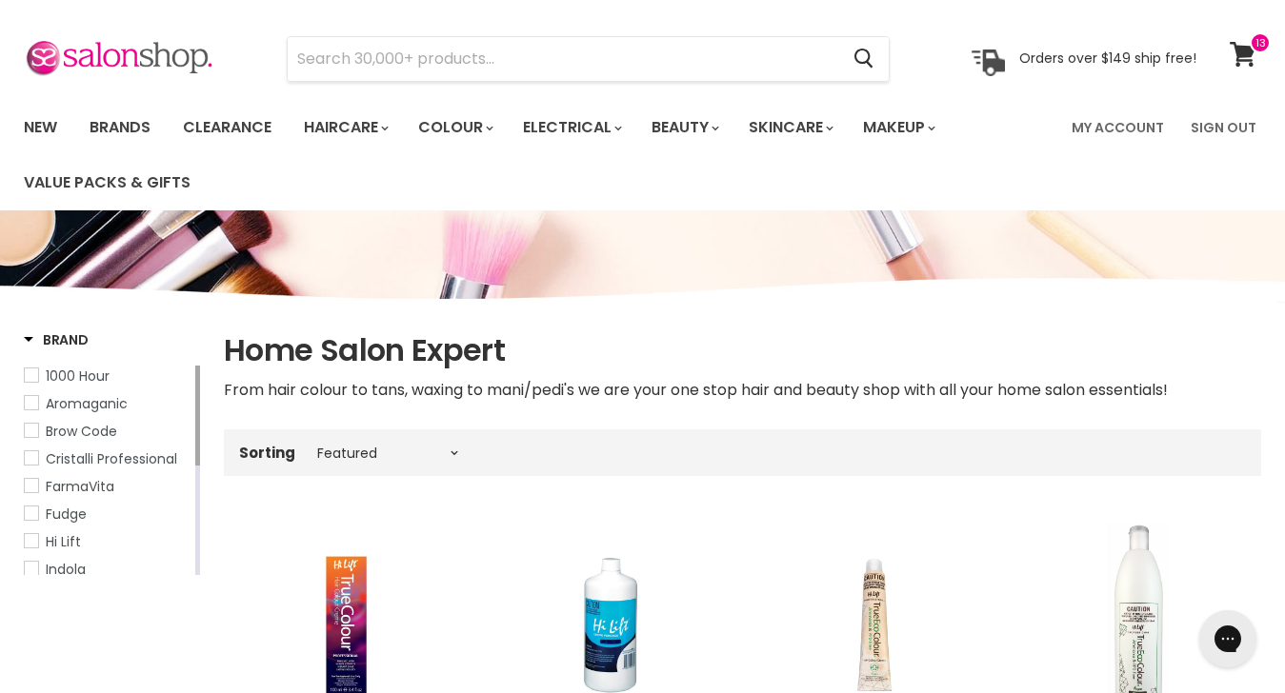
scroll to position [47, 0]
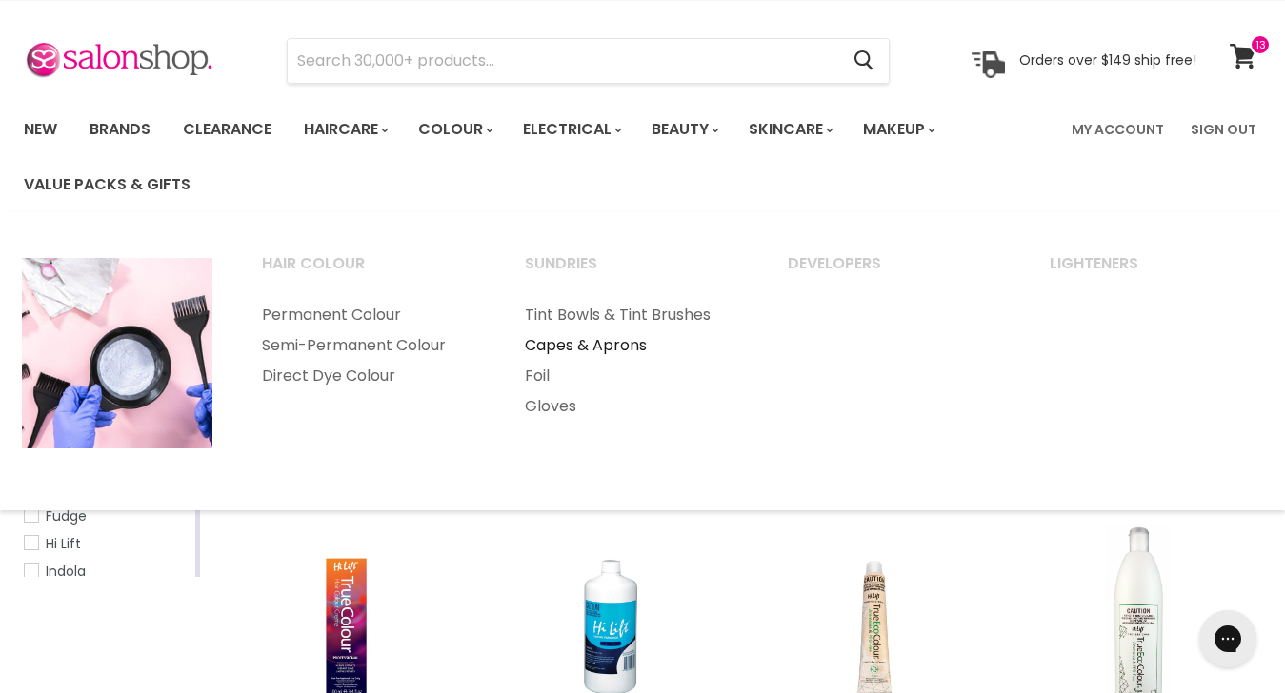
click at [571, 345] on link "Capes & Aprons" at bounding box center [630, 345] width 259 height 30
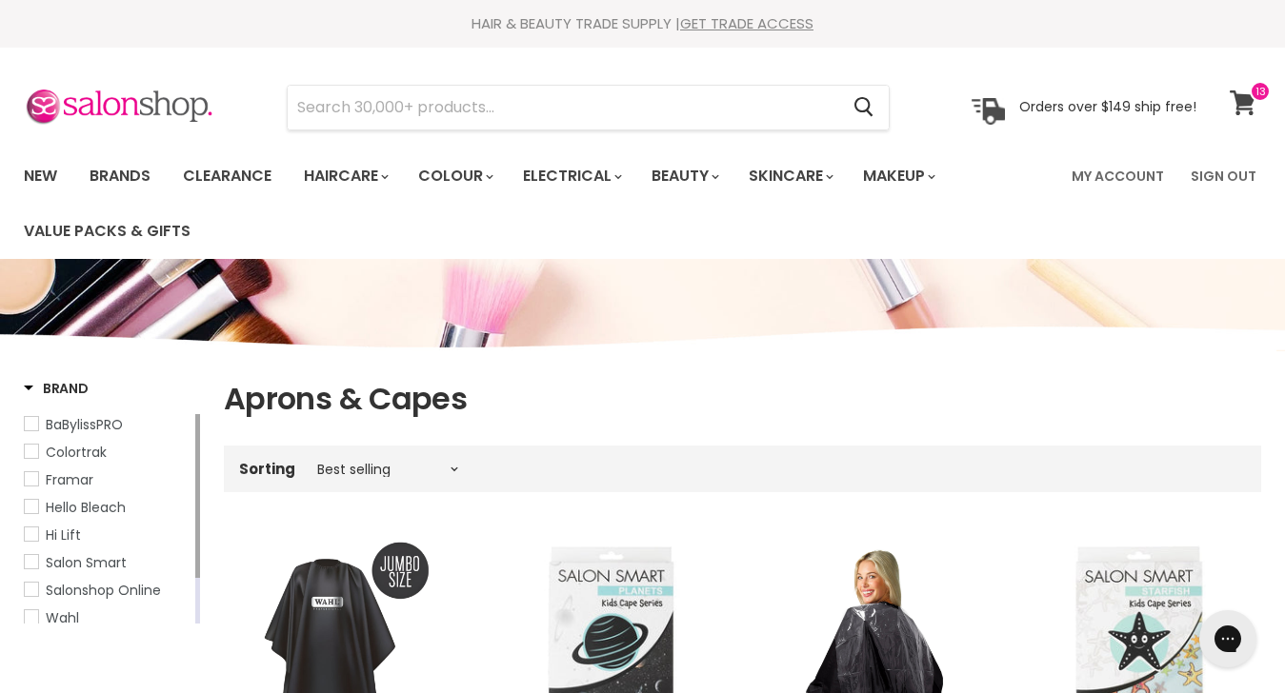
click at [1240, 103] on icon at bounding box center [1243, 102] width 26 height 25
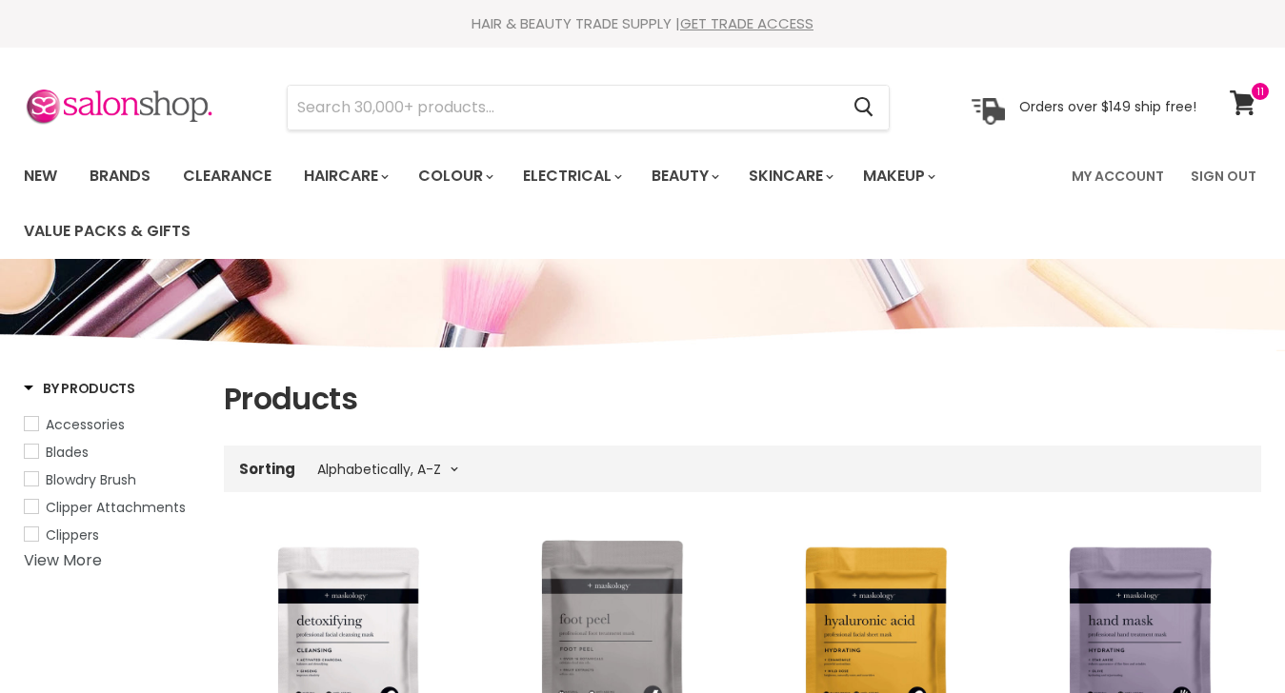
select select "title-ascending"
click at [1238, 110] on icon at bounding box center [1243, 102] width 26 height 25
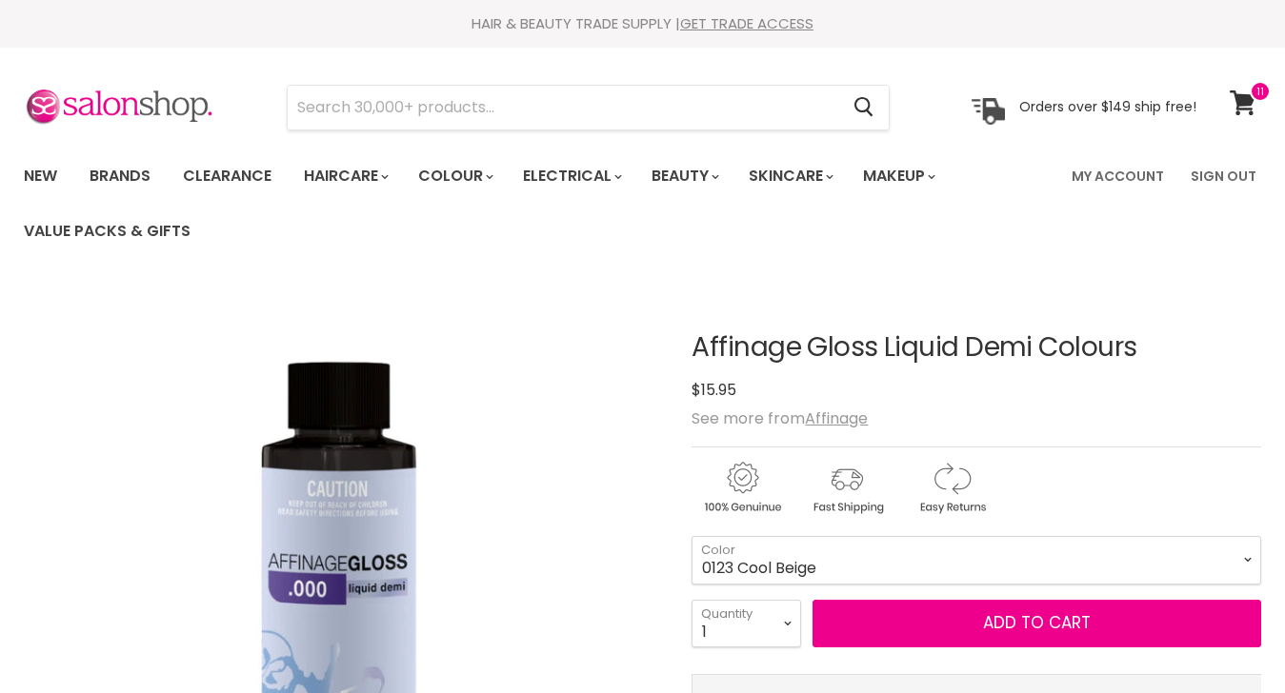
select select "0123 Cool Beige"
select select "2"
click at [691, 600] on select "1 2 3 4 5 6 7 8 9 10+" at bounding box center [746, 624] width 110 height 48
type input "2"
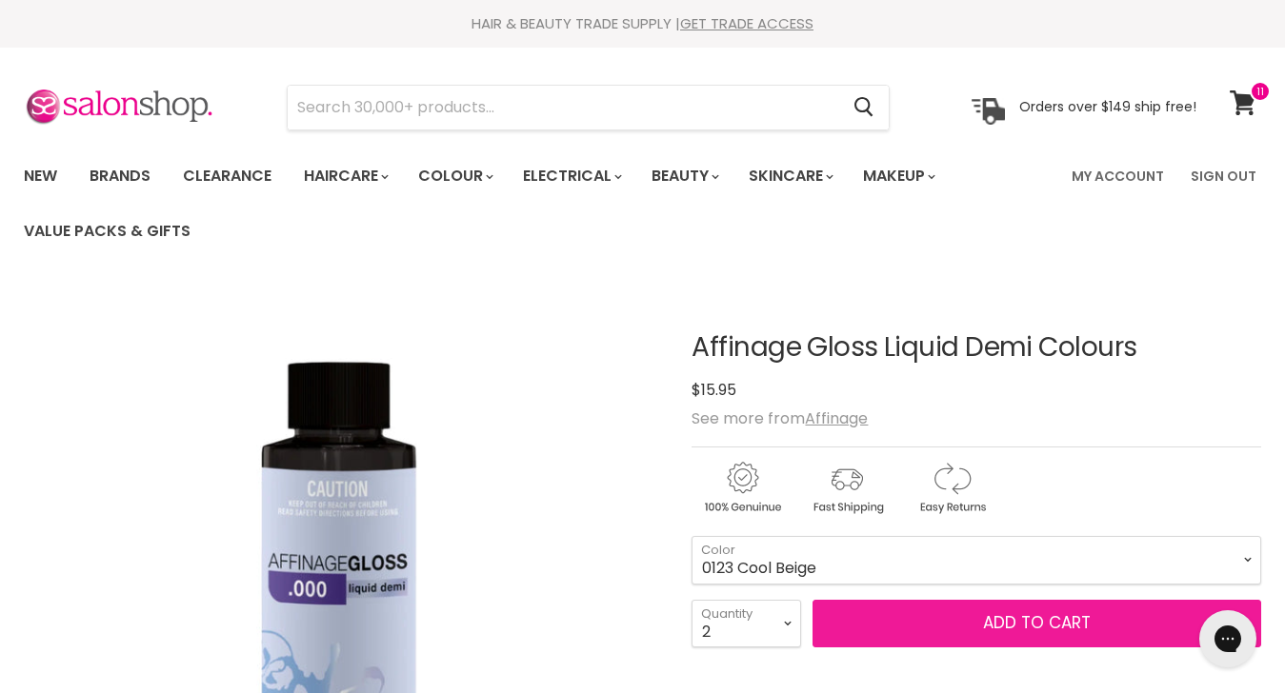
click at [1044, 623] on span "Add to cart" at bounding box center [1037, 622] width 108 height 23
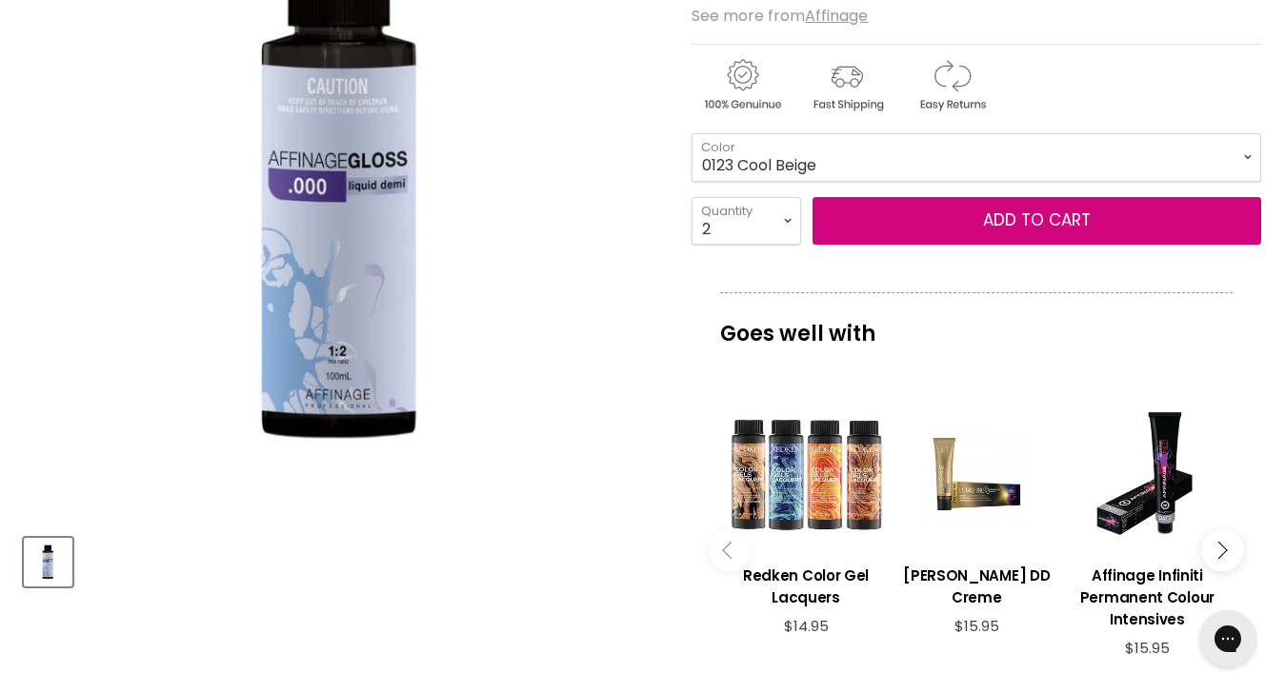
scroll to position [402, 0]
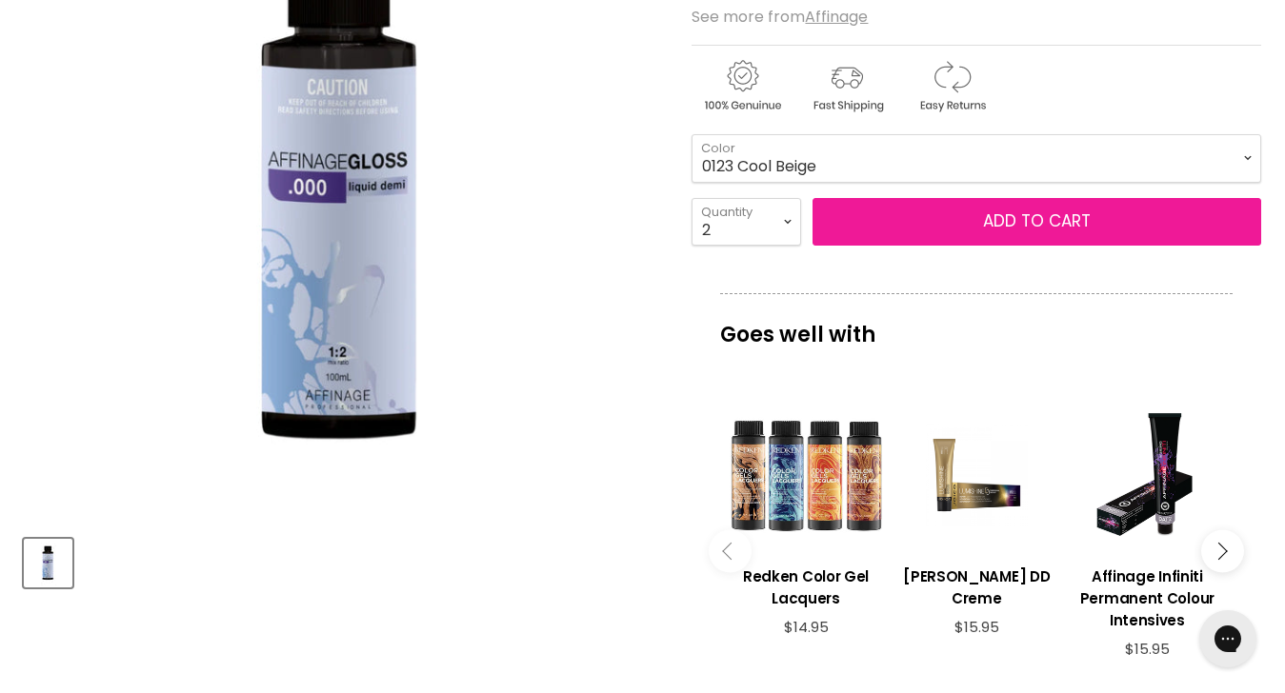
click at [1031, 217] on span "Add to cart" at bounding box center [1037, 221] width 108 height 23
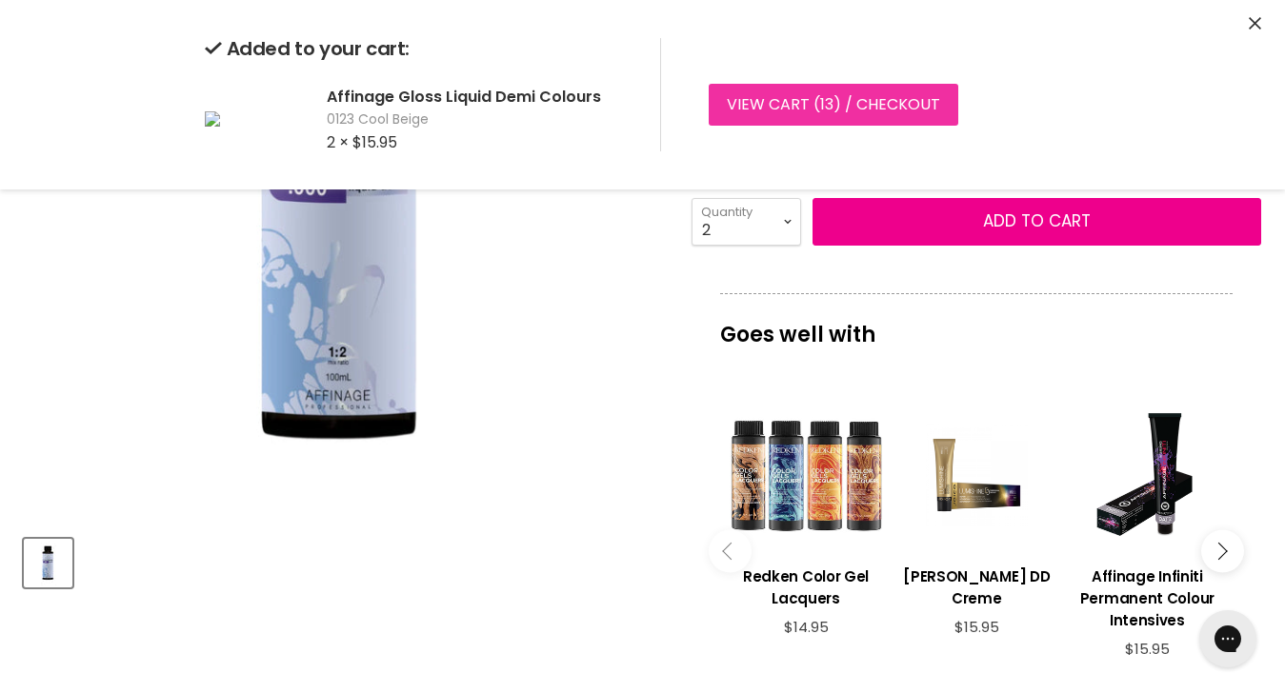
click at [805, 100] on link "View cart ( 13 ) / Checkout" at bounding box center [834, 105] width 250 height 42
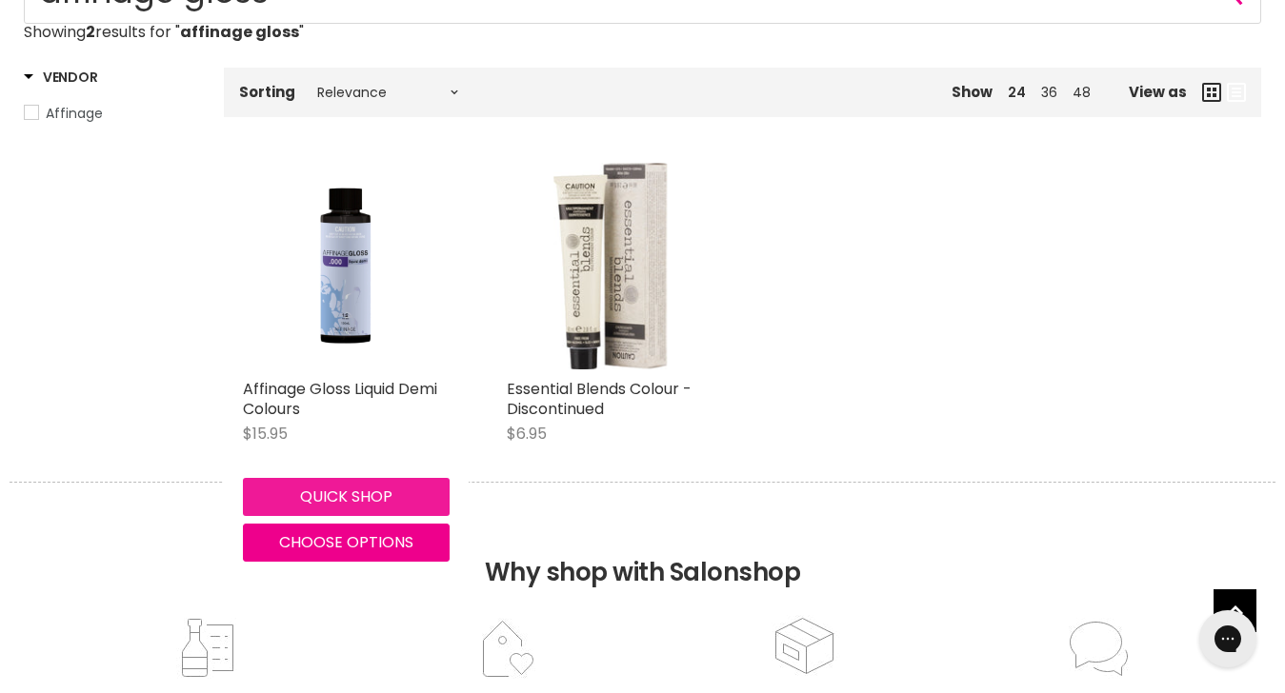
click at [330, 491] on button "Quick shop" at bounding box center [346, 497] width 207 height 38
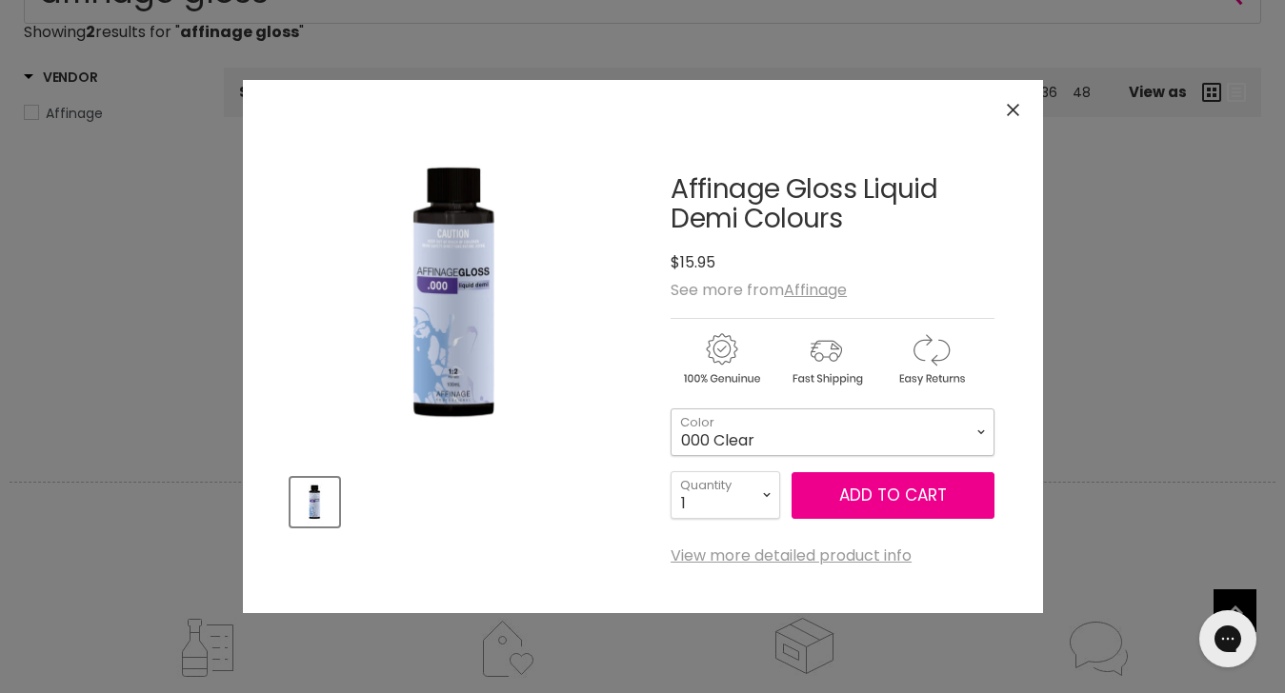
click at [774, 430] on select "000 Clear 4.0 Medium Brown 6.0 Dark Blonde 8.0 Light Blonde 5.023 Light Toffee …" at bounding box center [832, 433] width 324 height 48
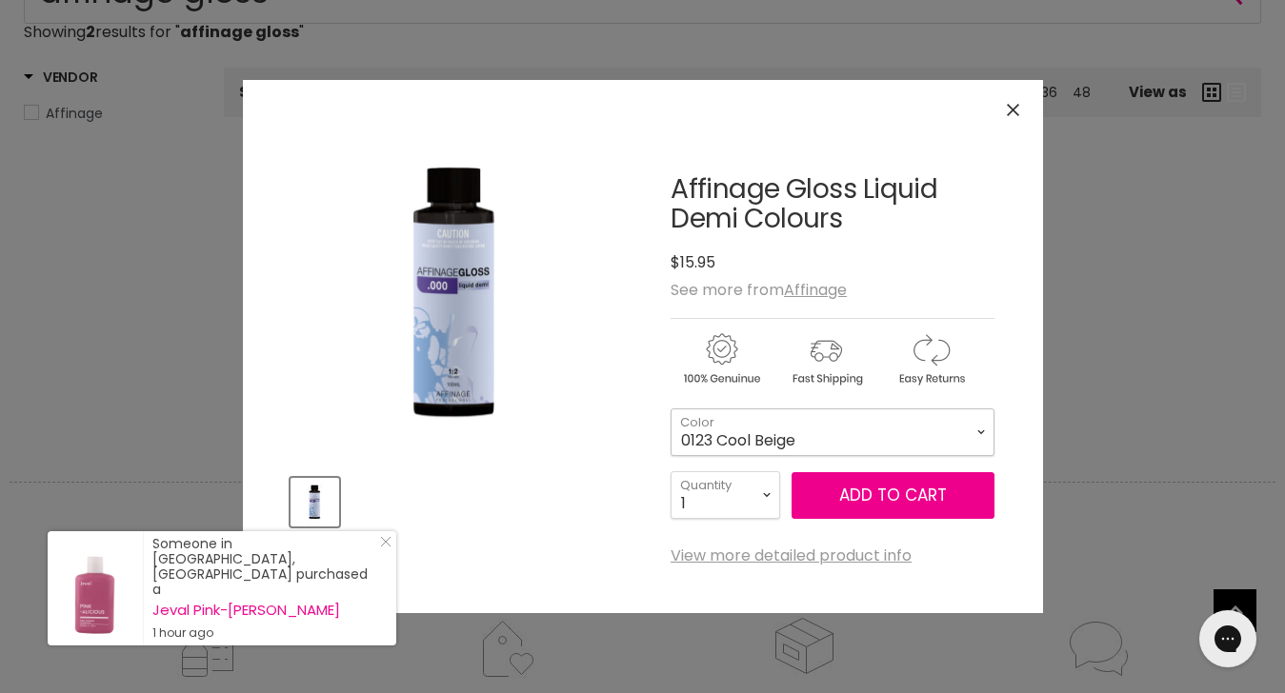
click at [670, 409] on select "000 Clear 4.0 Medium Brown 6.0 Dark Blonde 8.0 Light Blonde 5.023 Light Toffee …" at bounding box center [832, 433] width 324 height 48
select select "0123 Cool Beige"
click at [763, 496] on select "1 2 3 4 5 6 7 8 9 10+" at bounding box center [725, 495] width 110 height 48
select select "2"
click at [670, 471] on select "1 2 3 4 5 6 7 8 9 10+" at bounding box center [725, 495] width 110 height 48
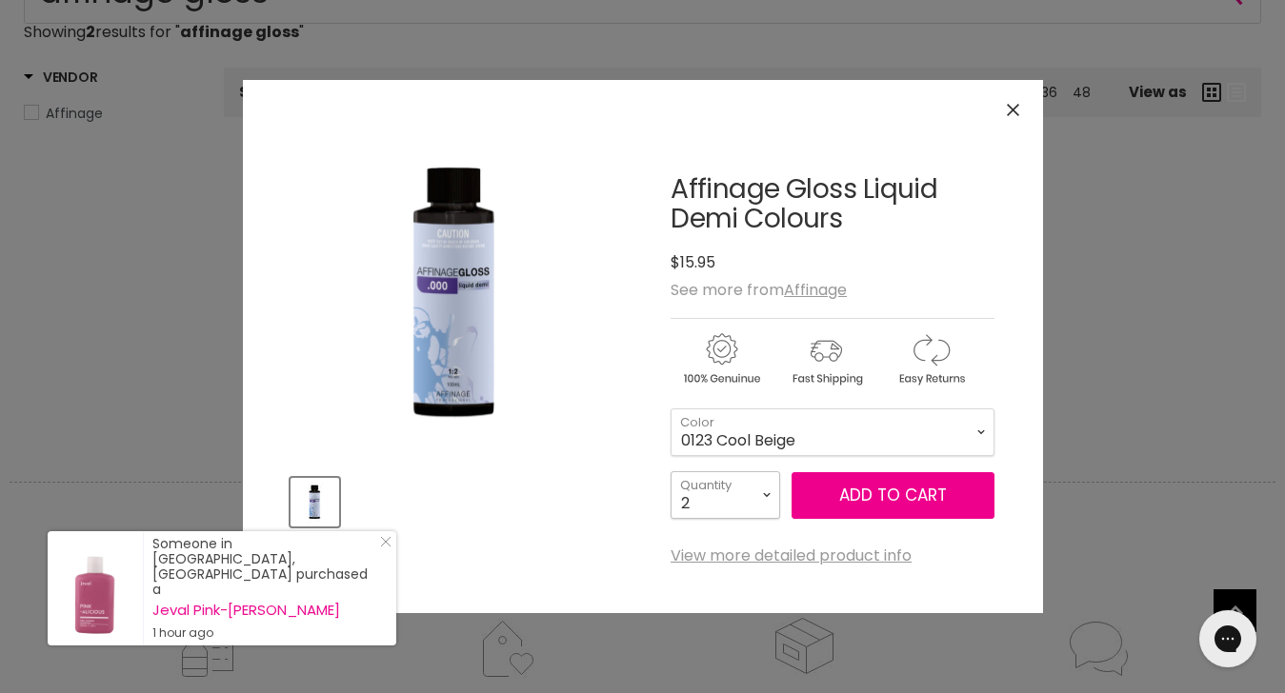
type input "2"
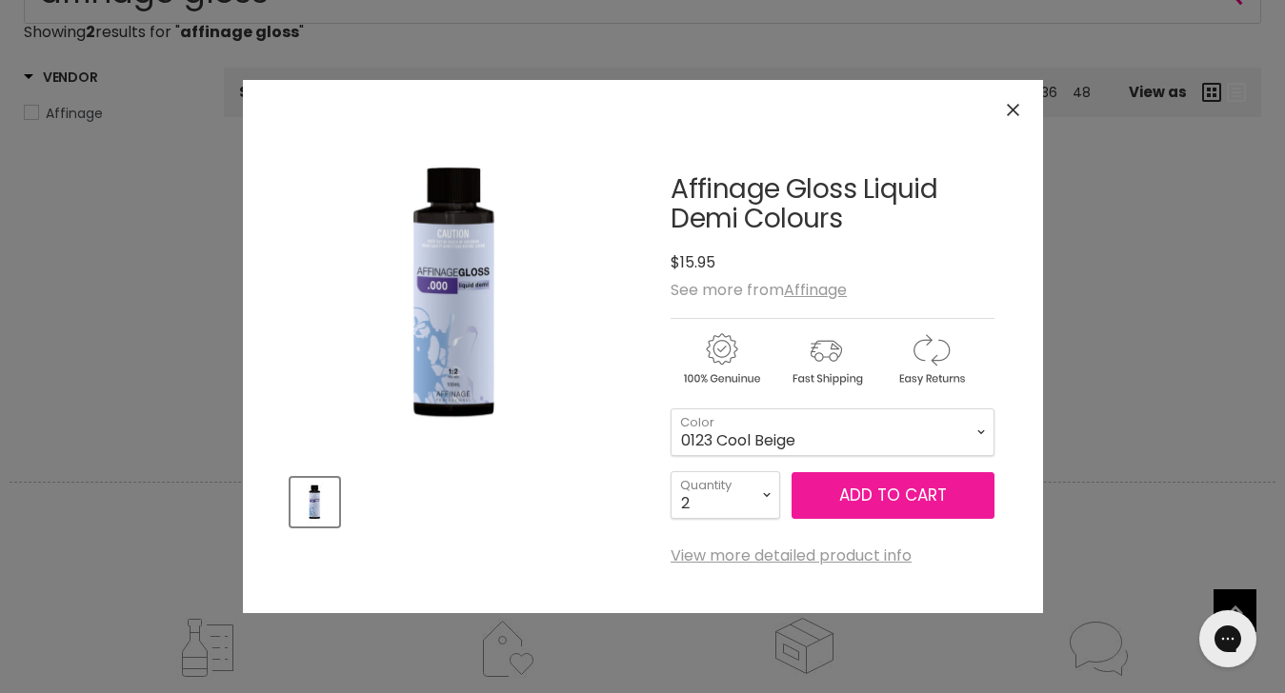
click at [870, 487] on button "Add to cart" at bounding box center [892, 496] width 203 height 48
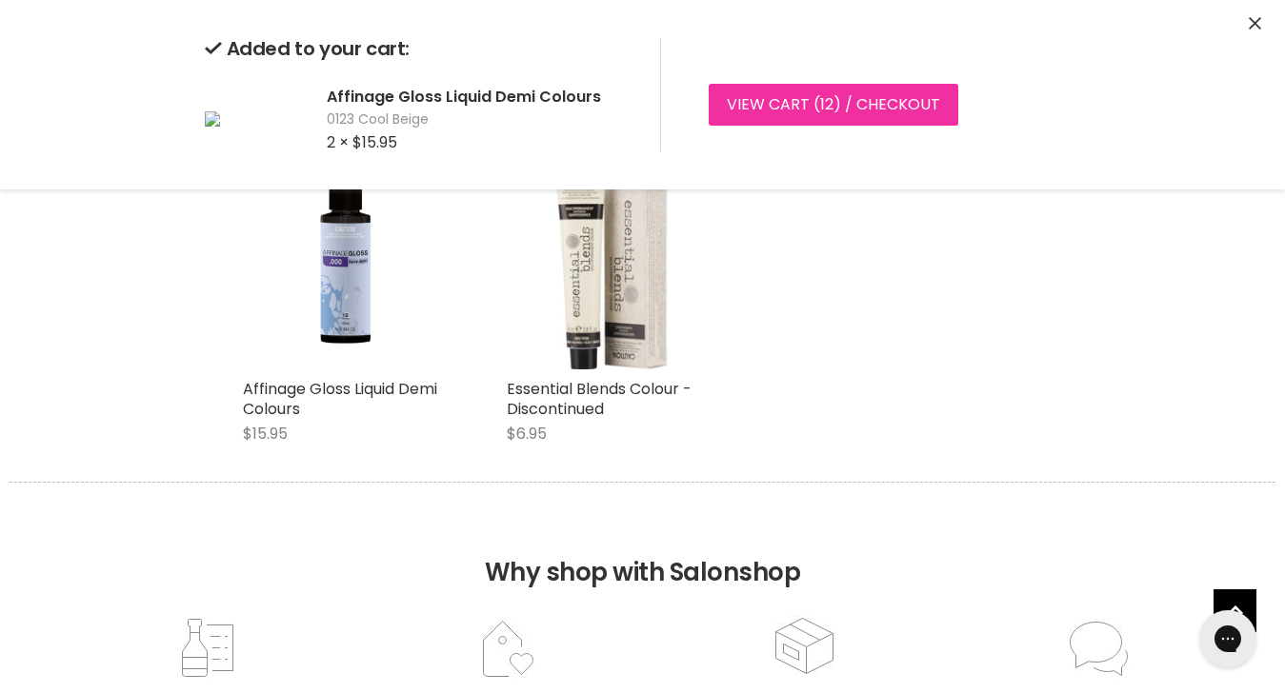
click at [775, 106] on link "View cart ( 12 ) / Checkout" at bounding box center [834, 105] width 250 height 42
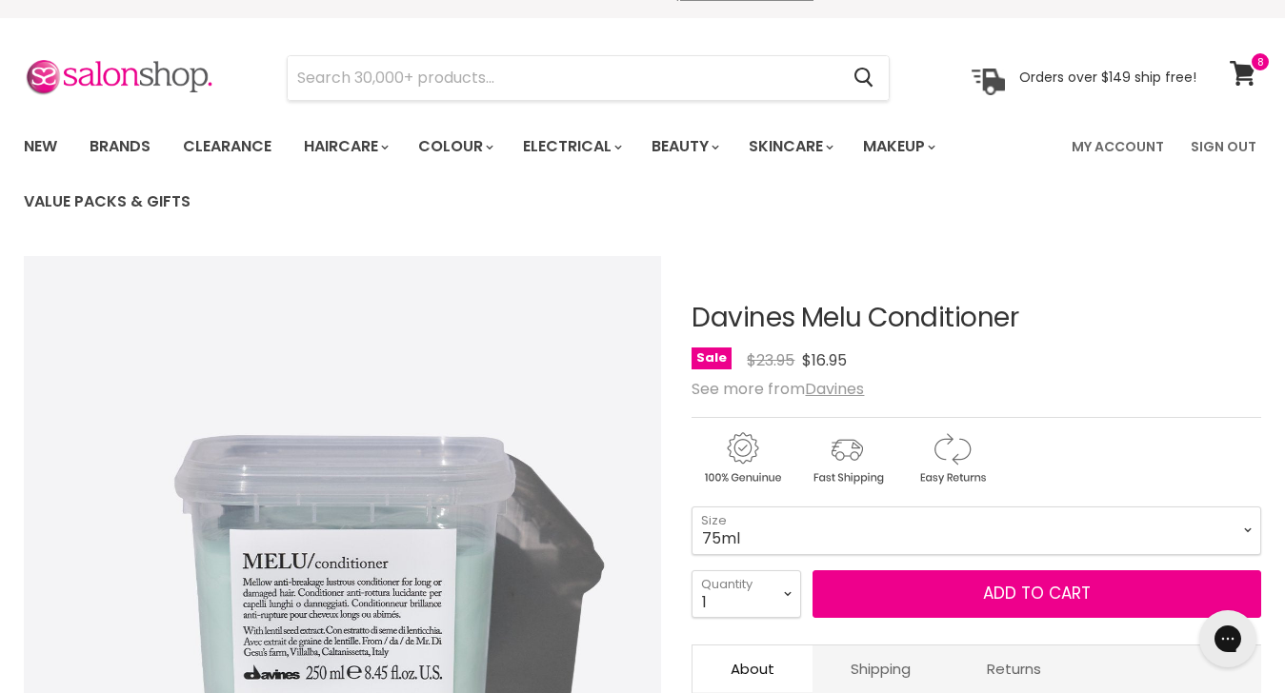
scroll to position [47, 0]
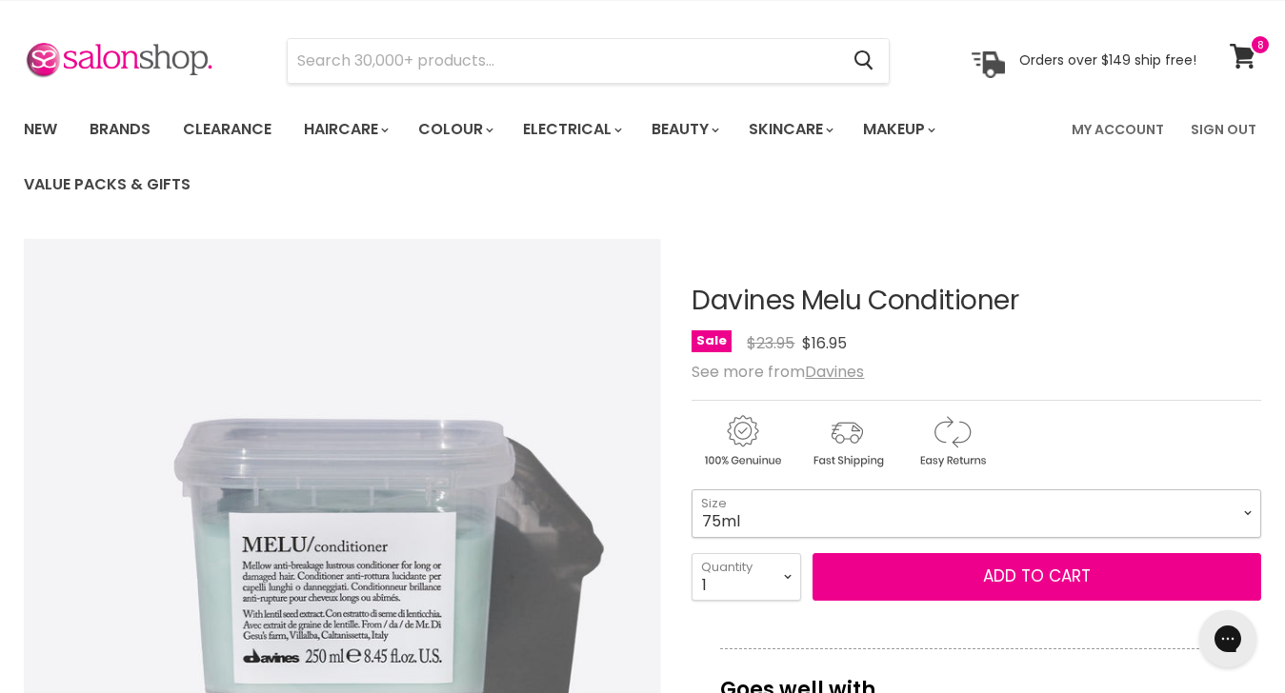
click at [771, 511] on select "75ml 250ml 1 Litre" at bounding box center [976, 514] width 570 height 48
click at [691, 490] on select "75ml 250ml 1 Litre" at bounding box center [976, 514] width 570 height 48
click at [755, 509] on select "75ml 250ml 1 Litre" at bounding box center [976, 514] width 570 height 48
select select "75ml"
click at [691, 490] on select "75ml 250ml 1 Litre" at bounding box center [976, 514] width 570 height 48
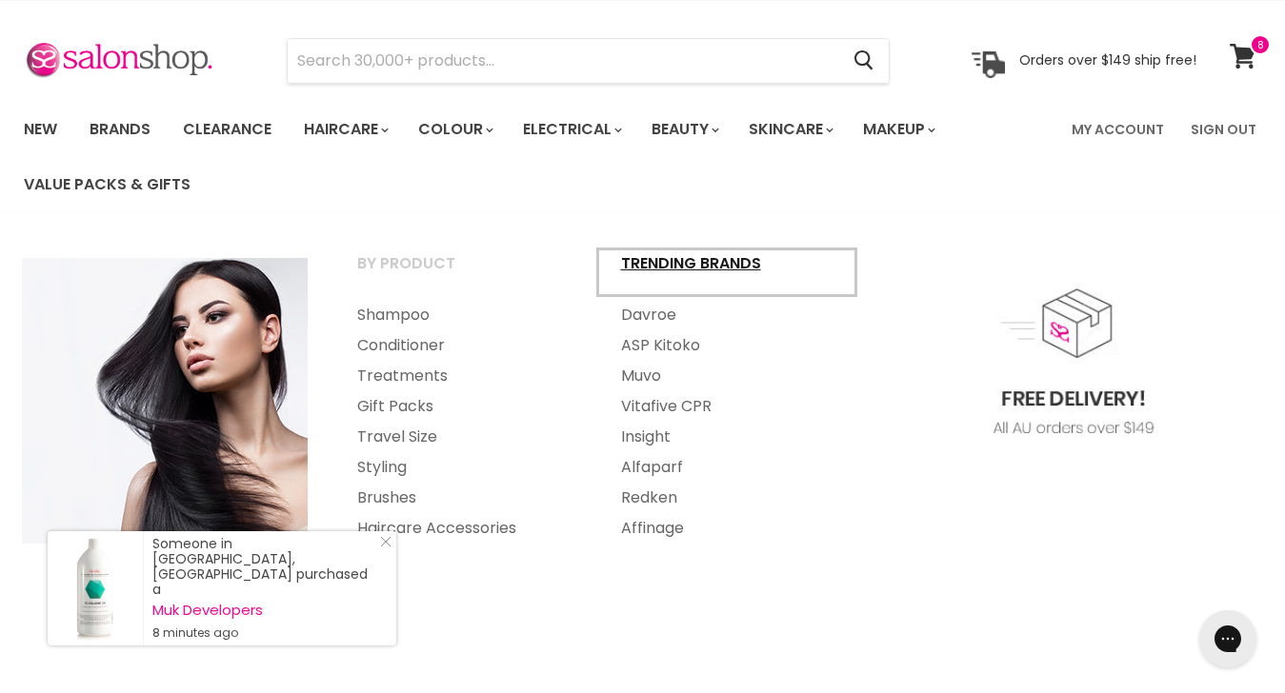
click at [651, 264] on link "Trending Brands" at bounding box center [727, 273] width 260 height 48
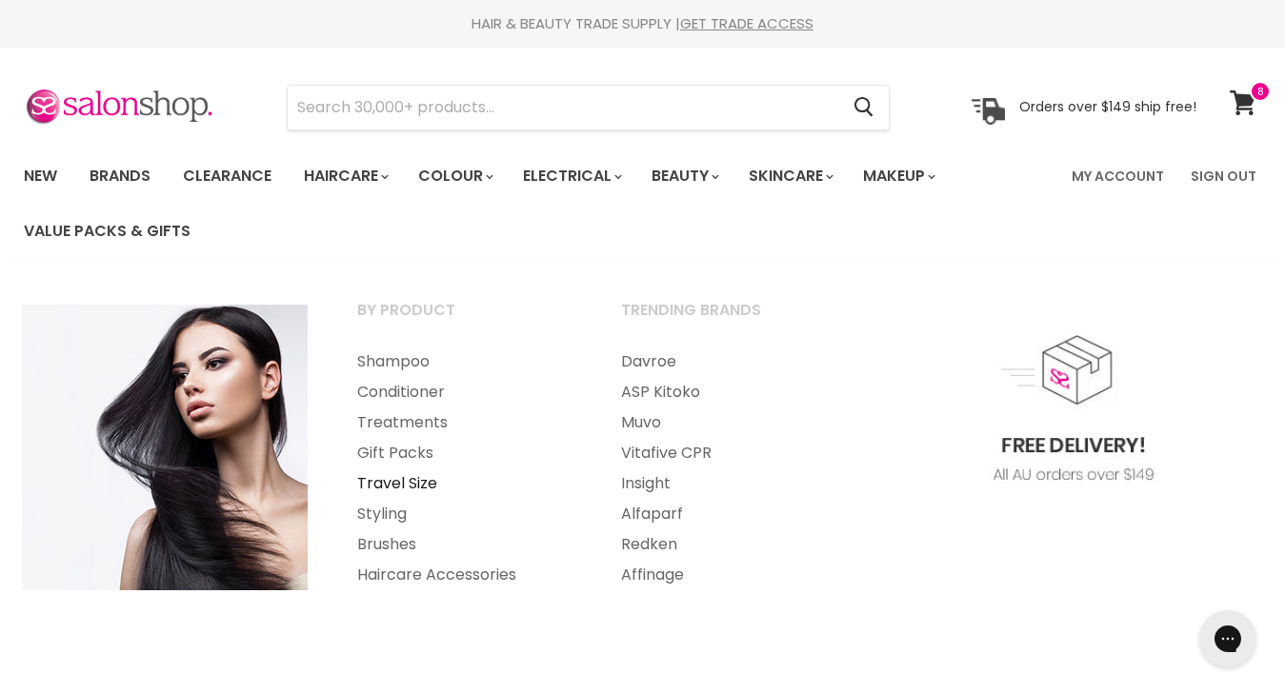
click at [424, 482] on link "Travel Size" at bounding box center [463, 484] width 260 height 30
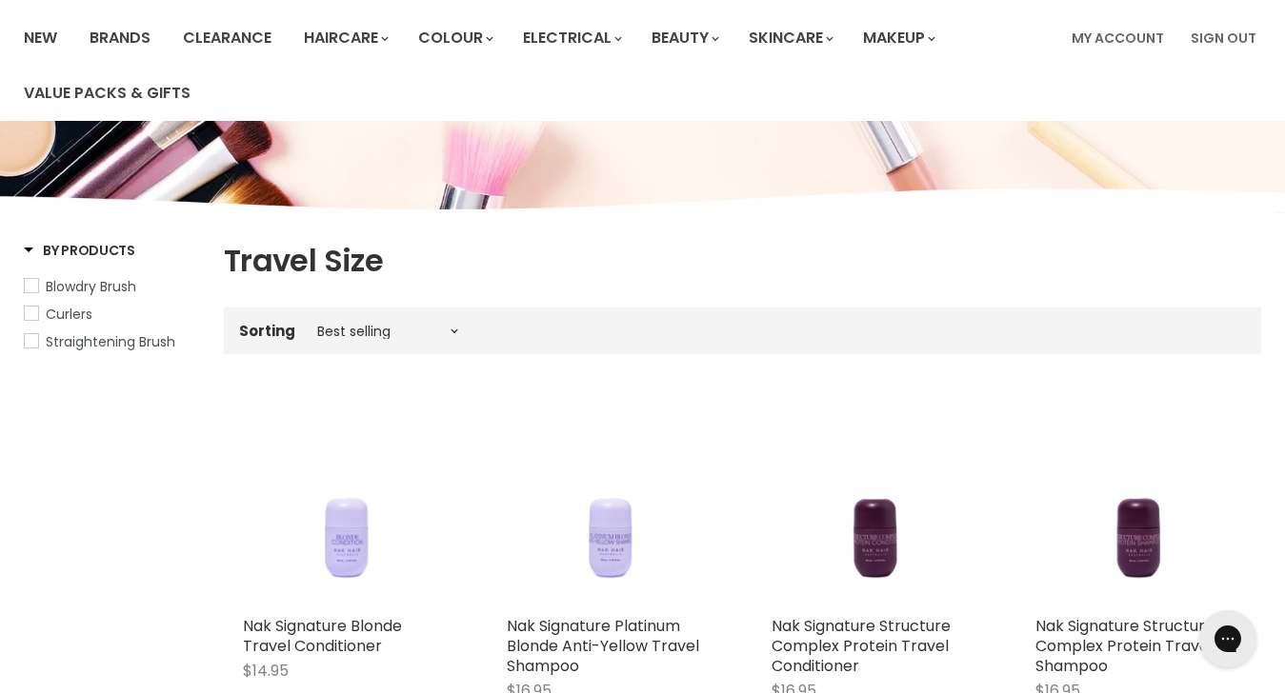
scroll to position [58, 0]
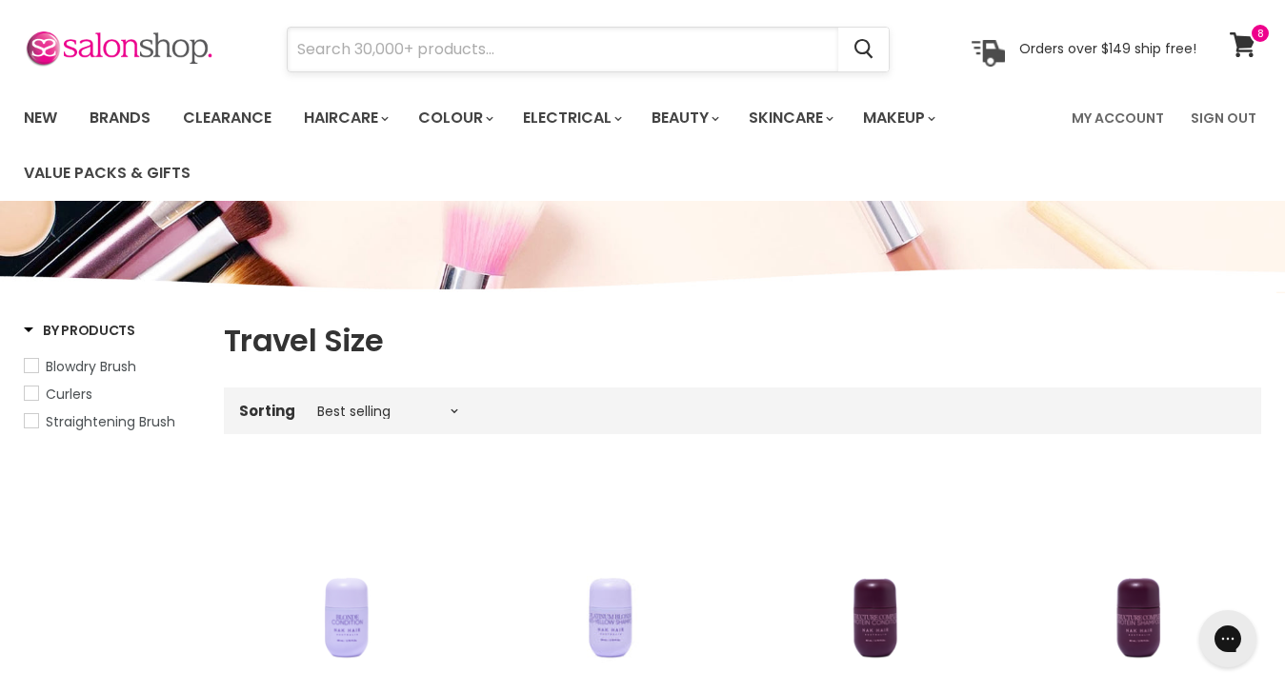
click at [411, 48] on input "Search" at bounding box center [563, 50] width 550 height 44
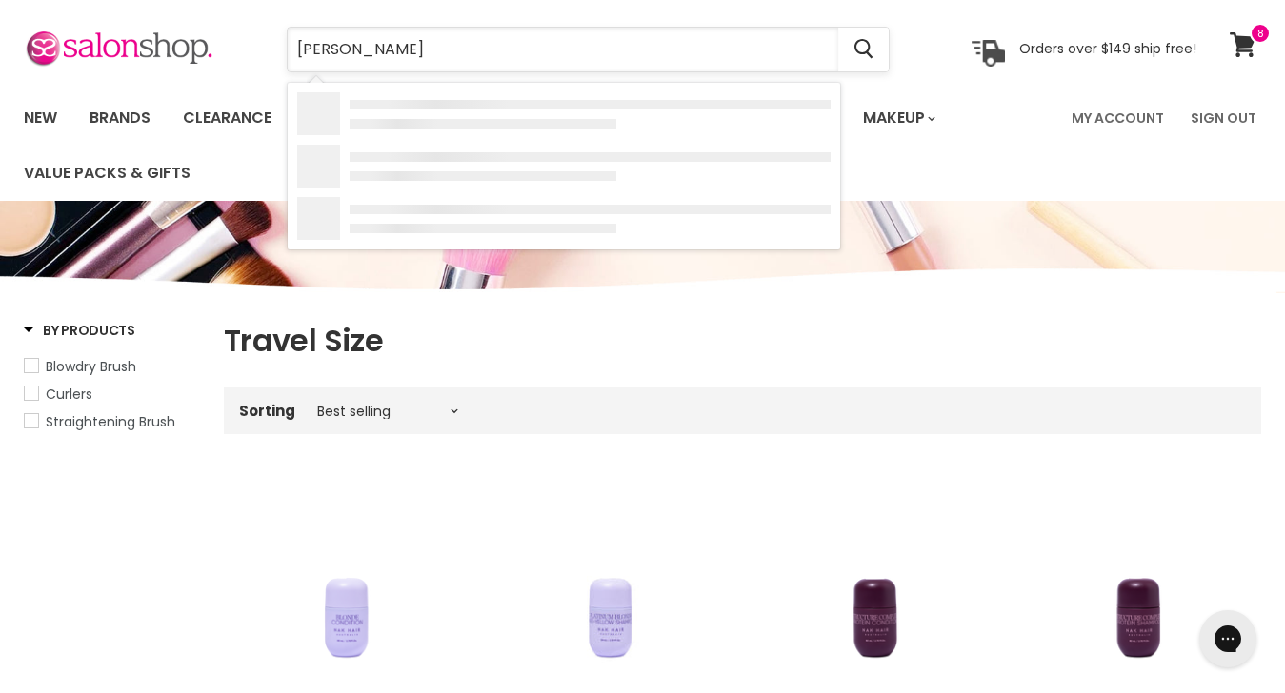
type input "davines"
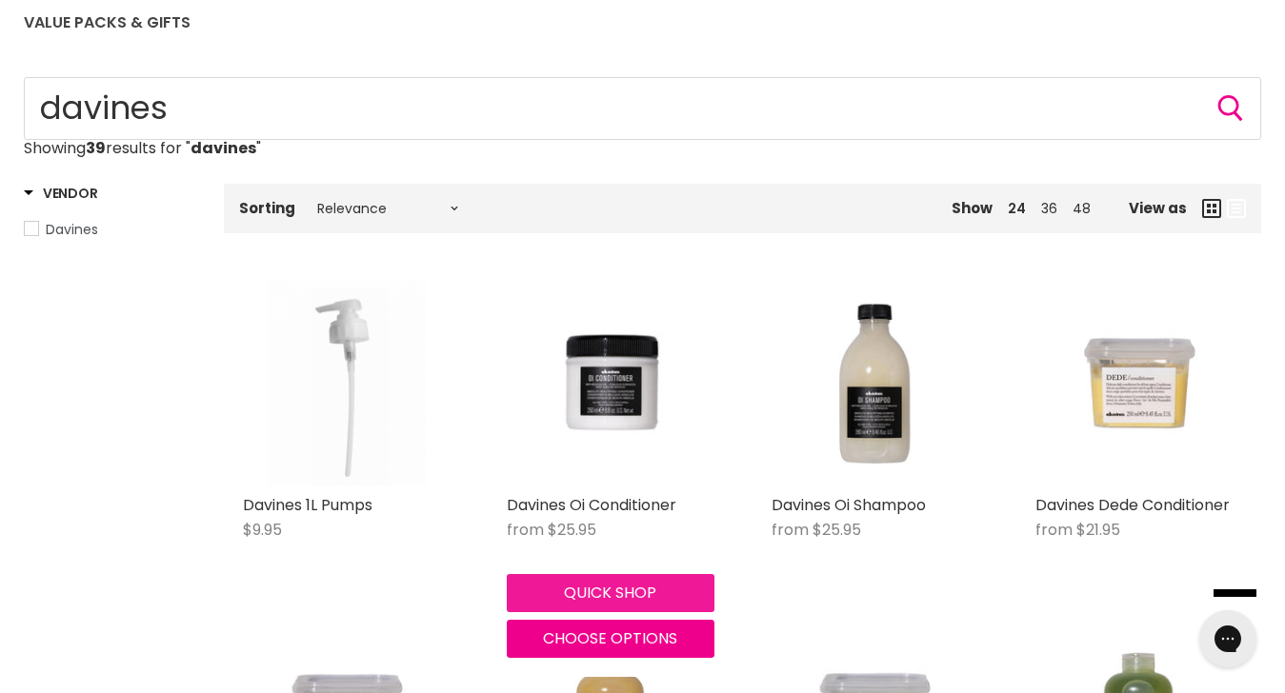
click at [626, 591] on button "Quick shop" at bounding box center [610, 593] width 207 height 38
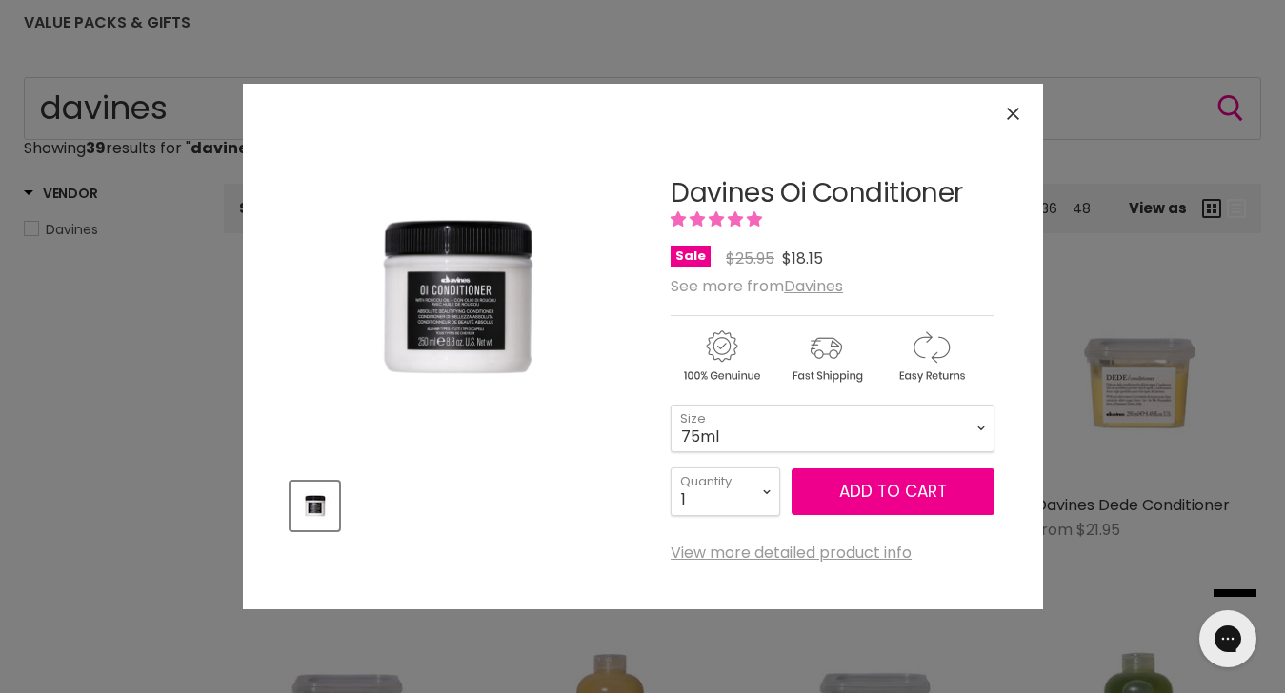
click at [1011, 112] on icon "Close" at bounding box center [1013, 114] width 12 height 12
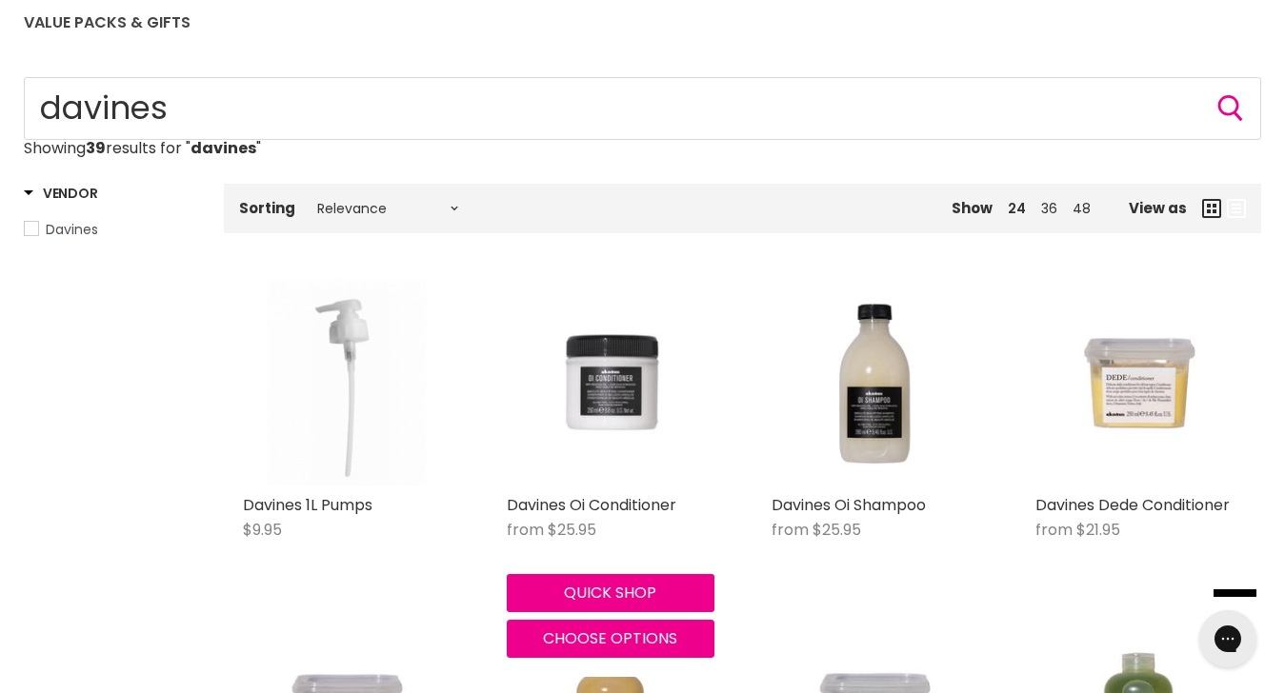
click at [607, 373] on img "Main content" at bounding box center [610, 382] width 207 height 207
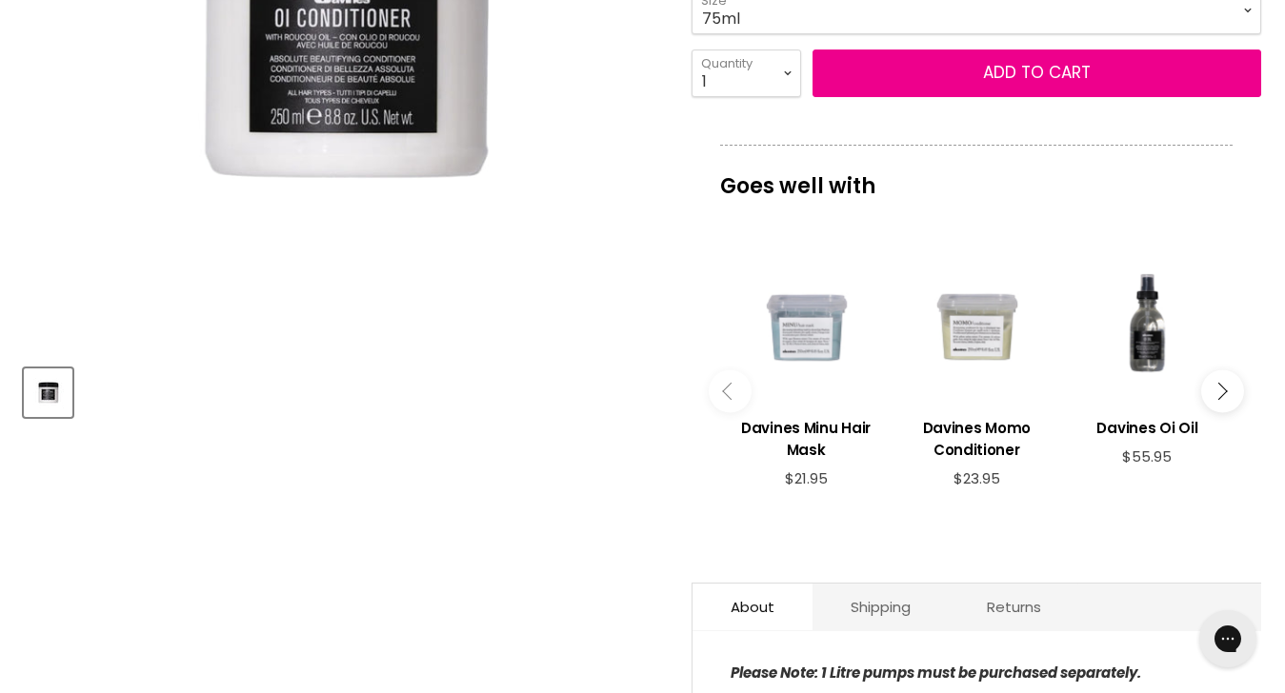
scroll to position [570, 0]
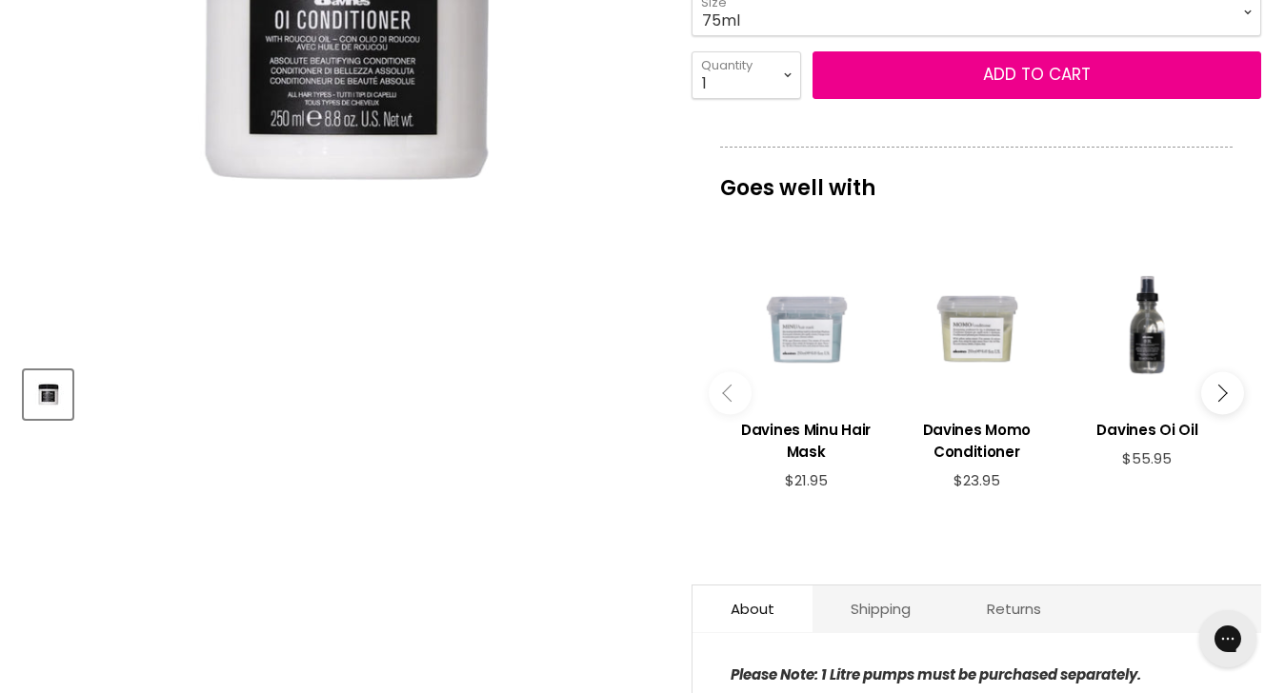
click at [811, 345] on div "Main content" at bounding box center [805, 328] width 151 height 151
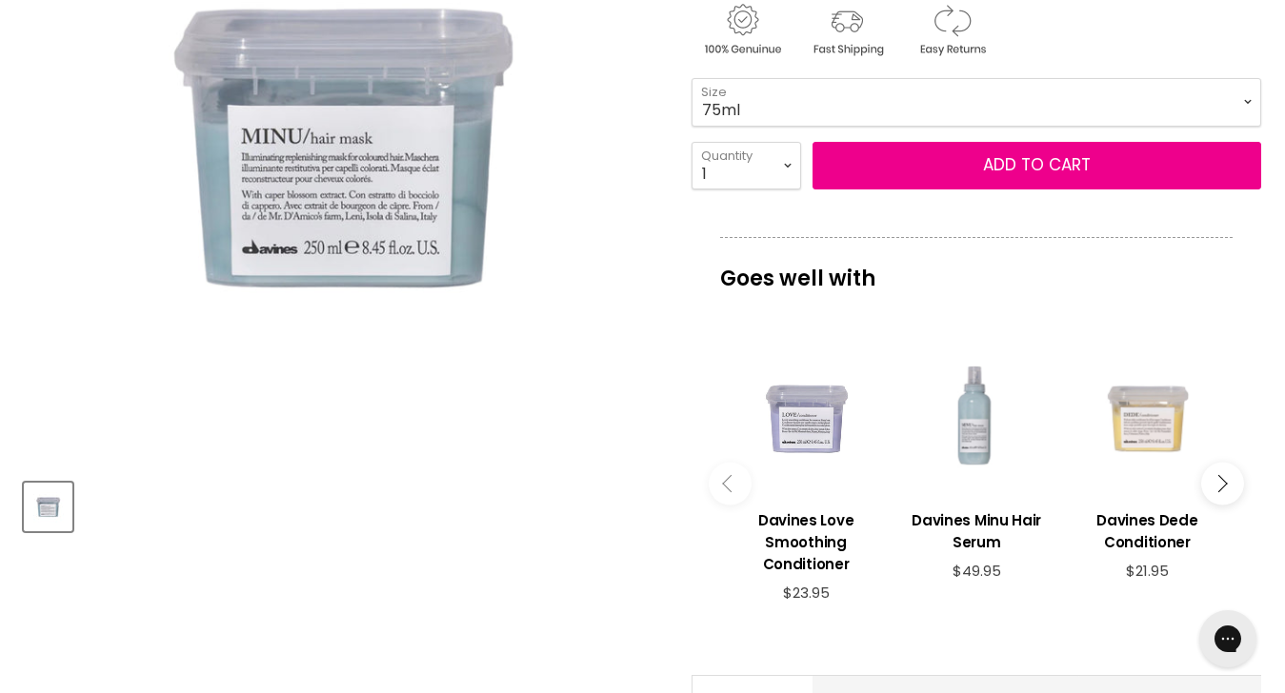
click at [1147, 417] on div "Main content" at bounding box center [1146, 418] width 151 height 151
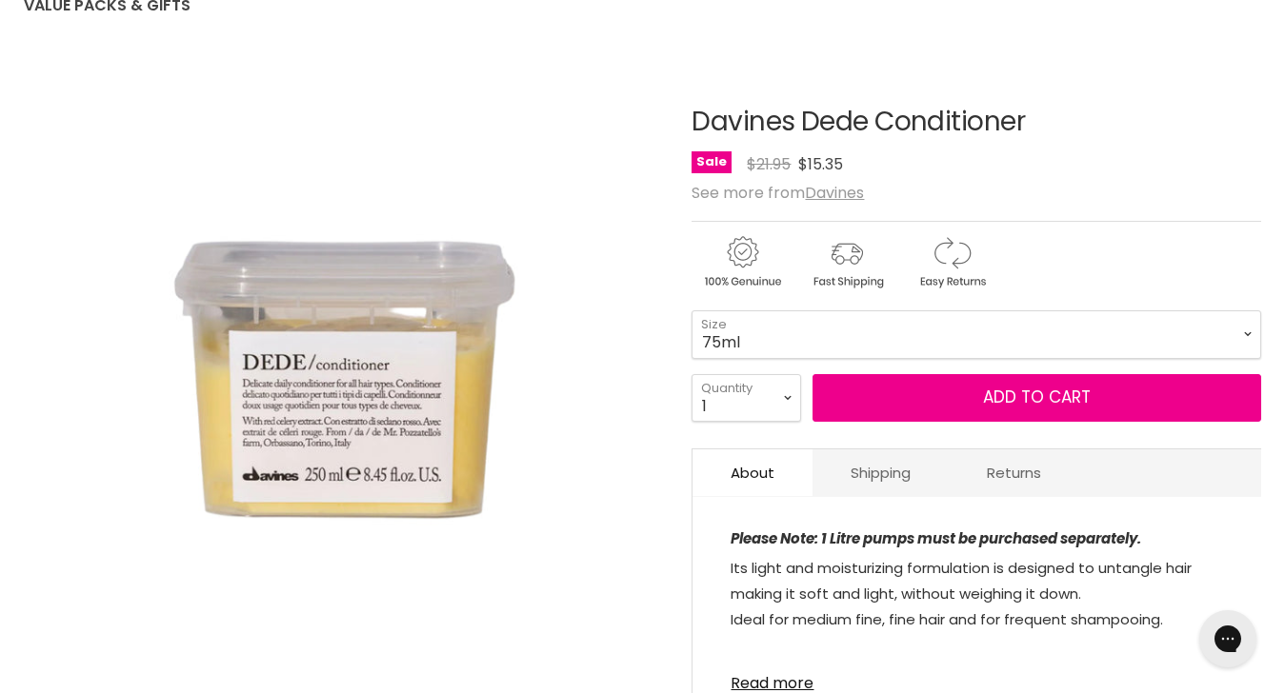
scroll to position [235, 0]
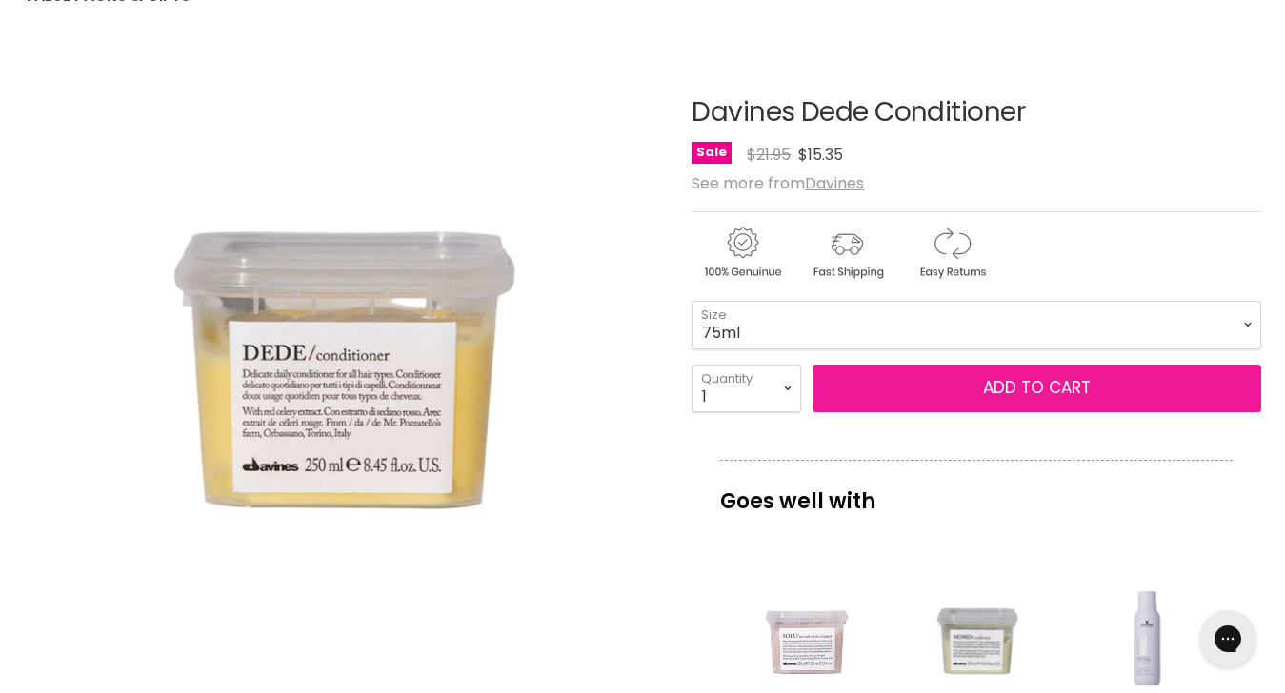
click at [943, 388] on button "Add to cart" at bounding box center [1036, 389] width 449 height 48
click at [1008, 382] on span "Add to cart" at bounding box center [1037, 387] width 108 height 23
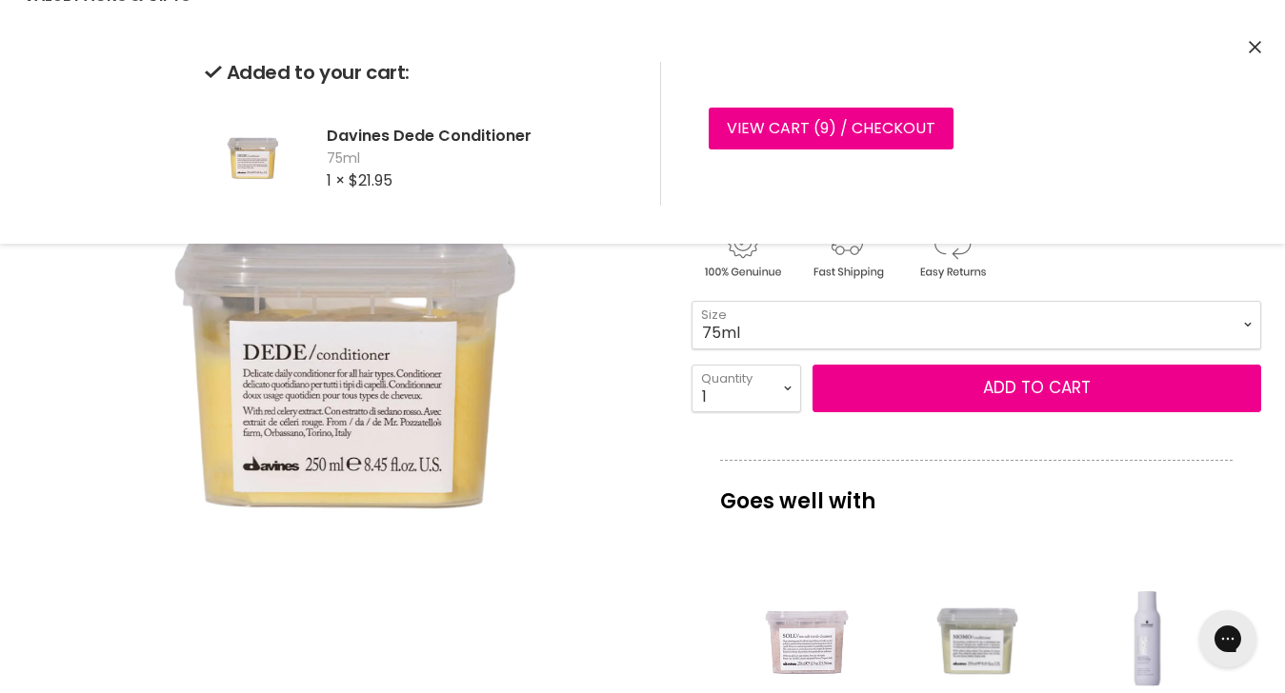
click at [613, 466] on img "Davines Dede Conditioner image. Click or Scroll to Zoom." at bounding box center [342, 368] width 637 height 637
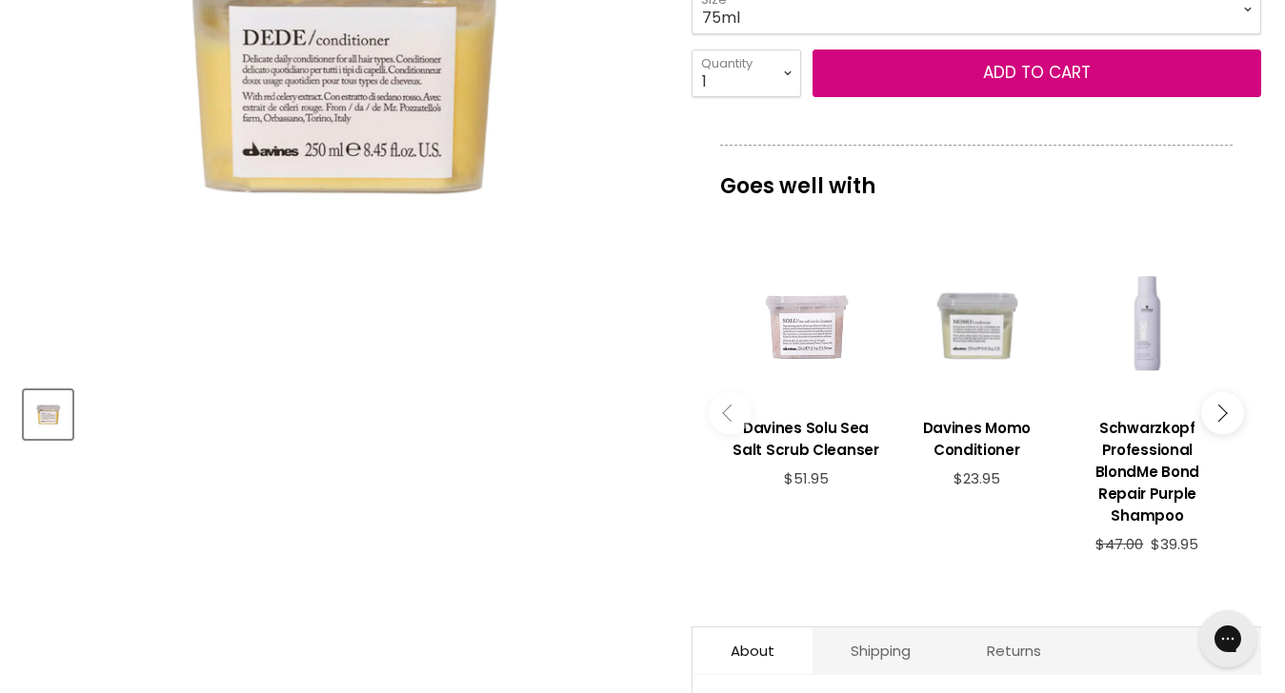
scroll to position [552, 0]
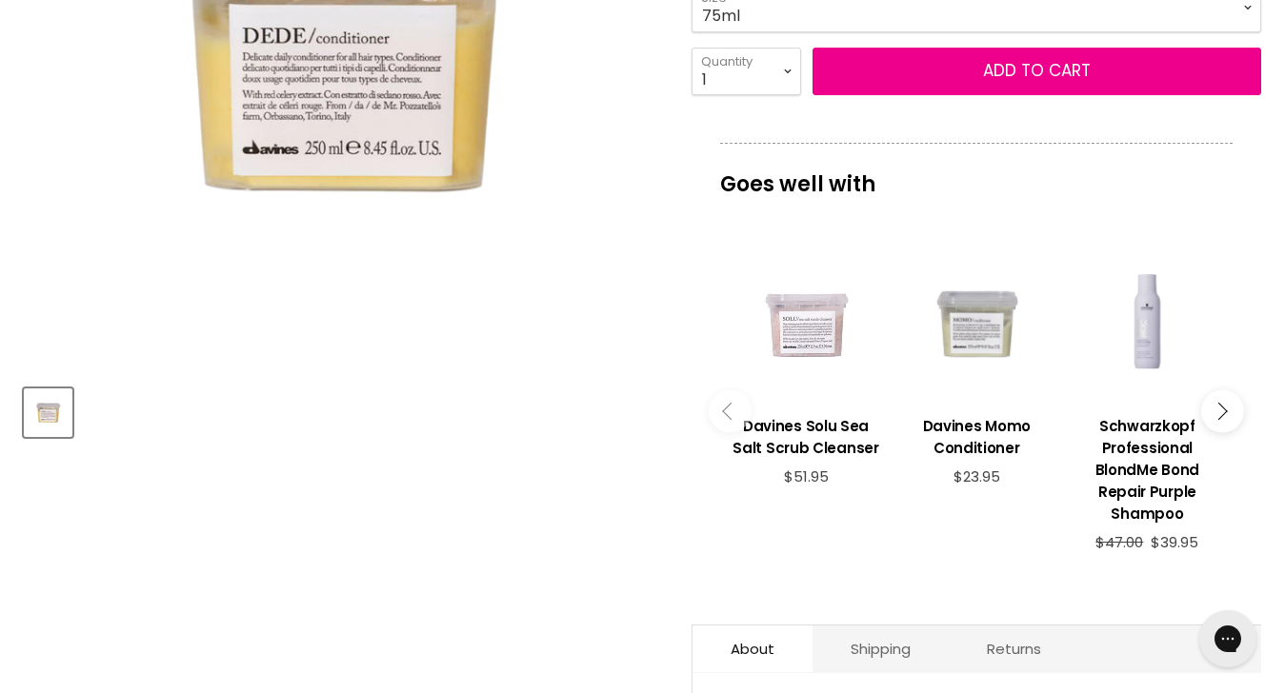
click at [726, 403] on icon "Main content" at bounding box center [731, 411] width 17 height 17
click at [1218, 403] on icon "Main content" at bounding box center [1218, 411] width 17 height 17
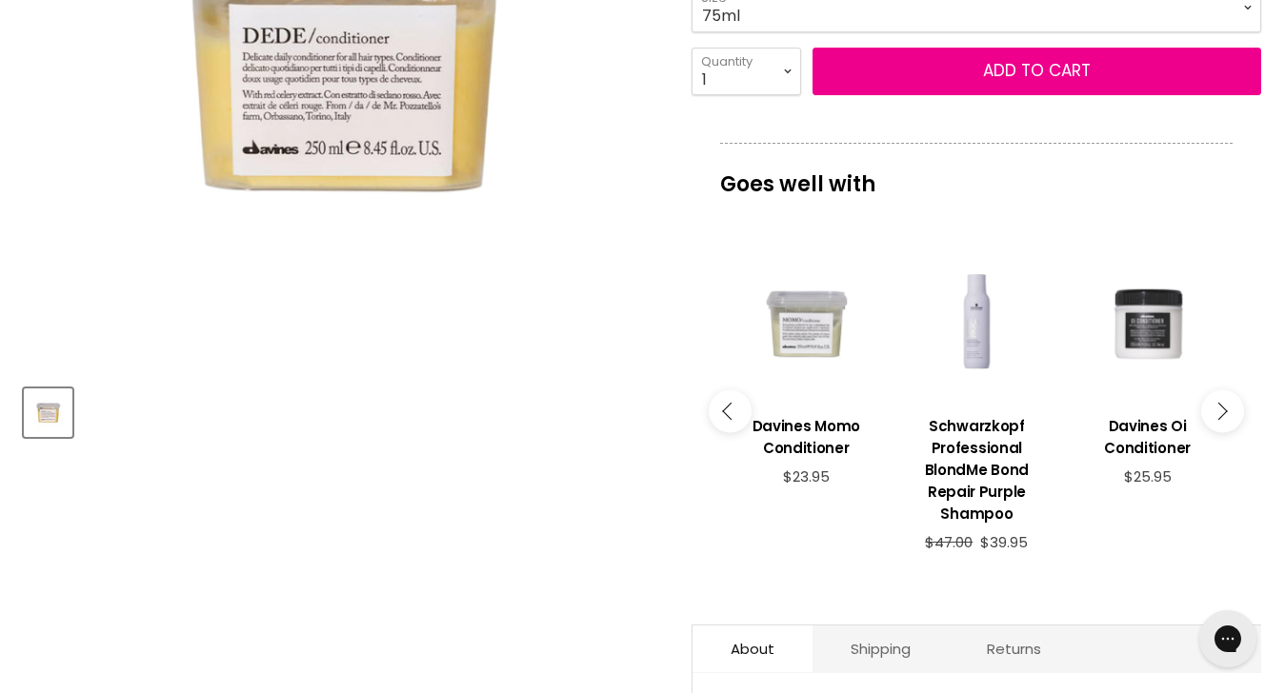
click at [1153, 325] on div "Main content" at bounding box center [1146, 324] width 151 height 151
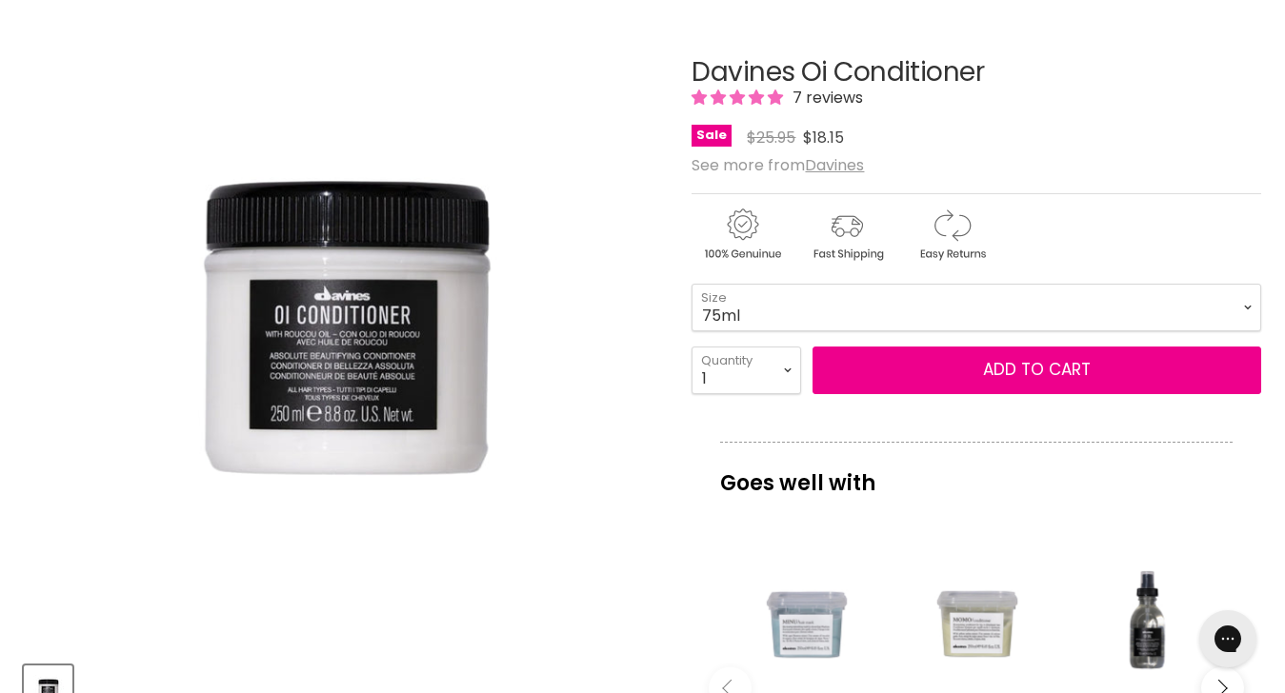
scroll to position [274, 0]
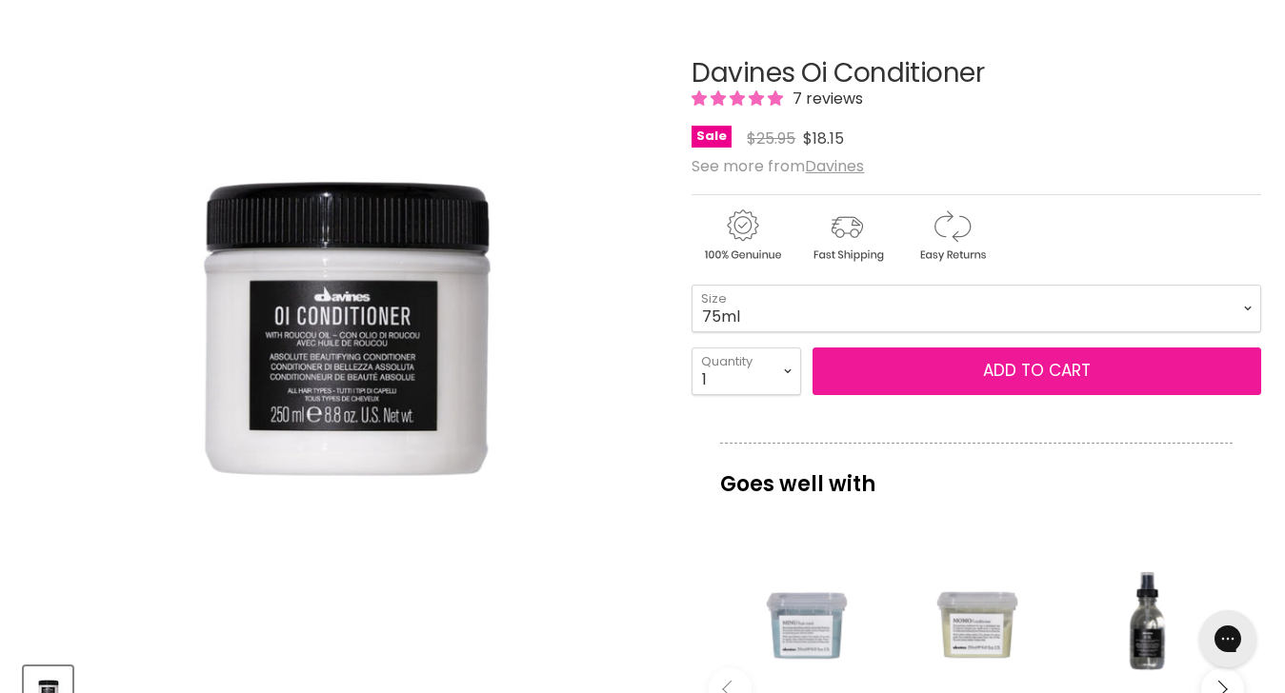
click at [1060, 364] on span "Add to cart" at bounding box center [1037, 370] width 108 height 23
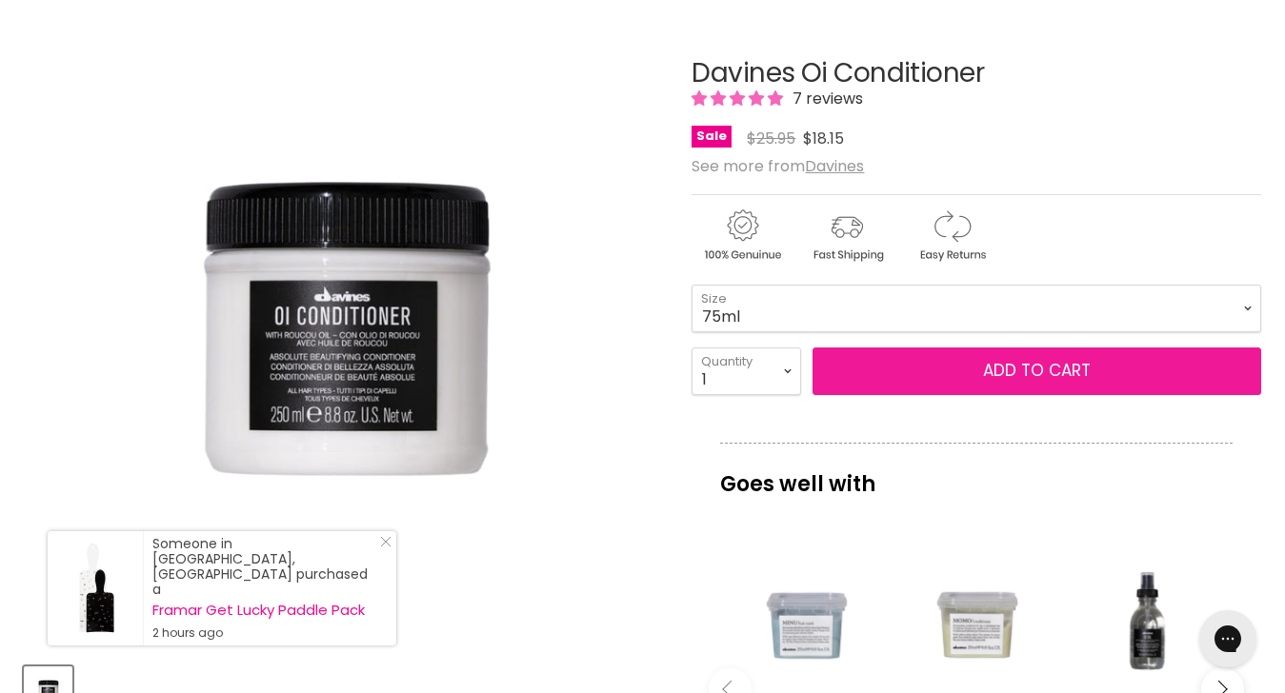
click at [1060, 364] on span "Add to cart" at bounding box center [1037, 370] width 108 height 23
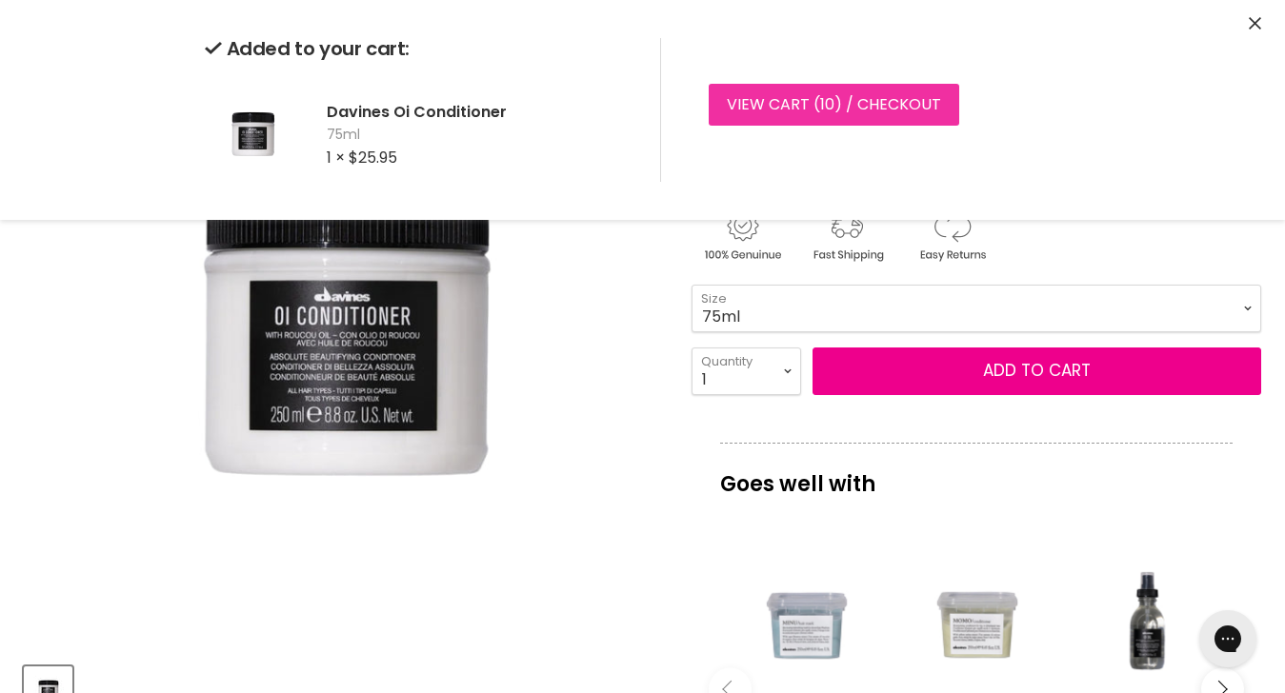
click at [851, 102] on link "View cart ( 10 ) / Checkout" at bounding box center [834, 105] width 250 height 42
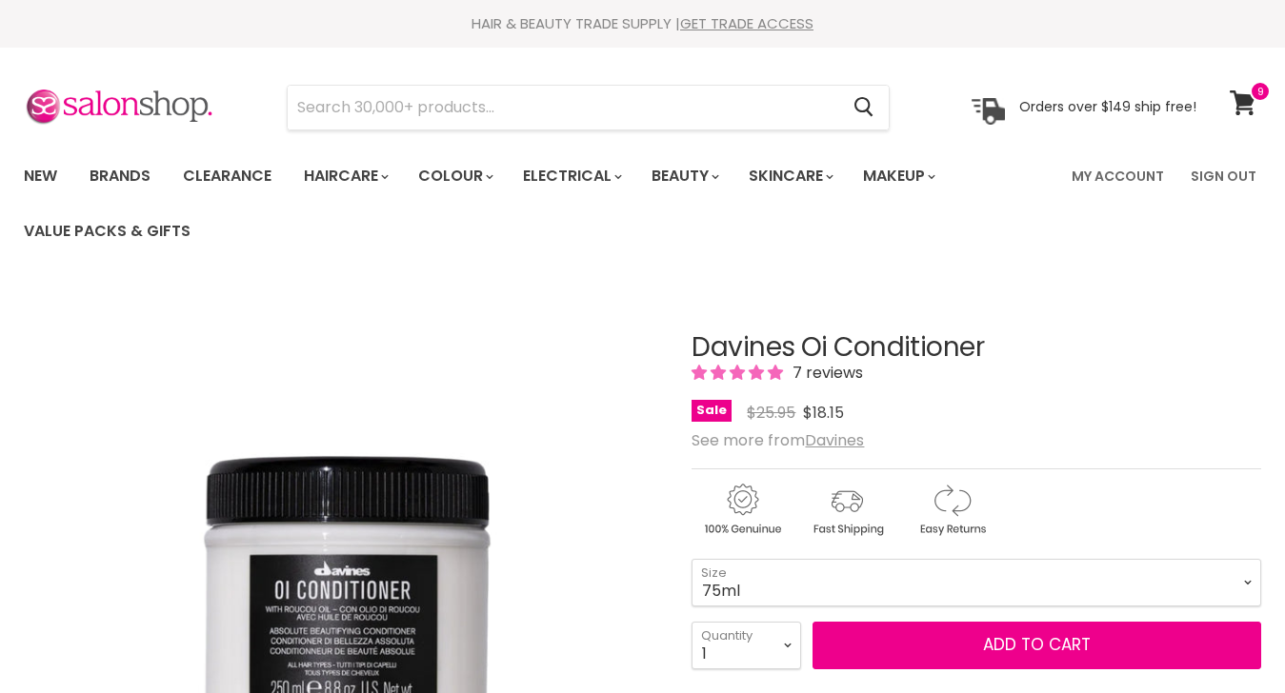
scroll to position [219, 0]
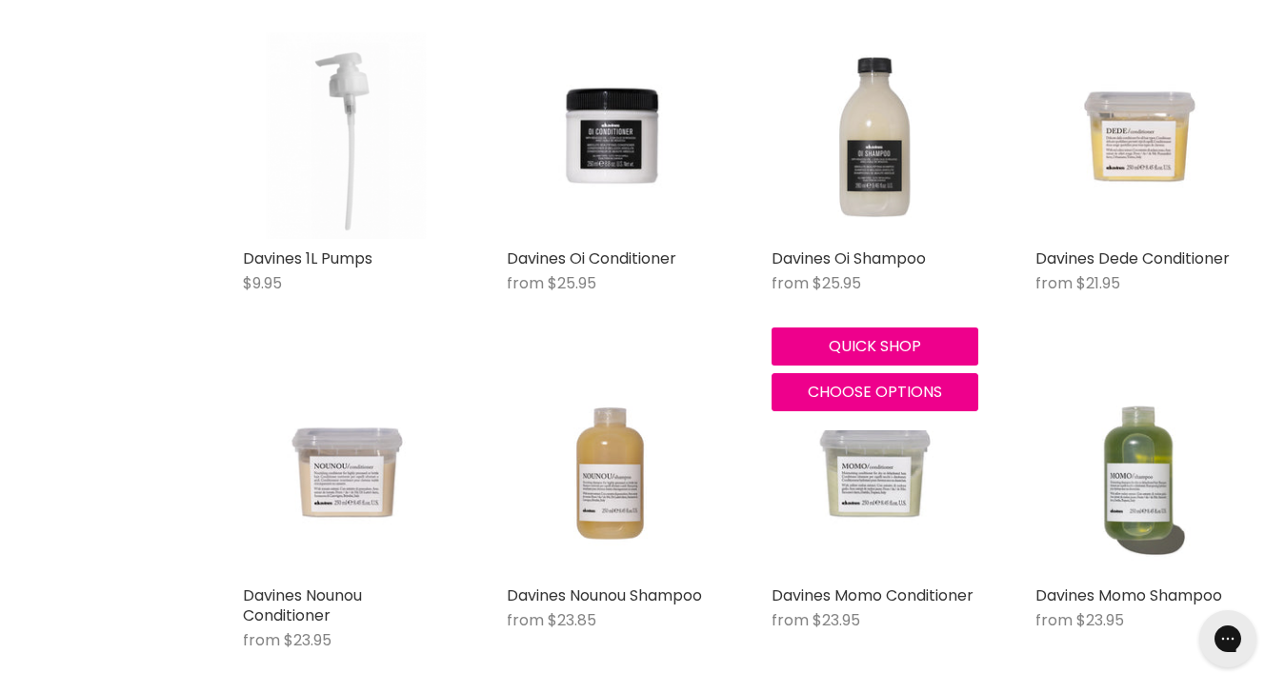
click at [870, 146] on img "Main content" at bounding box center [874, 135] width 207 height 207
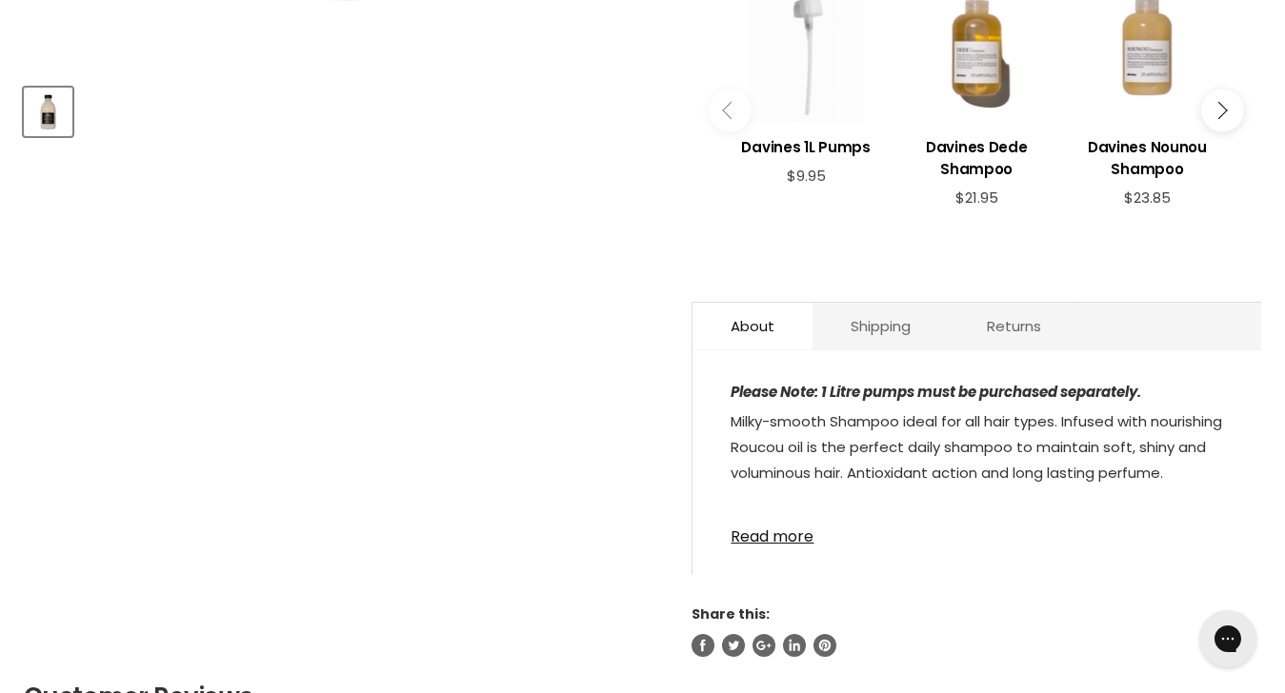
scroll to position [831, 0]
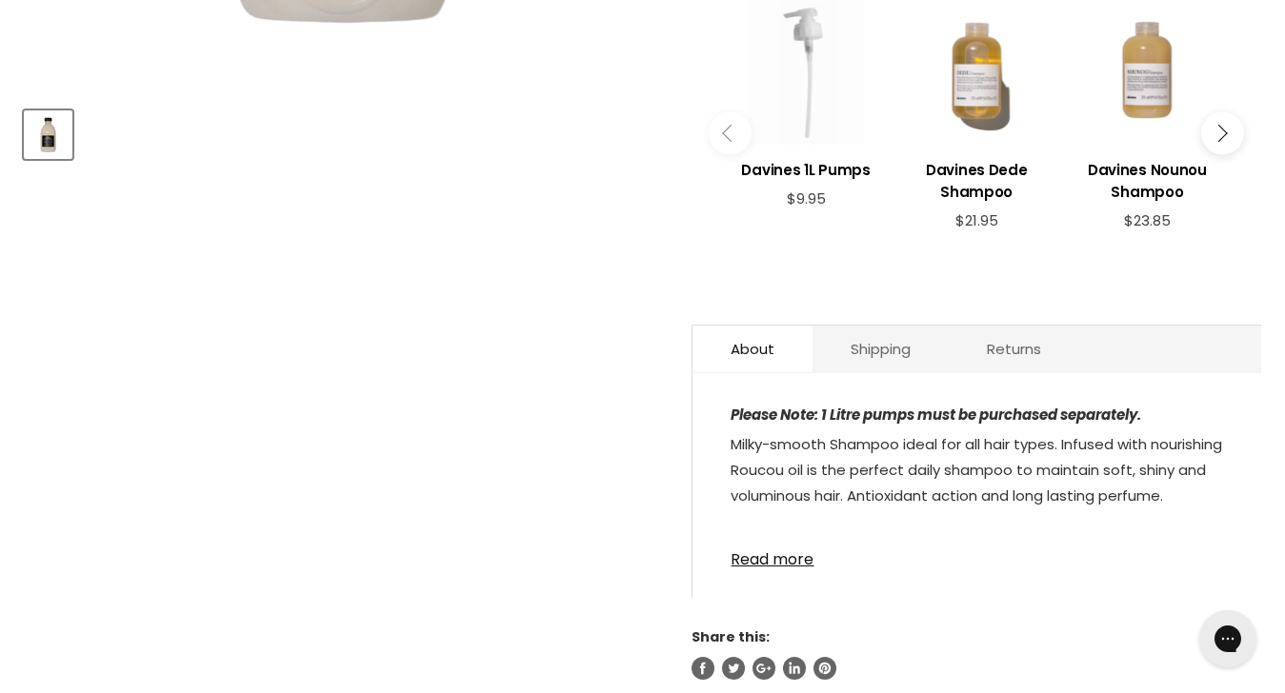
click at [981, 83] on div "Main content" at bounding box center [976, 68] width 151 height 151
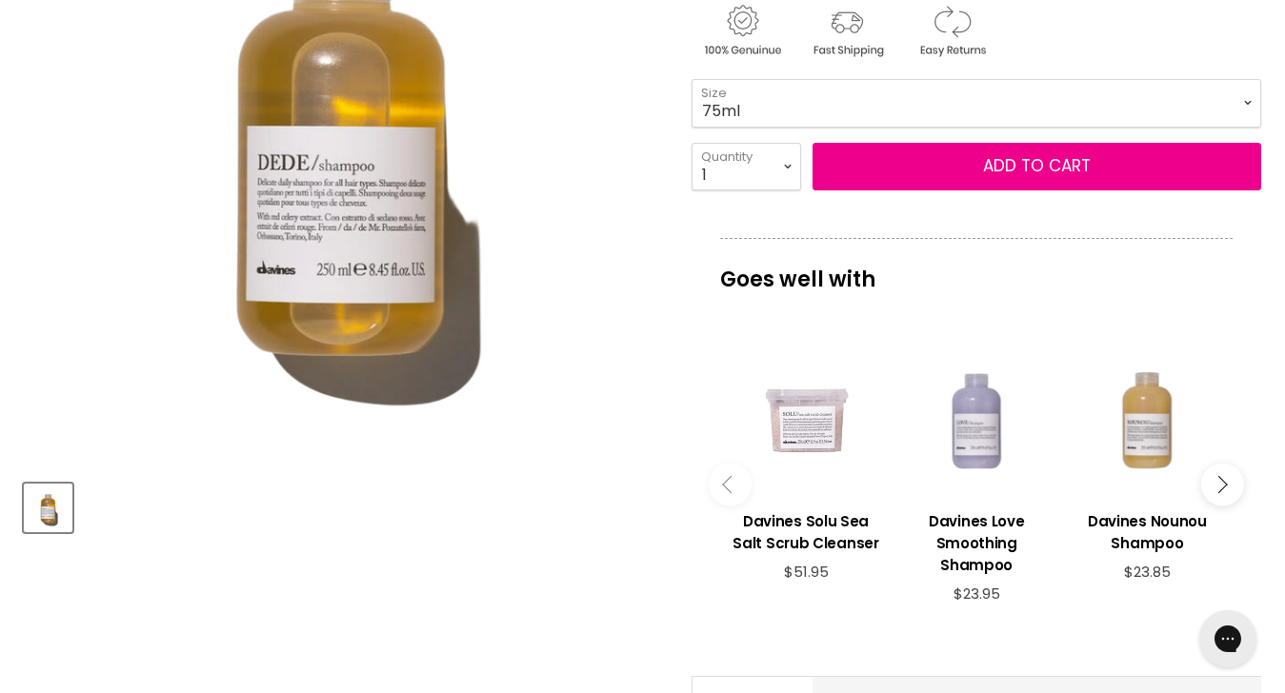
scroll to position [454, 0]
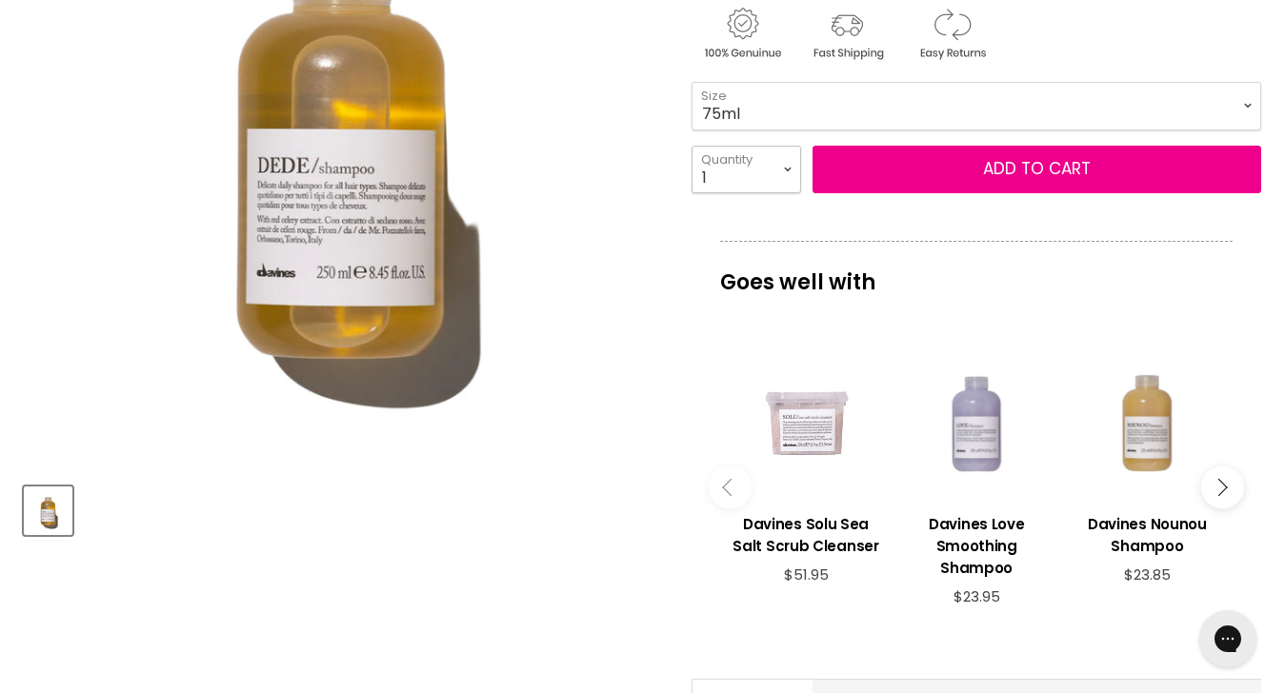
click at [785, 169] on select "1 2 3 4 5 6 7 8 9 10+" at bounding box center [746, 170] width 110 height 48
select select "2"
click at [691, 146] on select "1 2 3 4 5 6 7 8 9 10+" at bounding box center [746, 170] width 110 height 48
type input "2"
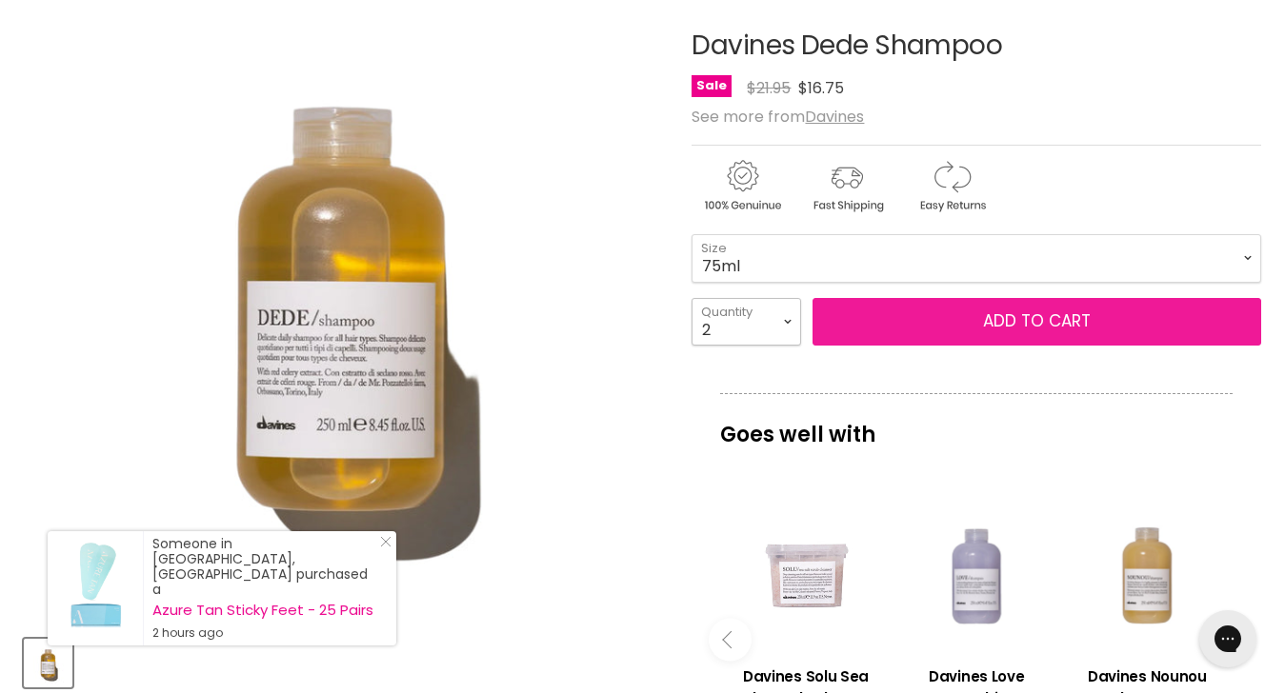
scroll to position [298, 0]
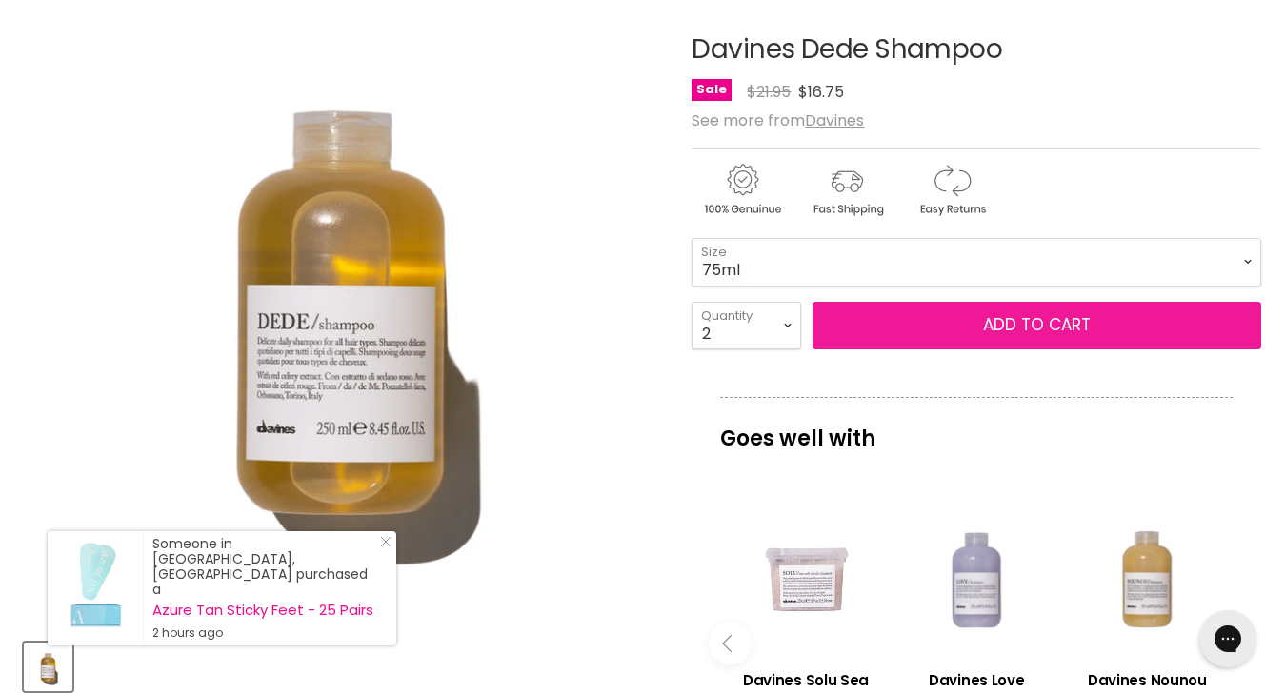
click at [1046, 326] on span "Add to cart" at bounding box center [1037, 324] width 108 height 23
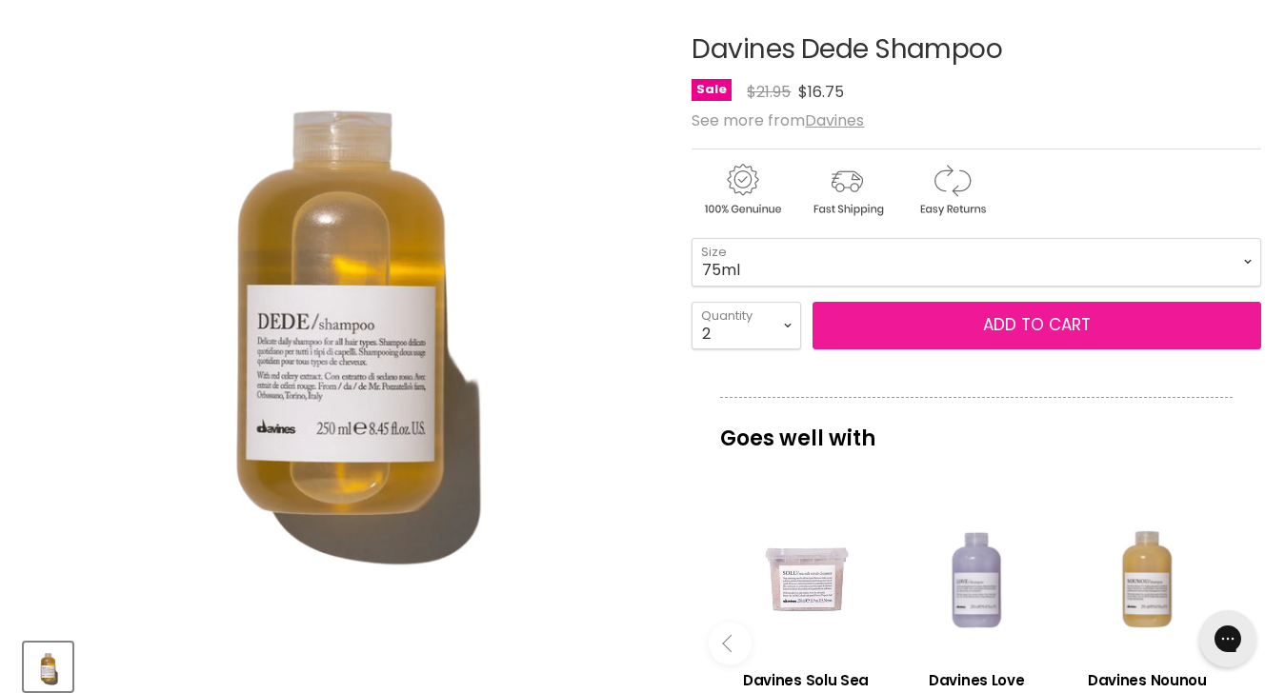
click at [1039, 323] on span "Add to cart" at bounding box center [1037, 324] width 108 height 23
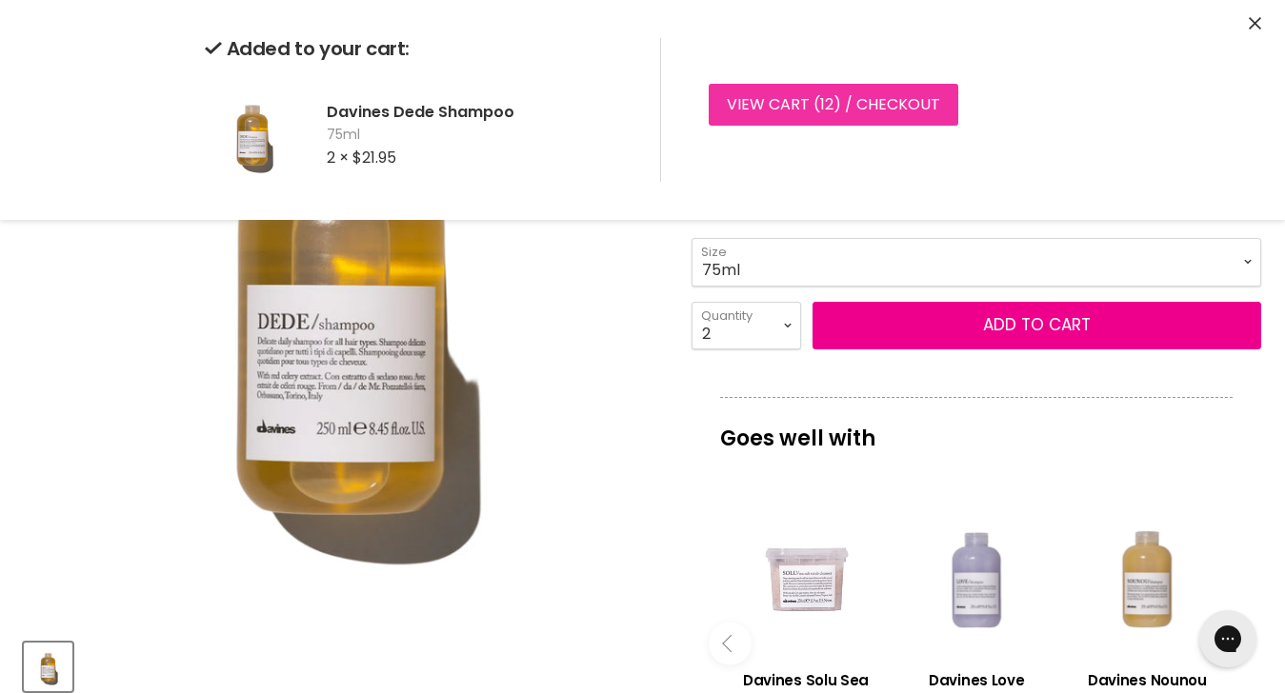
click at [877, 95] on link "View cart ( 12 ) / Checkout" at bounding box center [834, 105] width 250 height 42
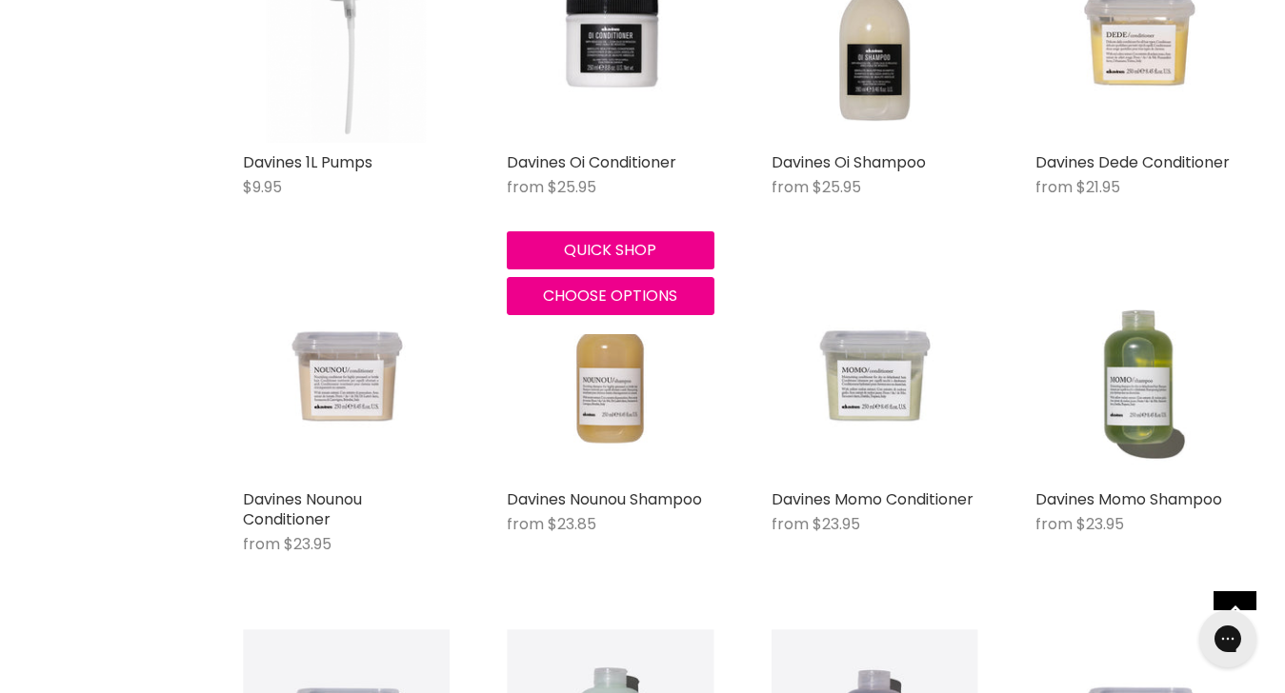
click at [527, 106] on img "Main content" at bounding box center [610, 39] width 207 height 207
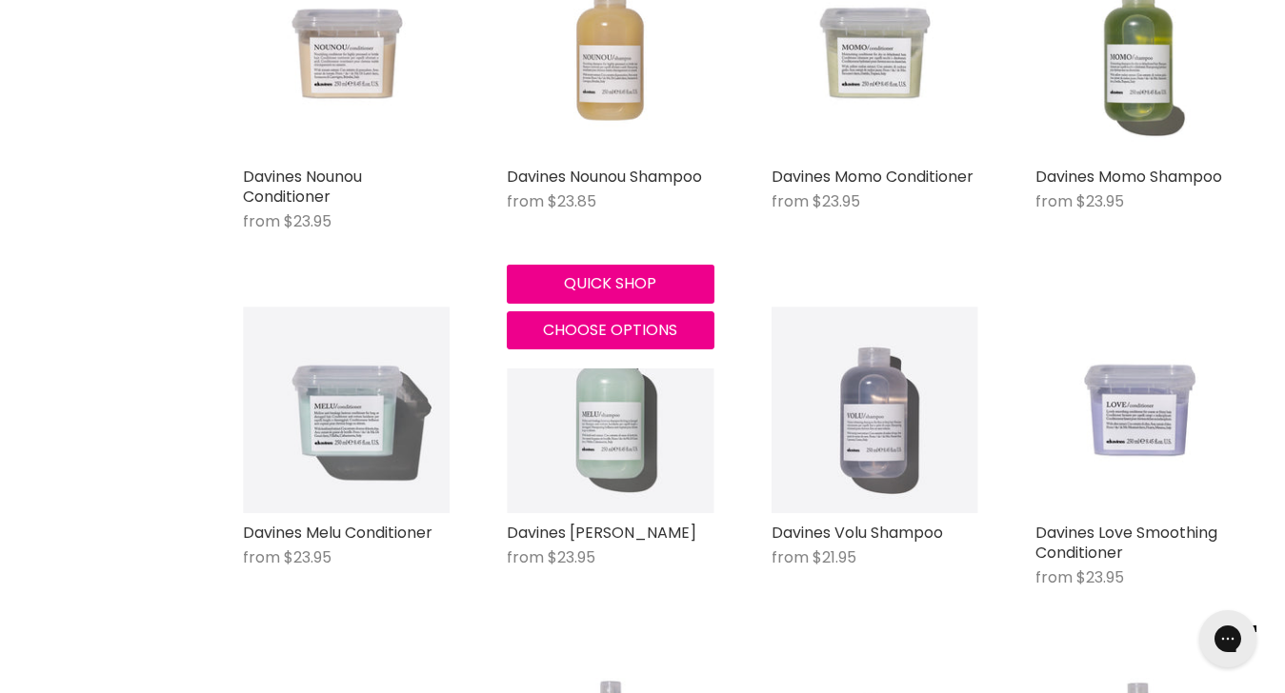
click at [618, 90] on img "Main content" at bounding box center [610, 53] width 207 height 207
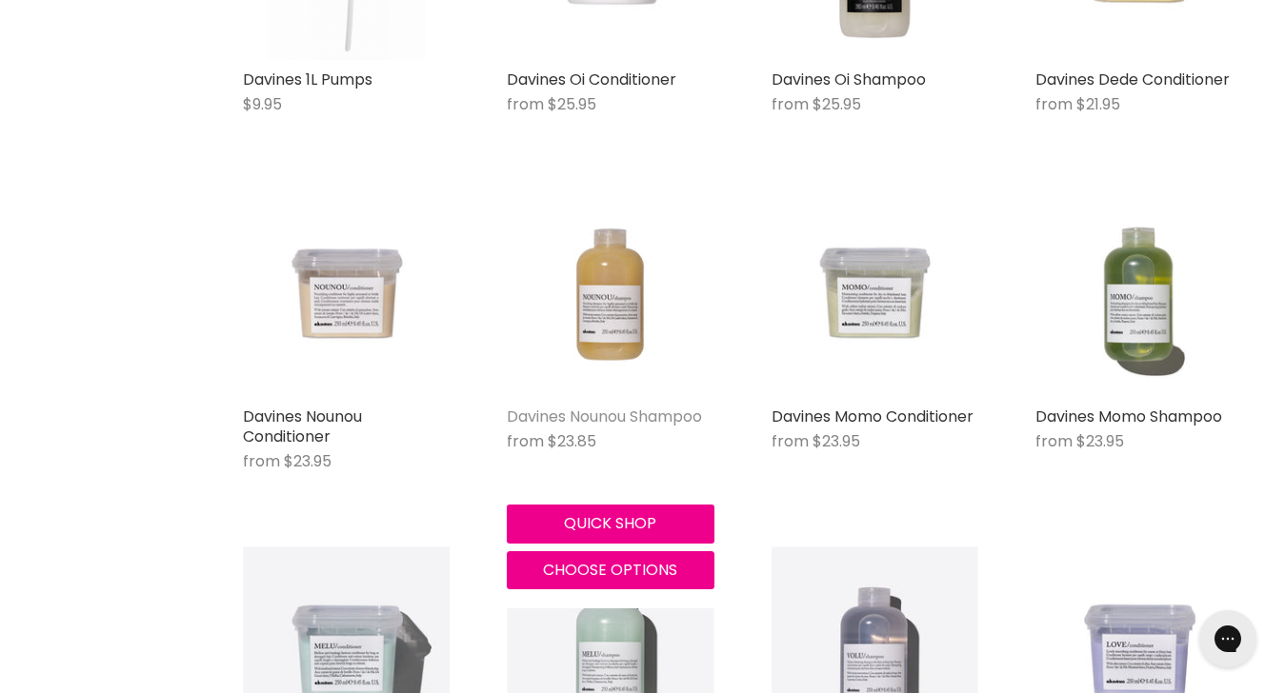
scroll to position [632, 0]
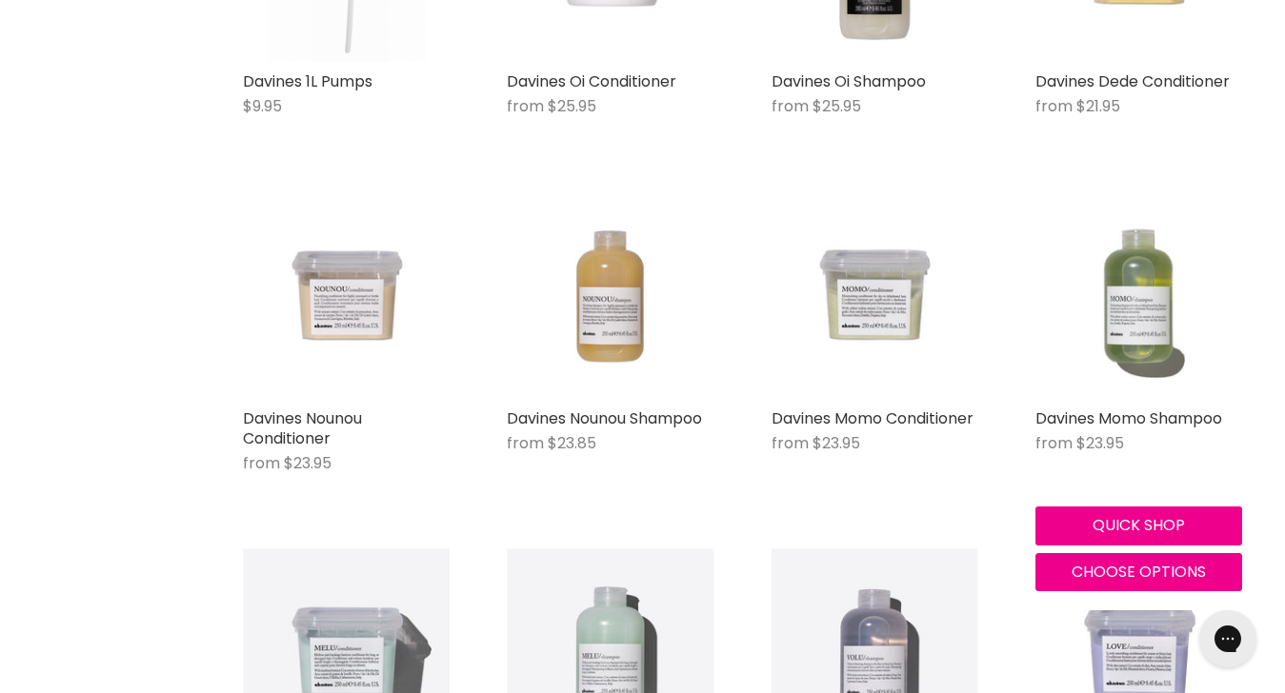
click at [1150, 303] on img "Main content" at bounding box center [1138, 295] width 207 height 207
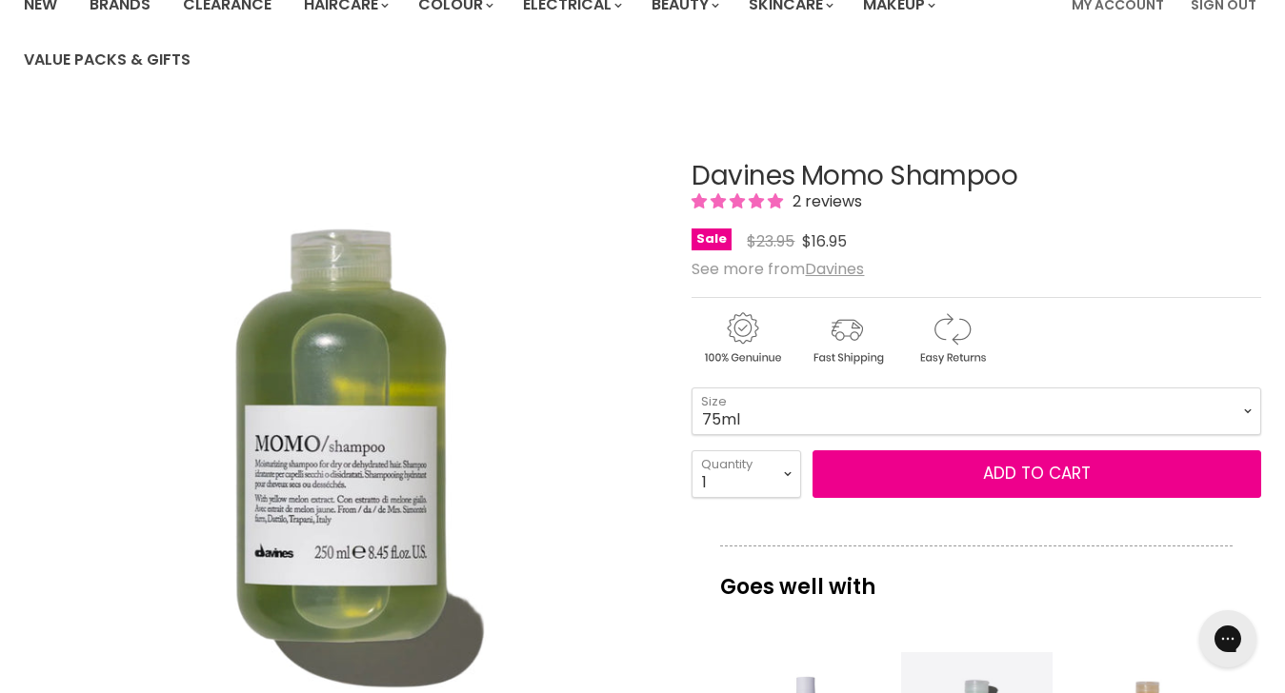
scroll to position [170, 0]
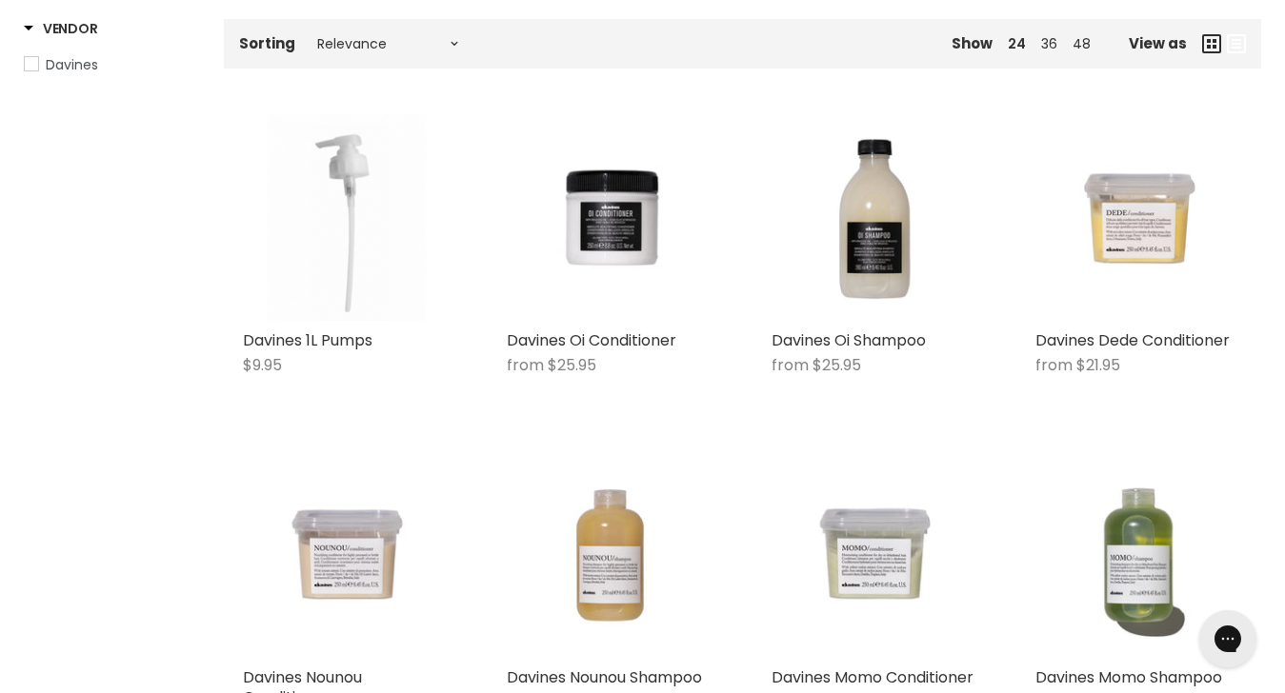
scroll to position [366, 0]
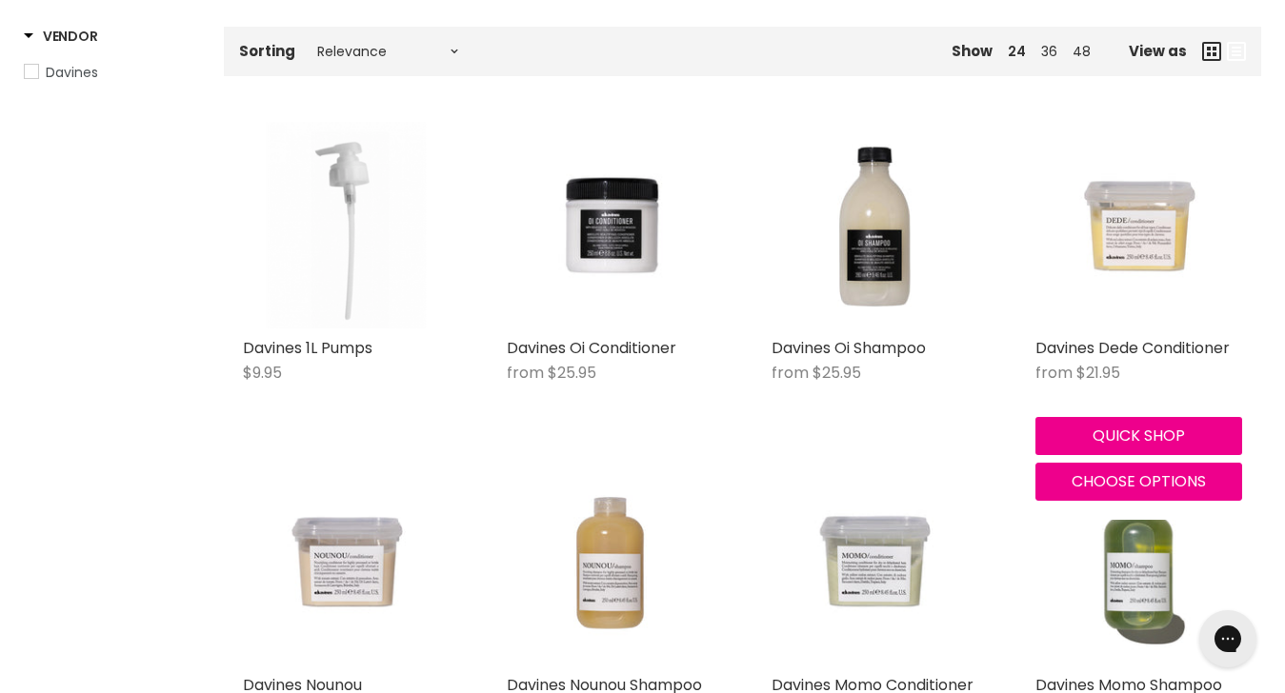
click at [1142, 221] on img "Main content" at bounding box center [1138, 225] width 207 height 207
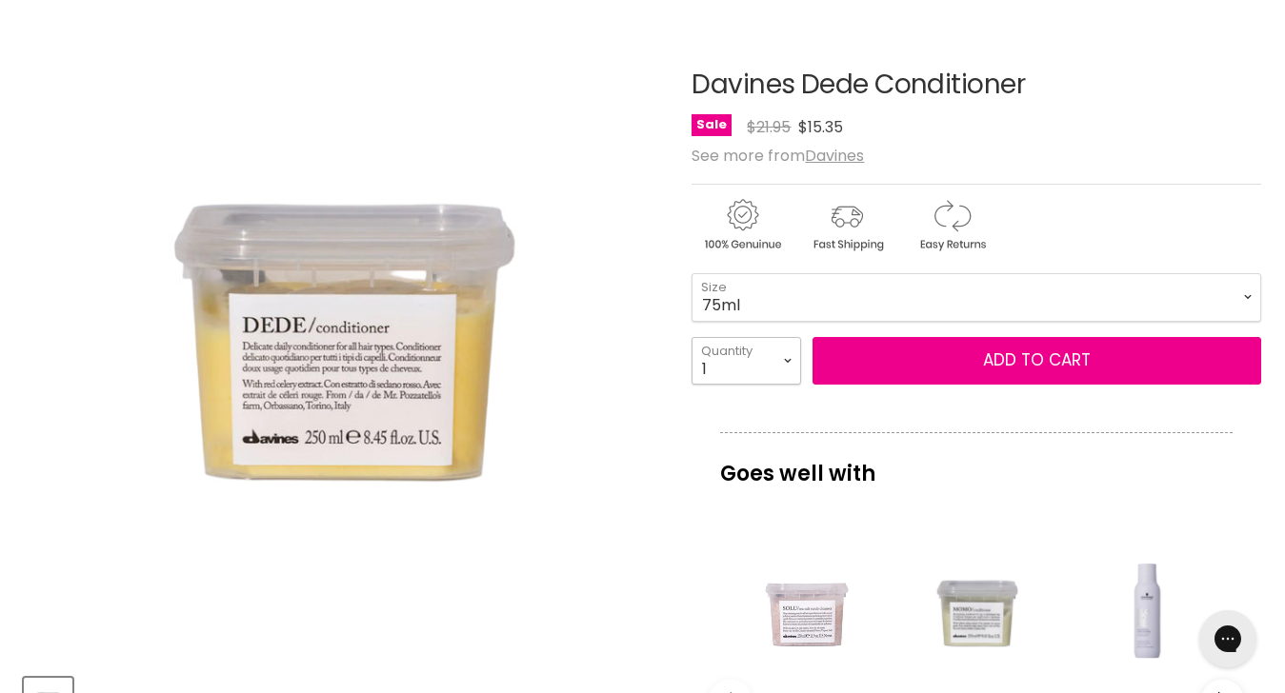
click at [780, 357] on select "1 2 3 4 5 6 7 8 9 10+" at bounding box center [746, 361] width 110 height 48
select select "2"
click at [691, 337] on select "1 2 3 4 5 6 7 8 9 10+" at bounding box center [746, 361] width 110 height 48
type input "2"
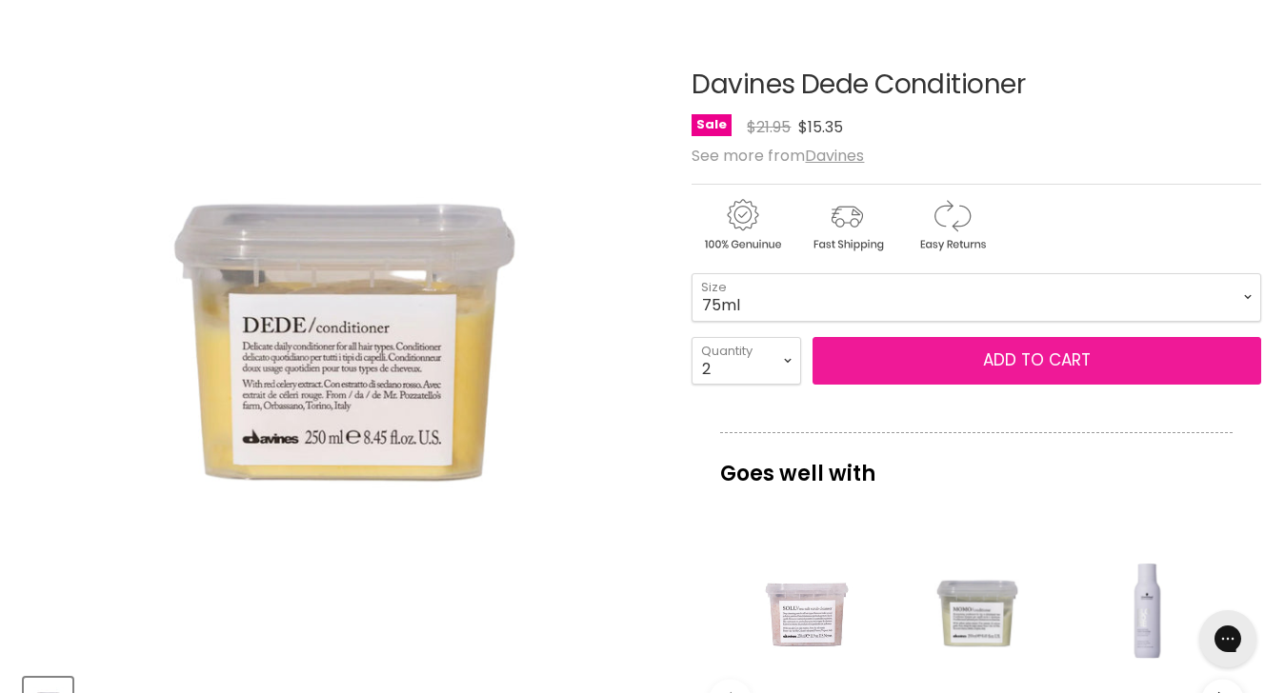
click at [996, 350] on span "Add to cart" at bounding box center [1037, 360] width 108 height 23
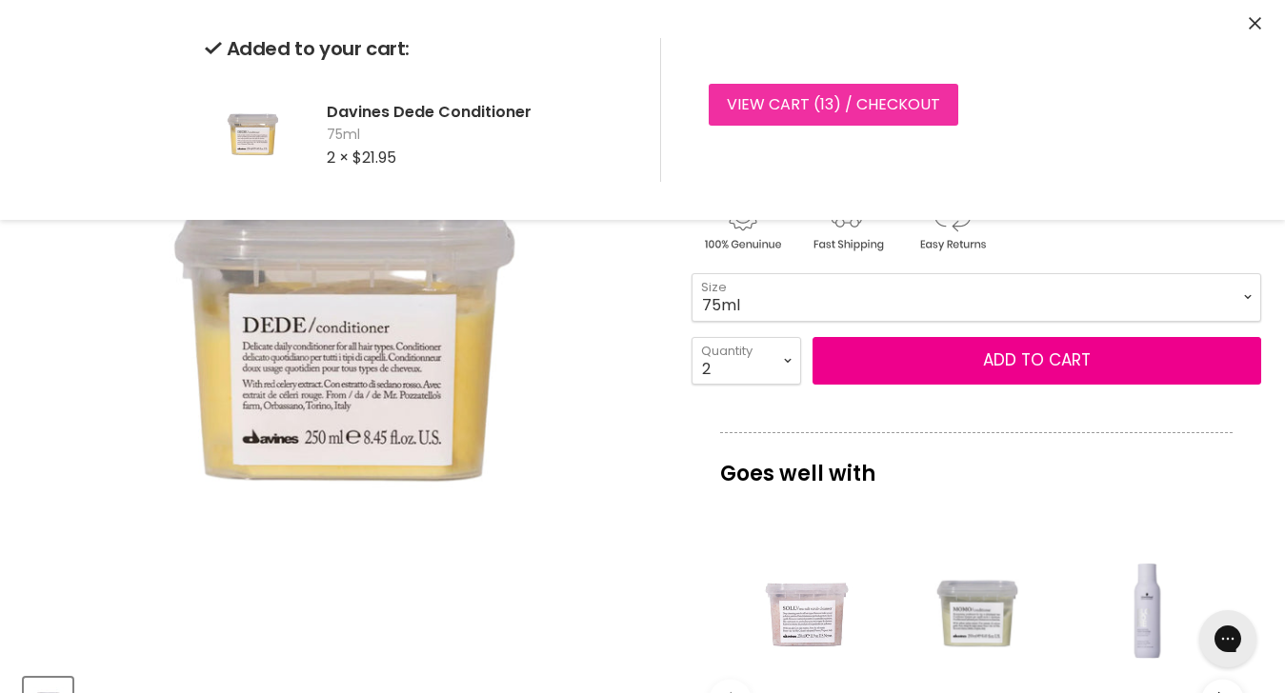
click at [794, 97] on link "View cart ( 13 ) / Checkout" at bounding box center [834, 105] width 250 height 42
